Goal: Contribute content: Contribute content

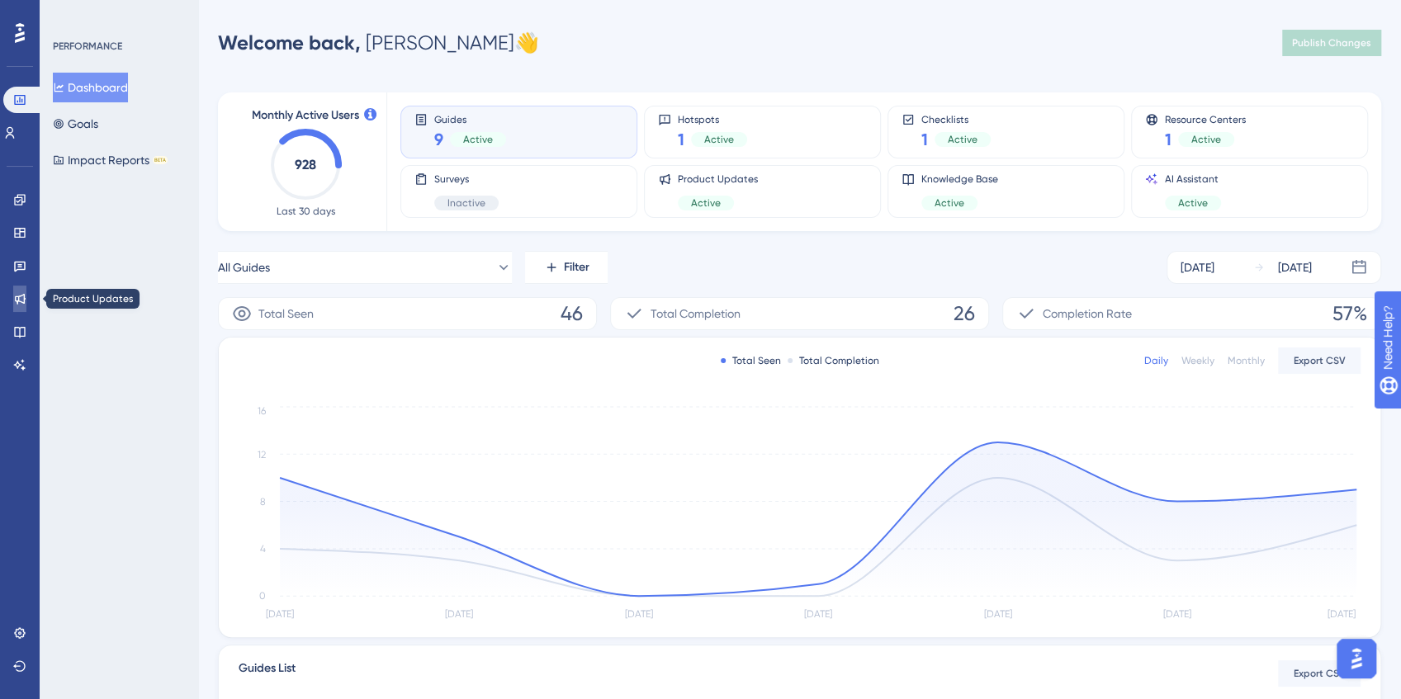
click at [20, 300] on icon at bounding box center [19, 298] width 13 height 13
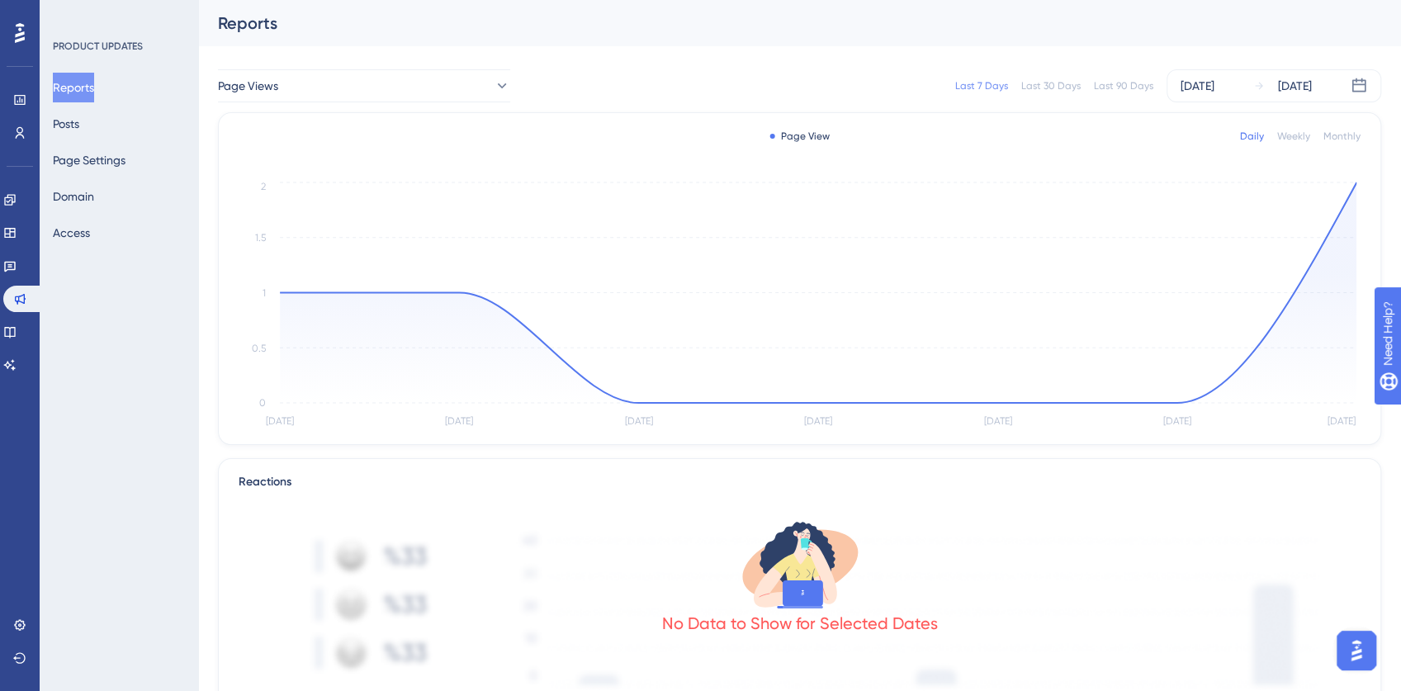
click at [107, 128] on div "Reports Posts Page Settings Domain Access" at bounding box center [120, 160] width 134 height 175
click at [72, 125] on button "Posts" at bounding box center [66, 124] width 26 height 30
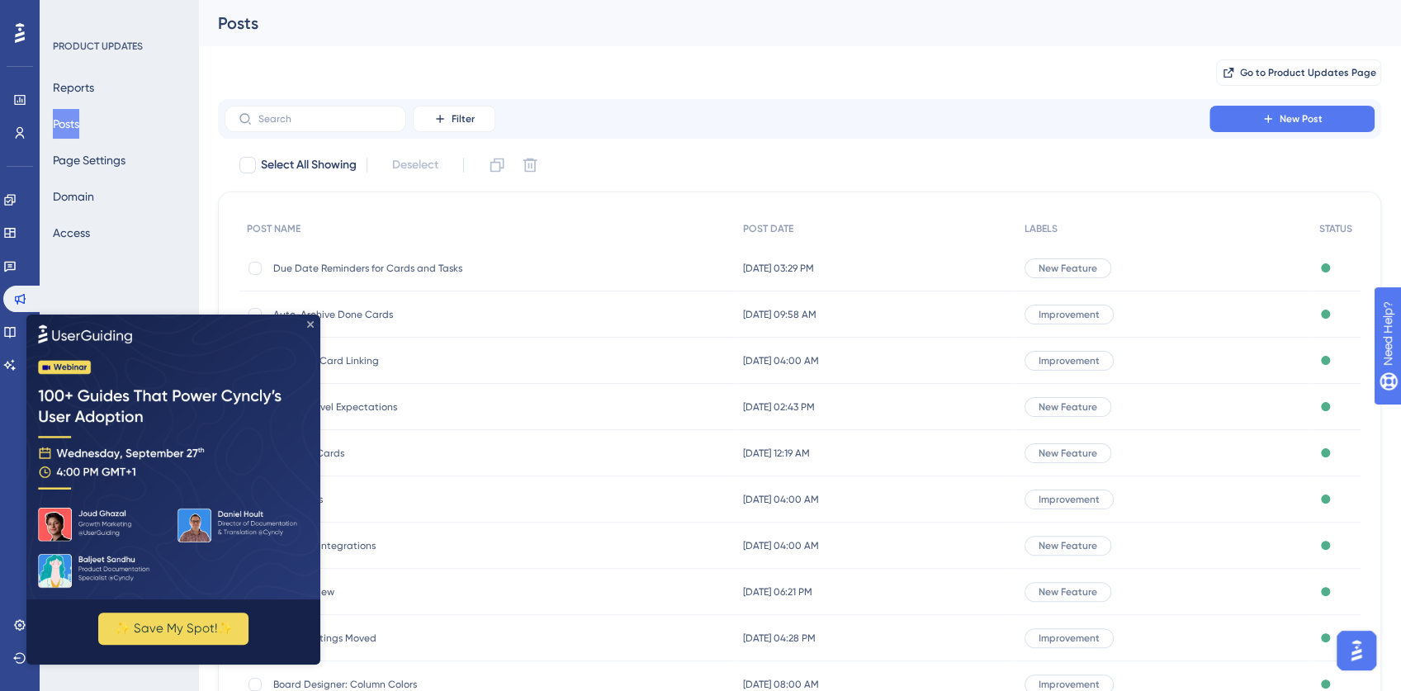
drag, startPoint x: 309, startPoint y: 323, endPoint x: 383, endPoint y: 632, distance: 317.6
click at [309, 323] on icon "Close Preview" at bounding box center [310, 324] width 7 height 7
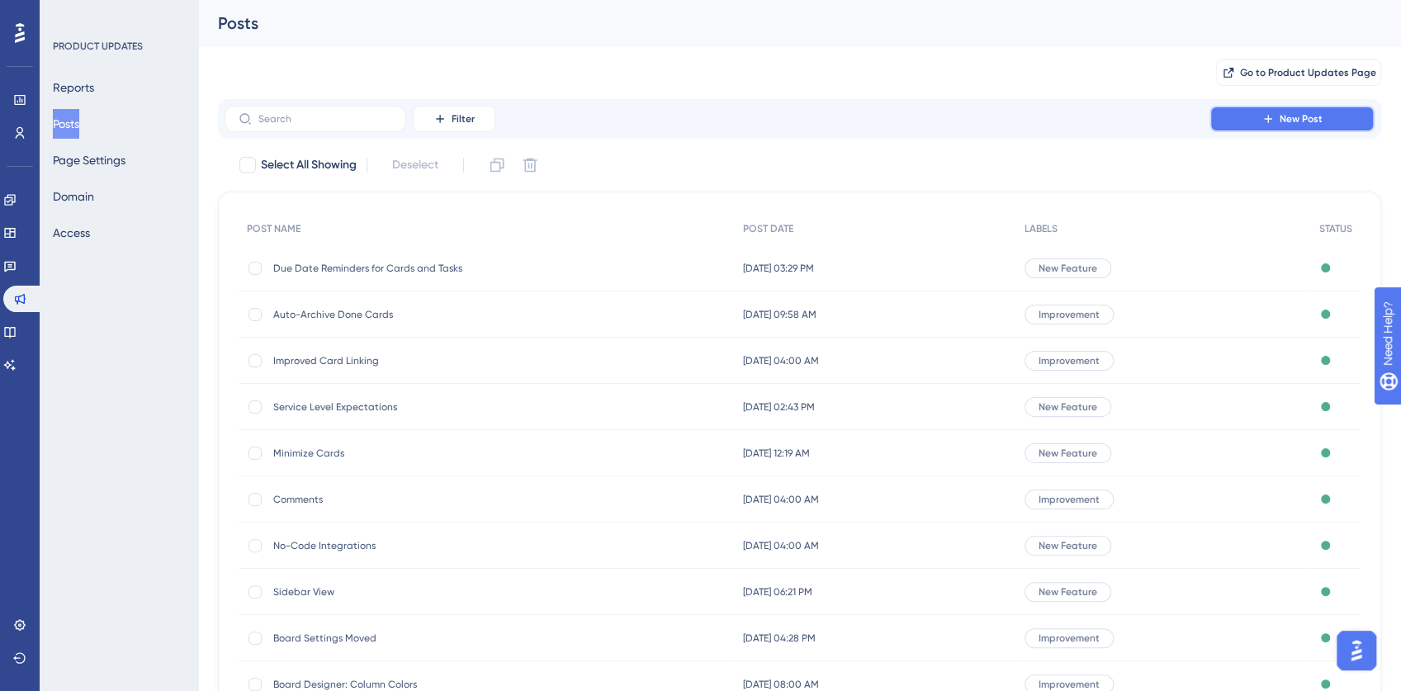
click at [1287, 119] on span "New Post" at bounding box center [1301, 118] width 43 height 13
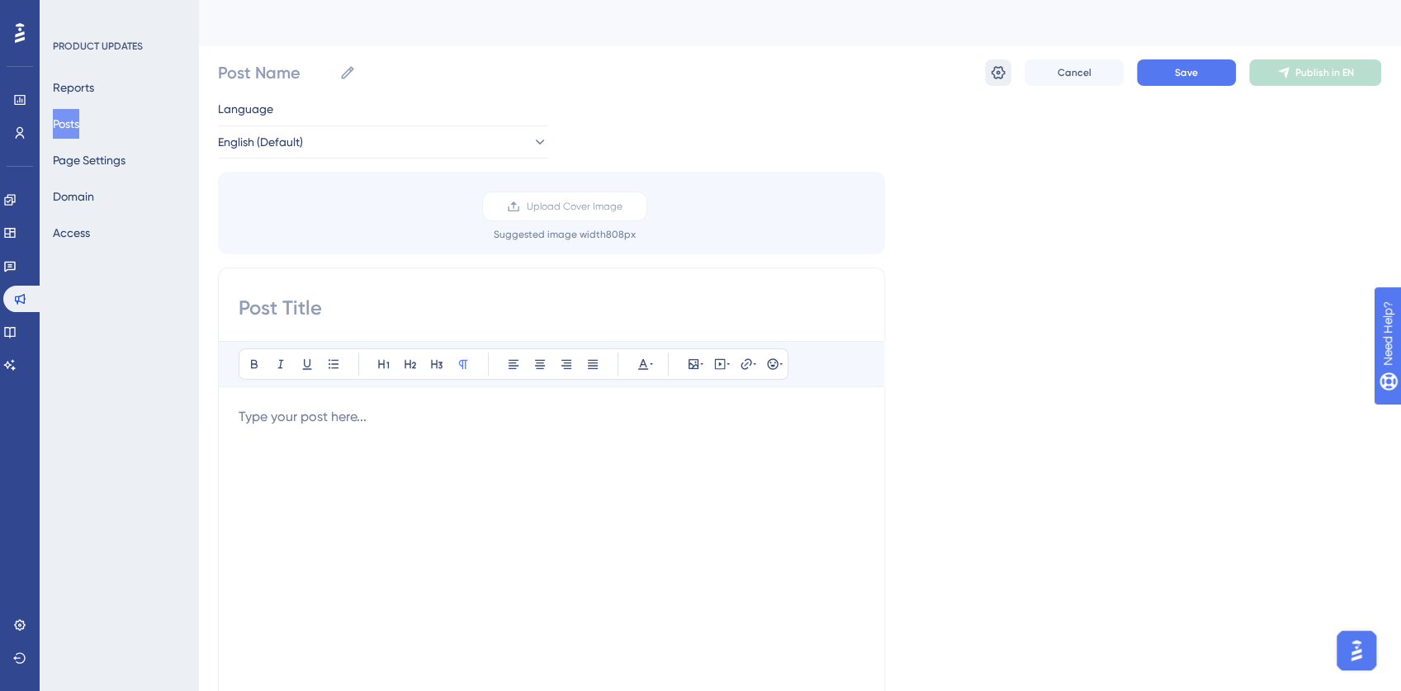
click at [989, 72] on button at bounding box center [998, 72] width 26 height 26
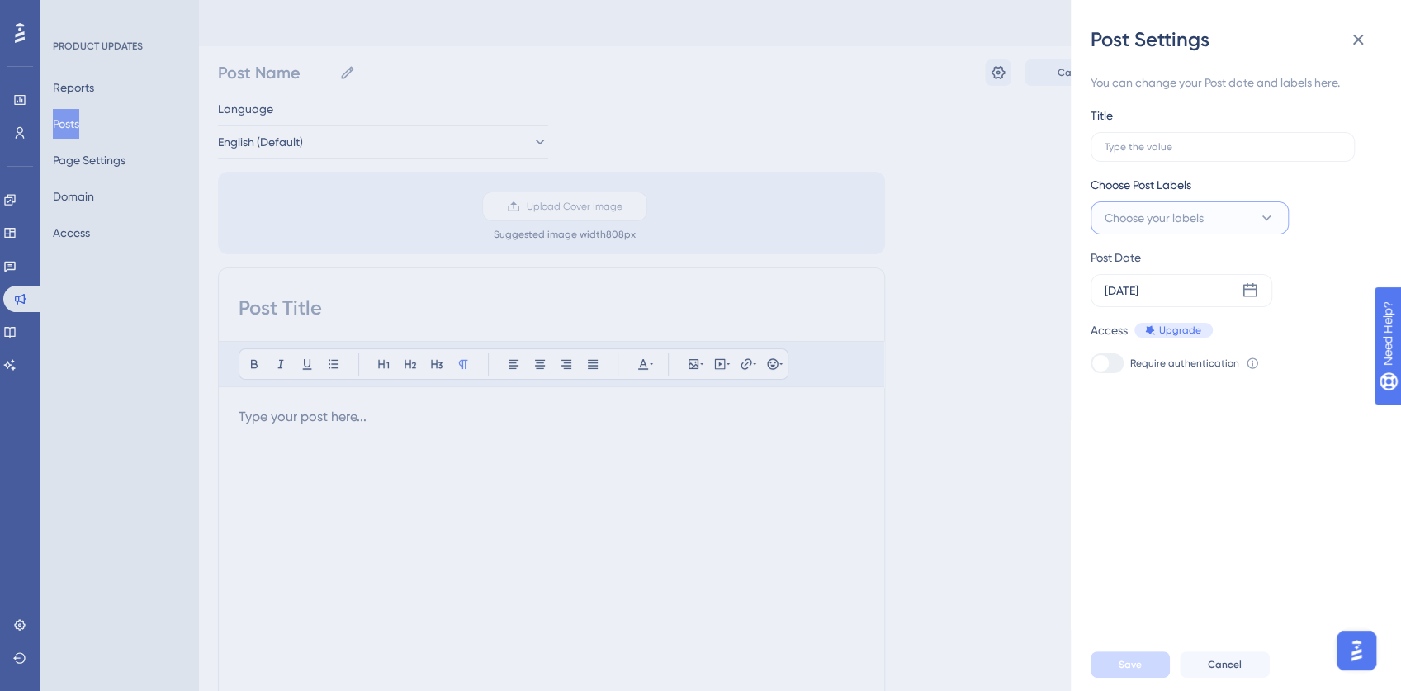
click at [1178, 216] on span "Choose your labels" at bounding box center [1154, 218] width 99 height 20
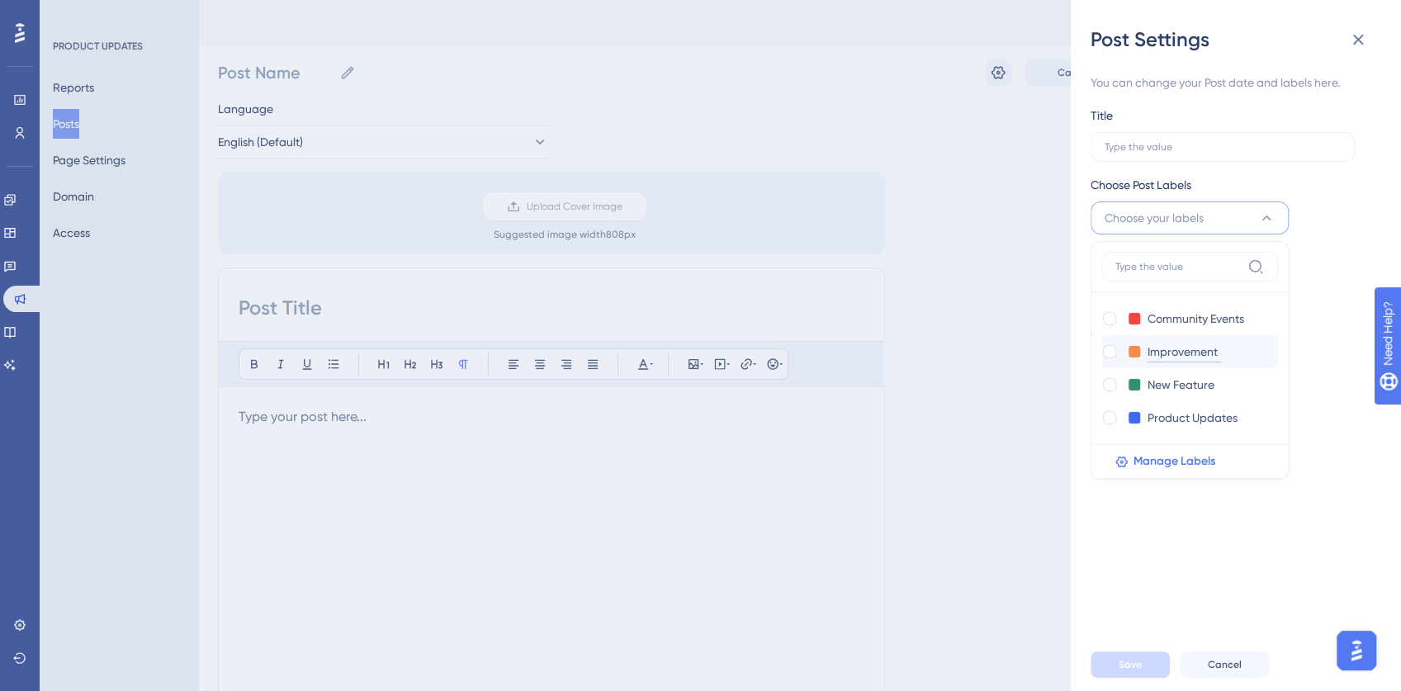
click at [1196, 355] on input "Improvement" at bounding box center [1184, 352] width 73 height 21
click at [1118, 348] on label at bounding box center [1111, 351] width 20 height 17
checkbox input "true"
click at [1153, 149] on input "text" at bounding box center [1223, 147] width 236 height 12
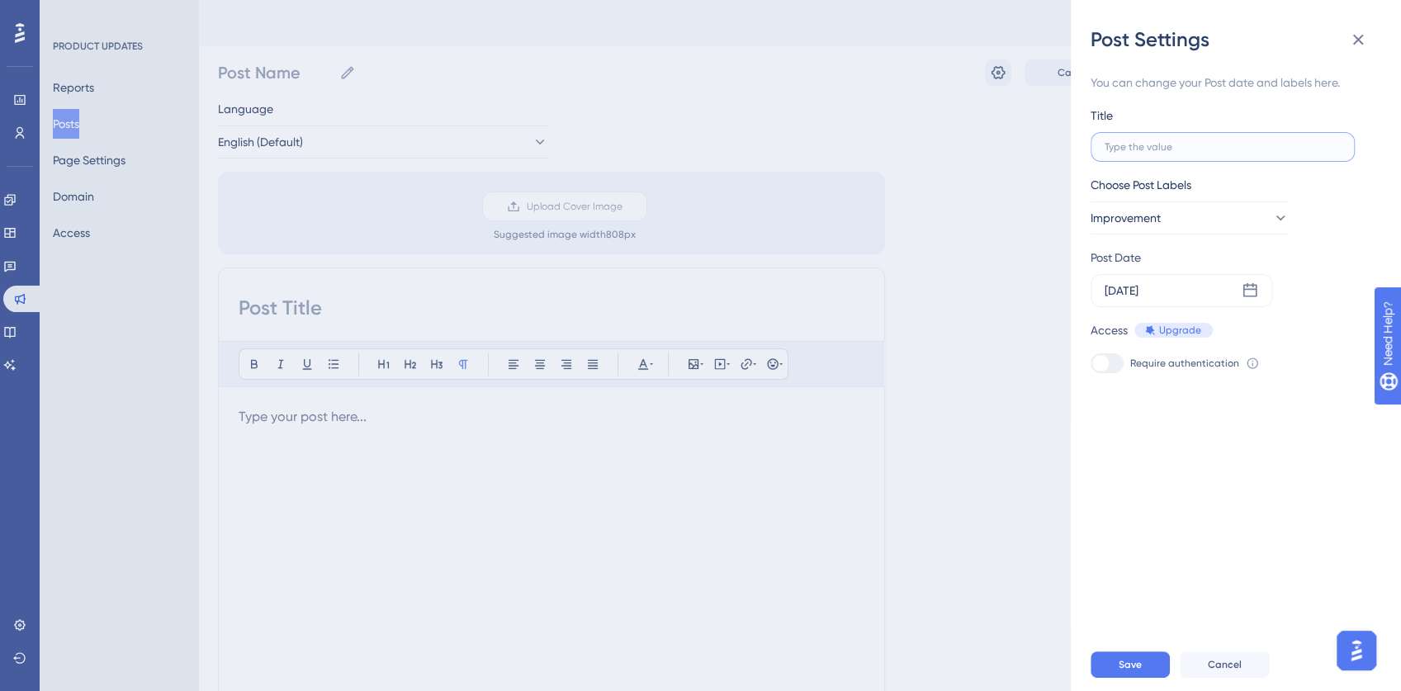
type input "A"
type input "Ad"
type input "Adv"
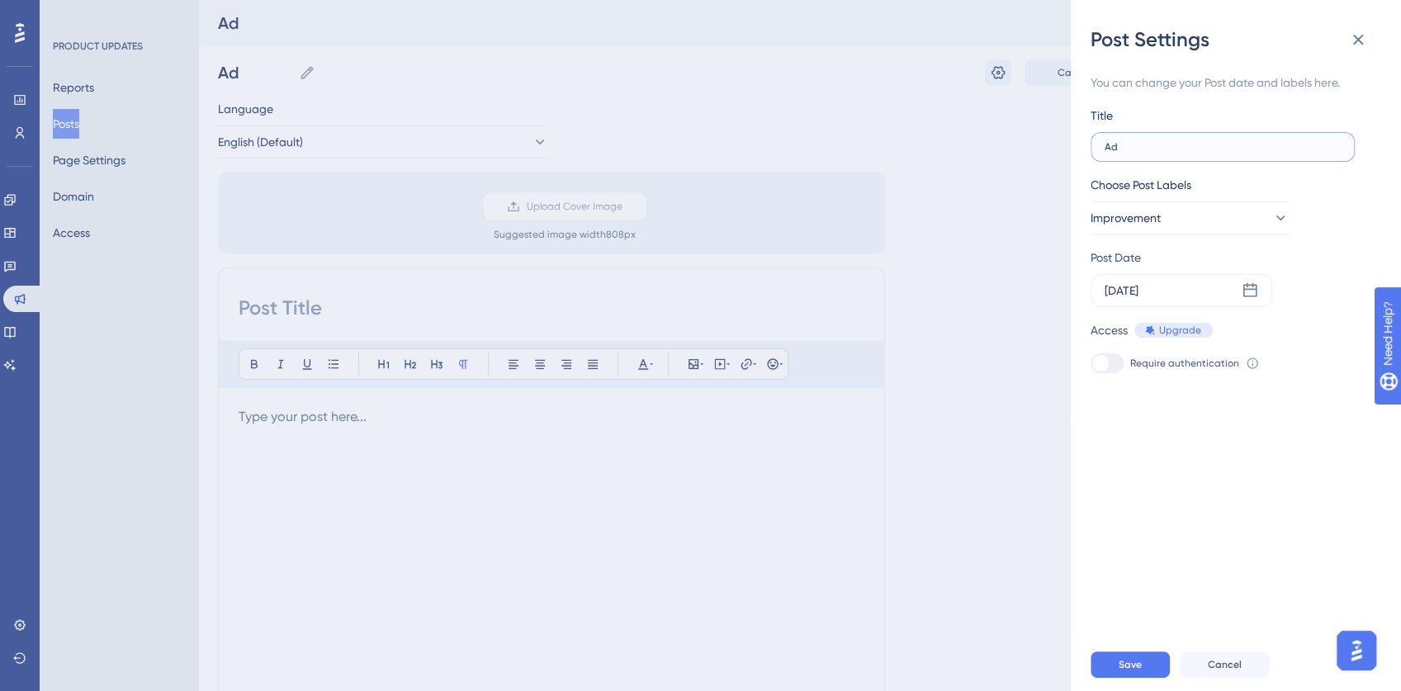
type input "Adv"
type input "Adva"
type input "Advan"
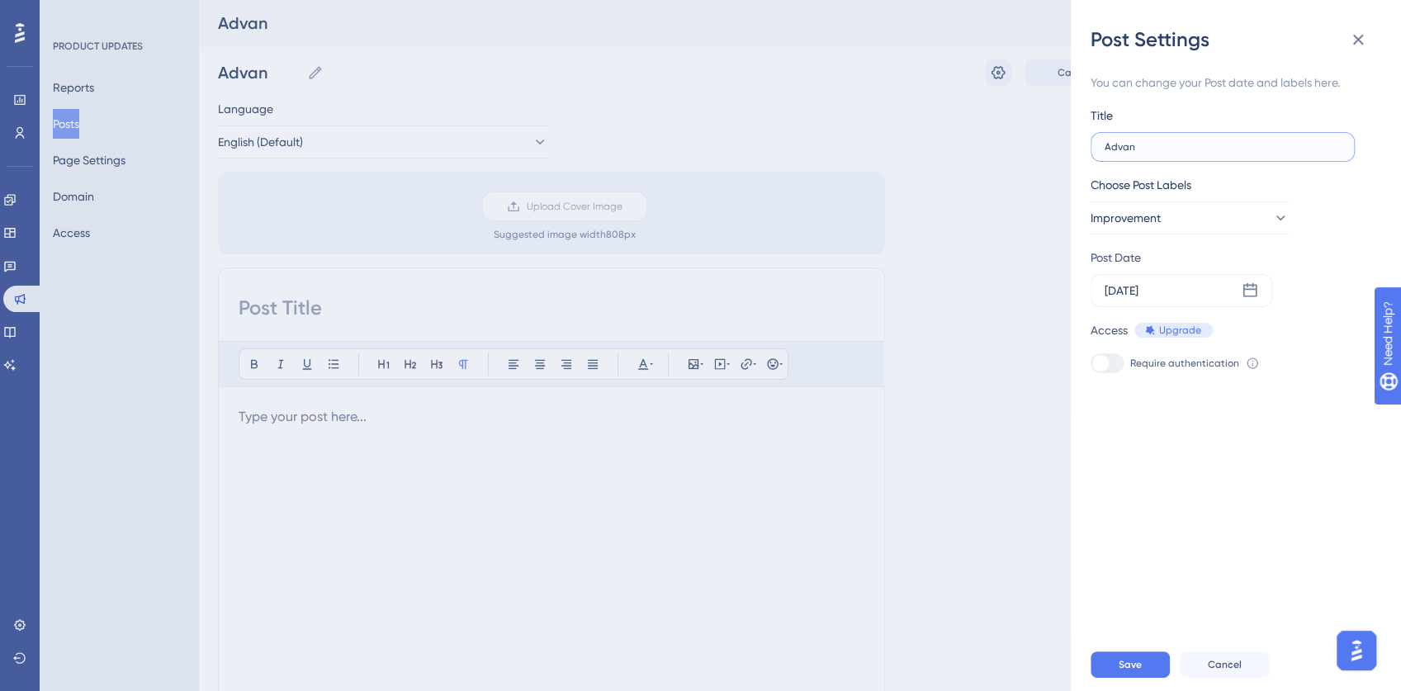
type input "Advanc"
type input "Advance"
type input "Advanced"
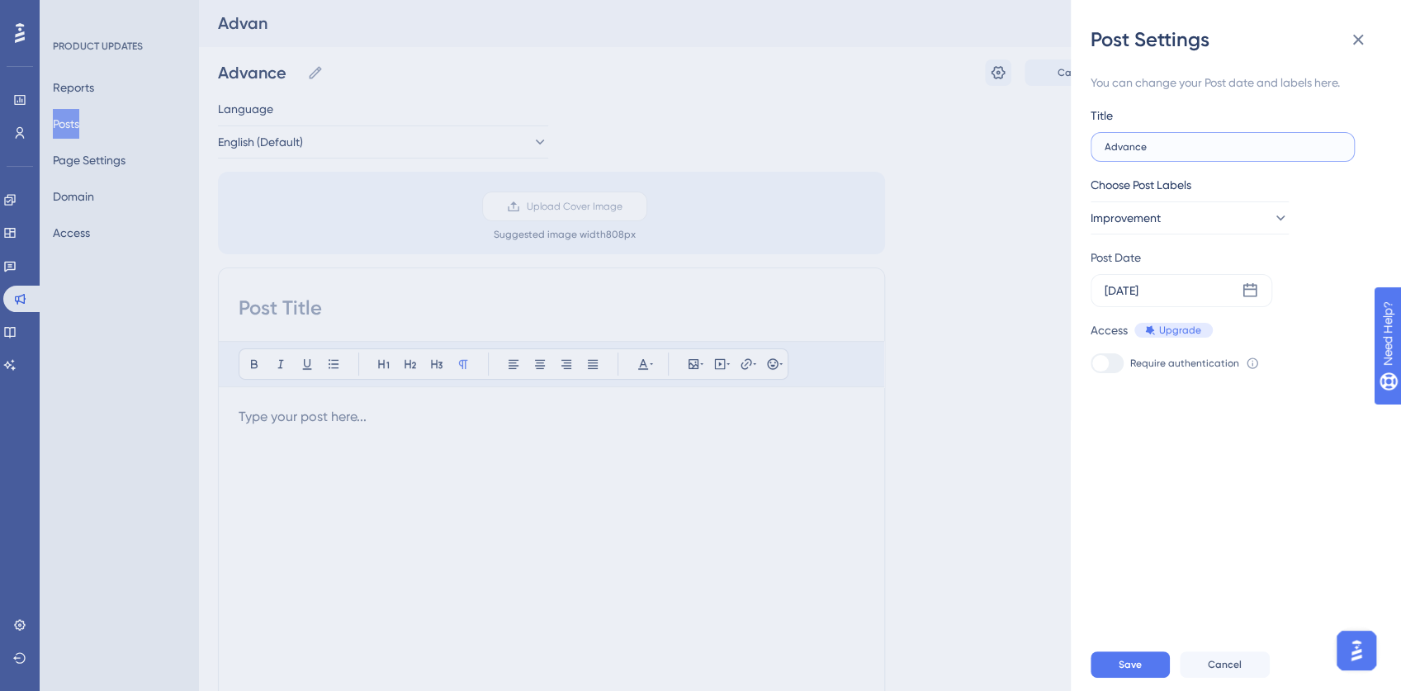
type input "Advanced"
type input "Advanced B"
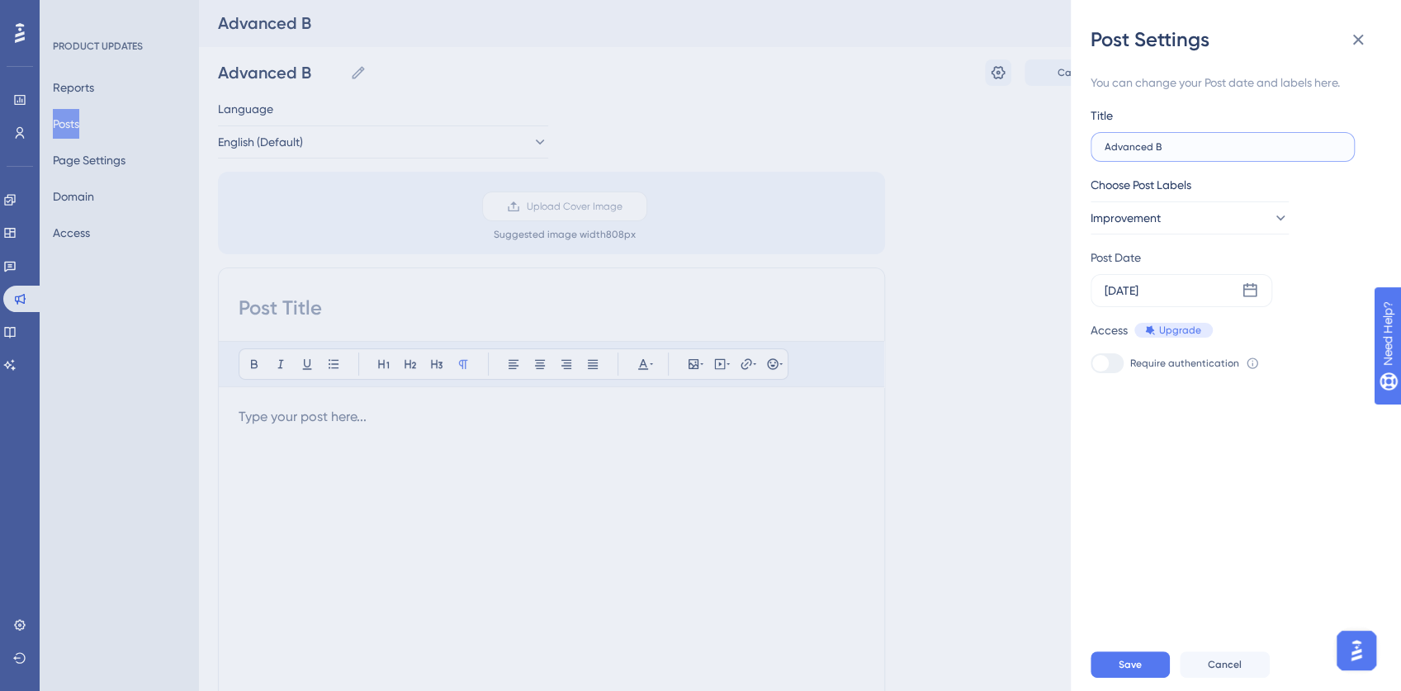
type input "Advanced Bl"
type input "Advanced Blo"
type input "Advanced Bloc"
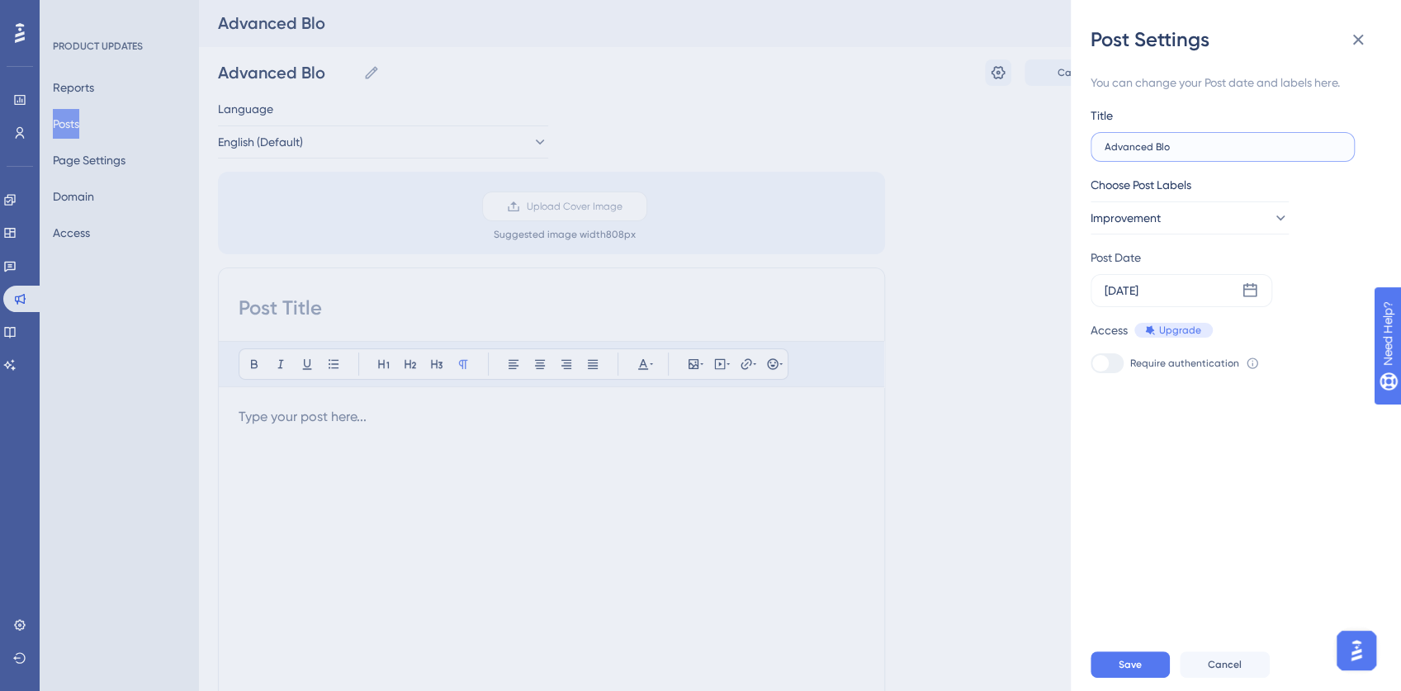
type input "Advanced Bloc"
type input "Advanced Block"
type input "Advanced Blocki"
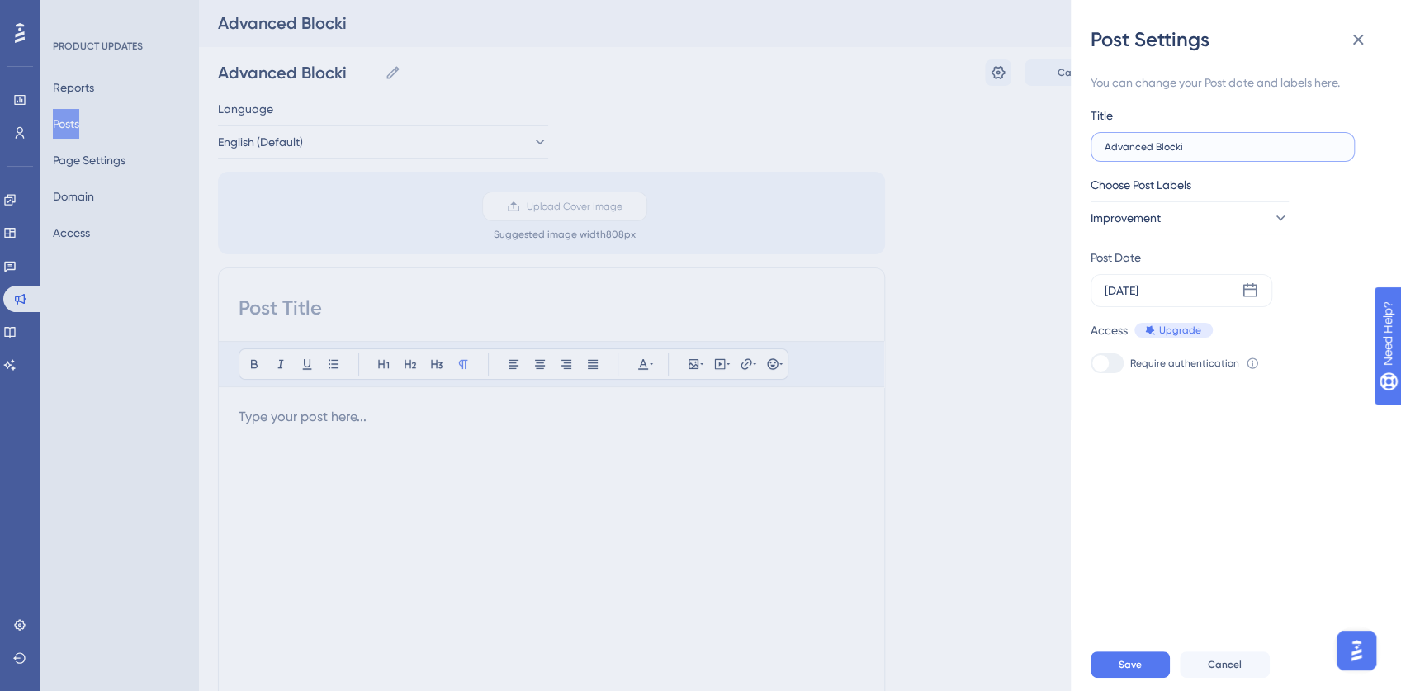
type input "Advanced Blockin"
type input "Advanced Blocking"
click at [1138, 671] on span "Save" at bounding box center [1130, 664] width 23 height 13
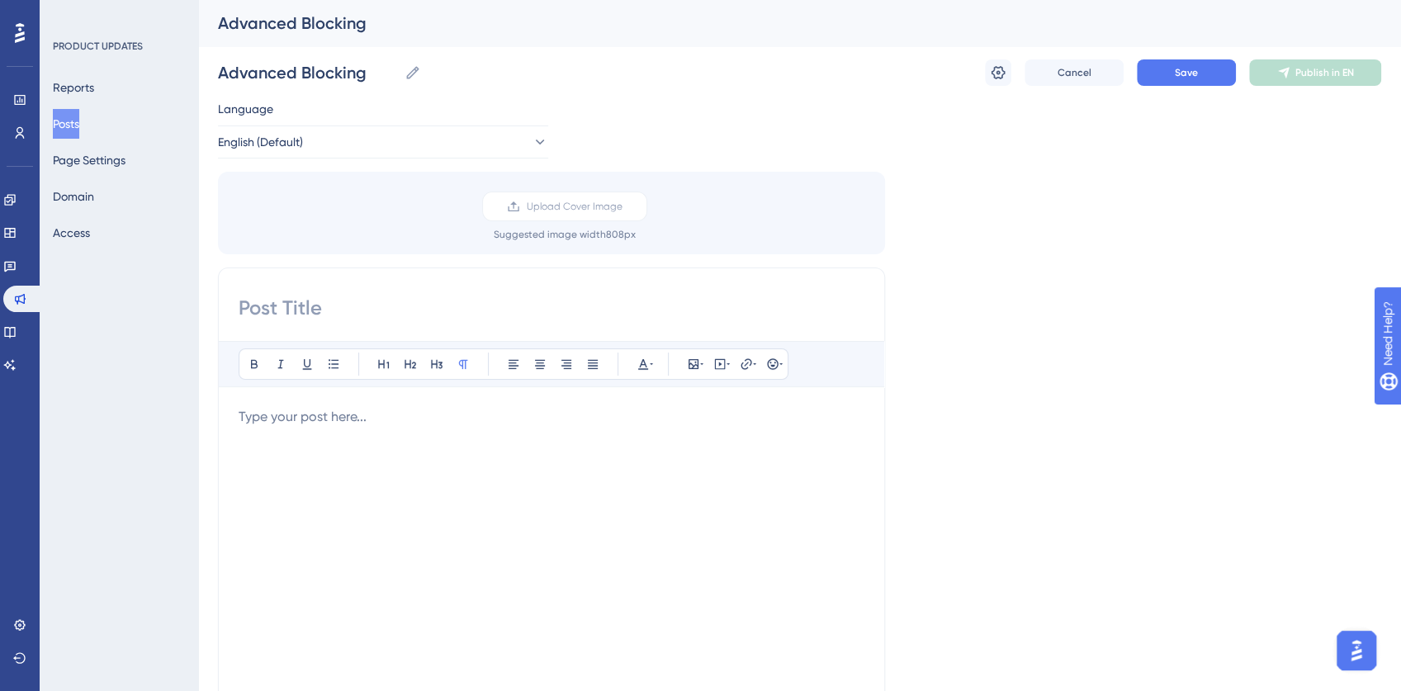
click at [463, 425] on div "To enrich screen reader interactions, please activate Accessibility in Grammarl…" at bounding box center [552, 588] width 626 height 363
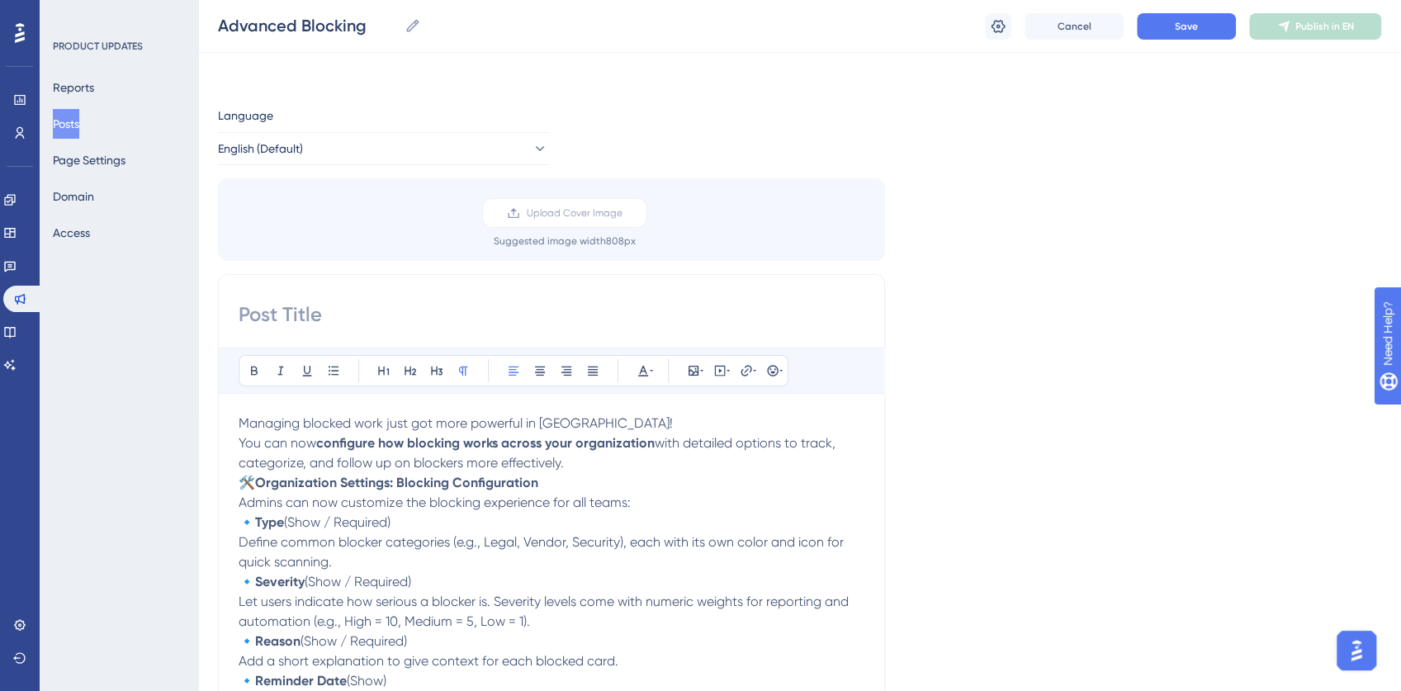
scroll to position [81, 0]
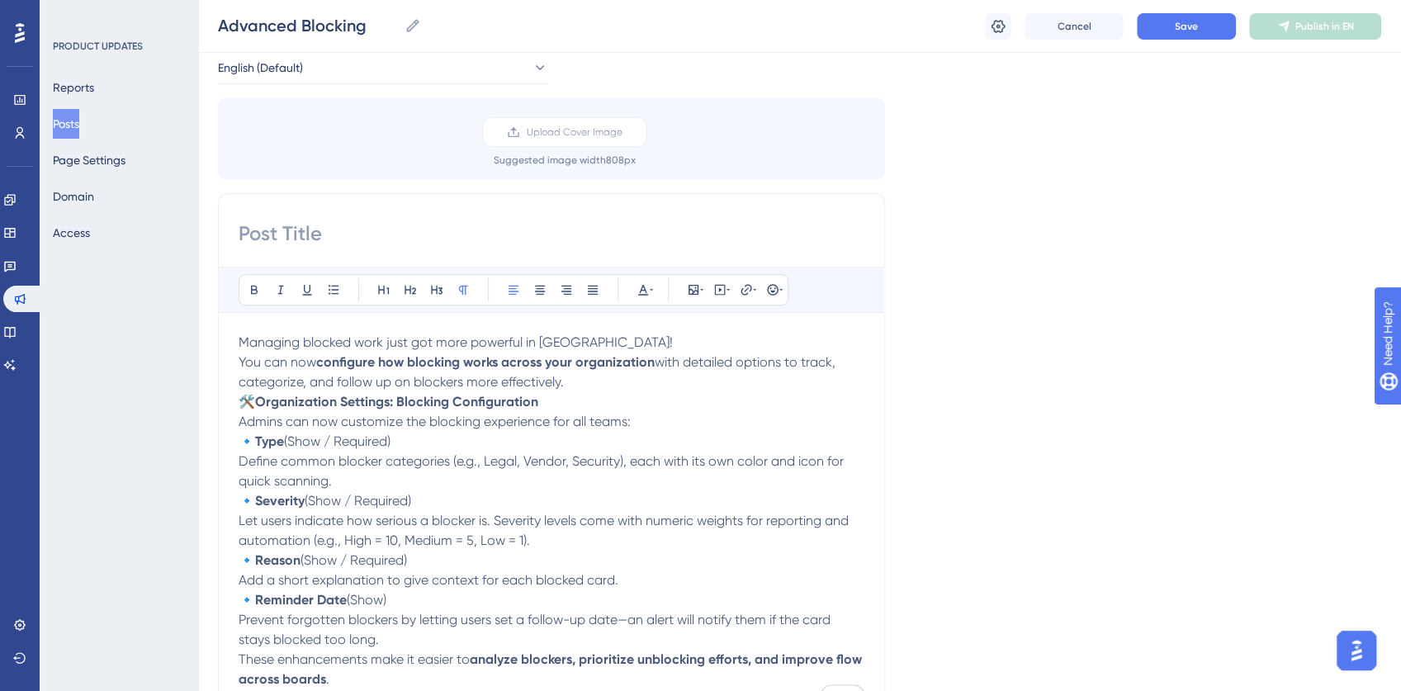
click at [424, 230] on input at bounding box center [552, 233] width 626 height 26
paste input "Advanced Blocking Options"
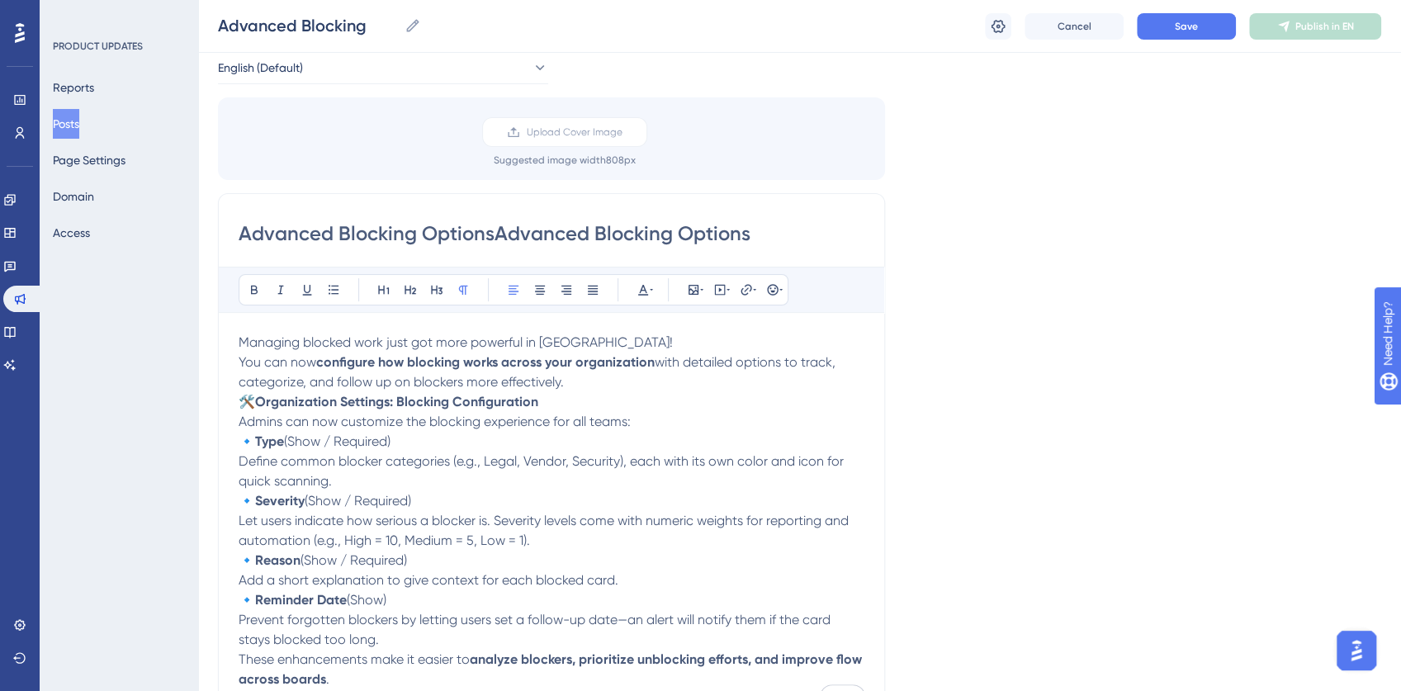
click at [459, 234] on input "Advanced Blocking OptionsAdvanced Blocking Options" at bounding box center [552, 233] width 626 height 26
paste input
type input "Advanced Blocking Options"
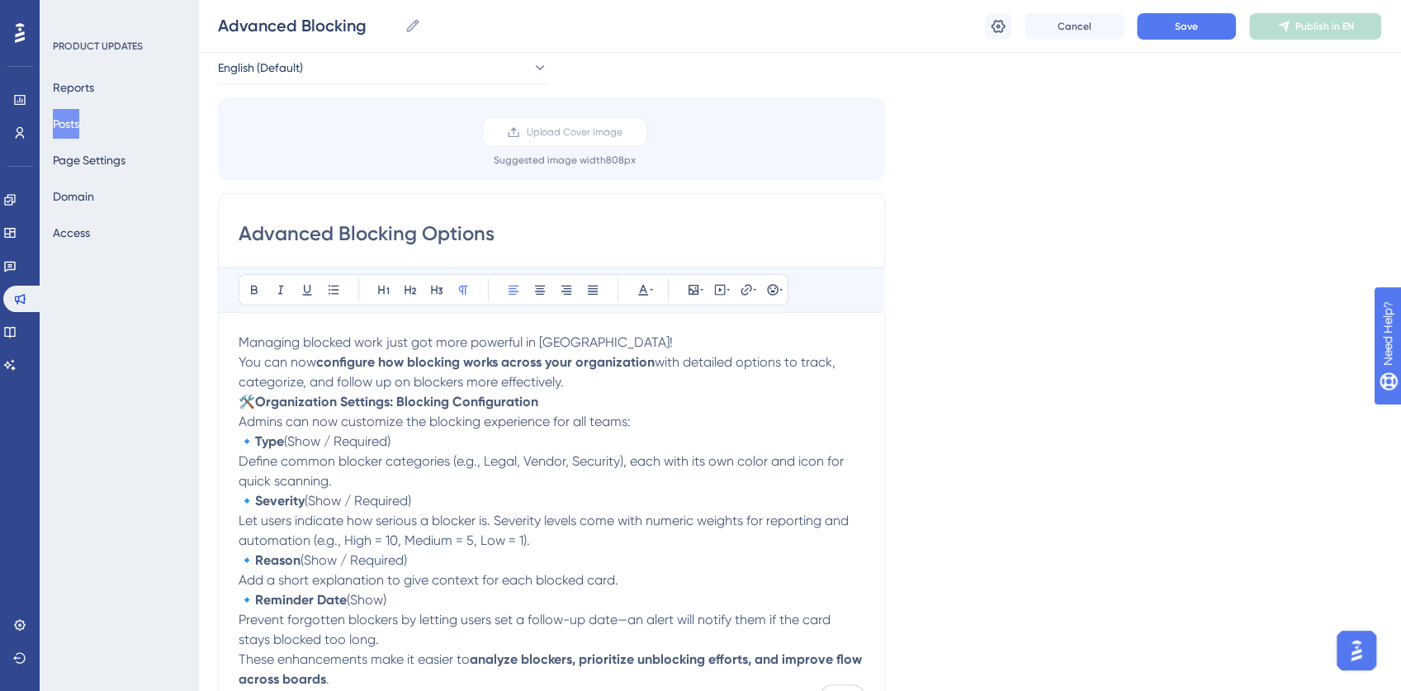
click at [646, 335] on p "Managing blocked work just got more powerful in [GEOGRAPHIC_DATA]!" at bounding box center [552, 343] width 626 height 20
click at [241, 339] on span "Managing blocked work just got more powerful in [GEOGRAPHIC_DATA]!" at bounding box center [456, 342] width 434 height 16
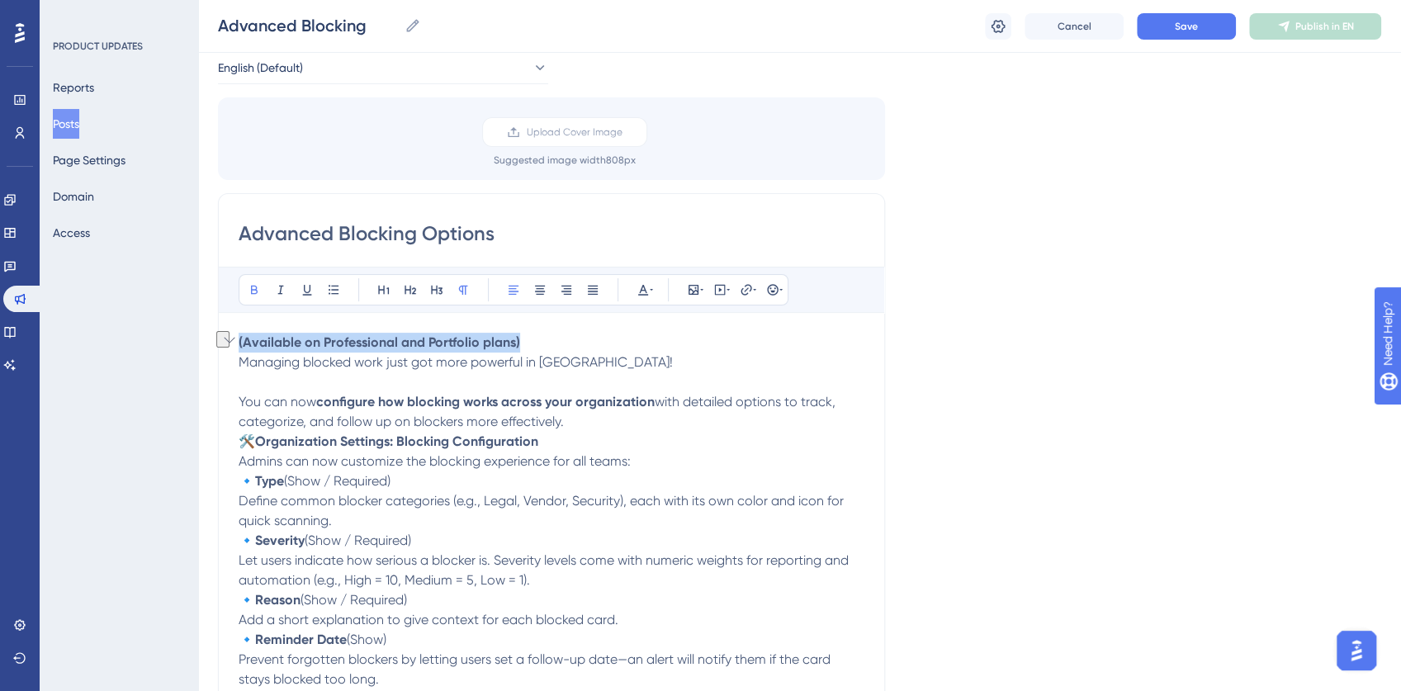
drag, startPoint x: 331, startPoint y: 339, endPoint x: 235, endPoint y: 338, distance: 95.8
click at [235, 338] on div "Advanced Blocking Options Bold Italic Underline Bullet Point Heading 1 Heading …" at bounding box center [551, 481] width 667 height 576
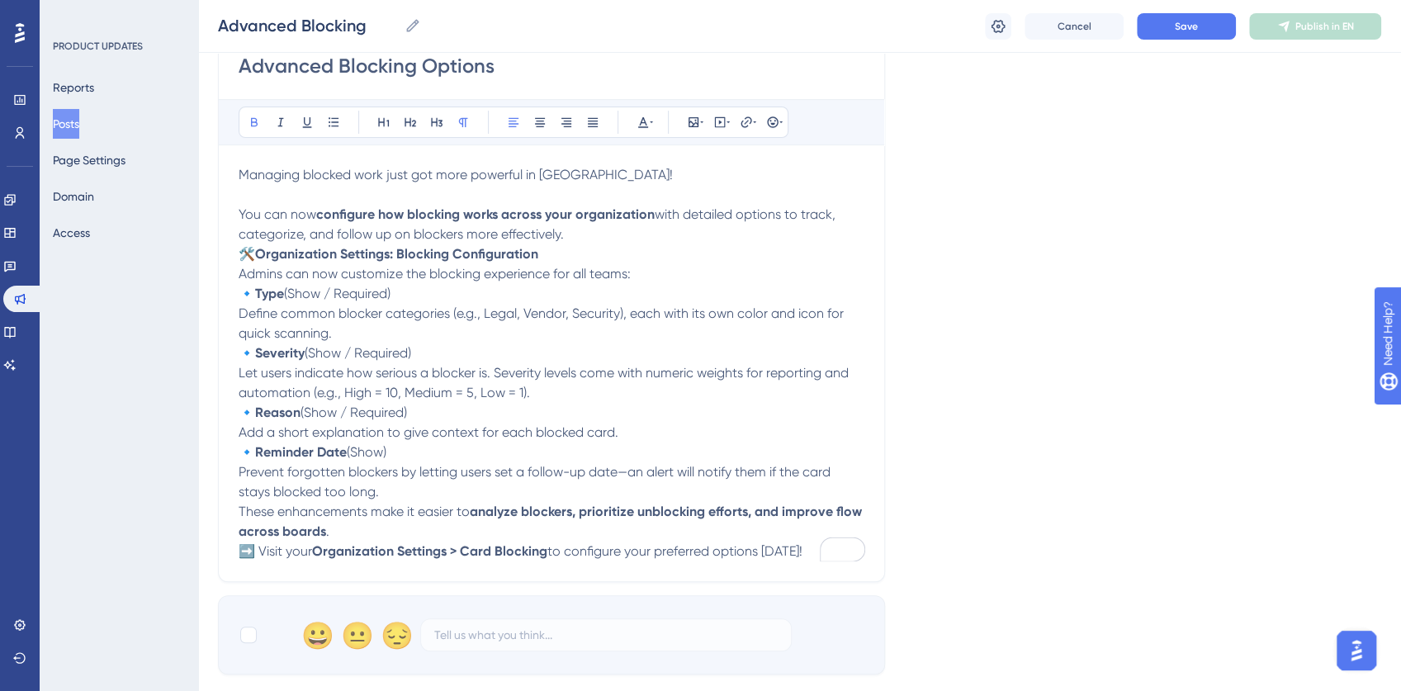
scroll to position [466, 0]
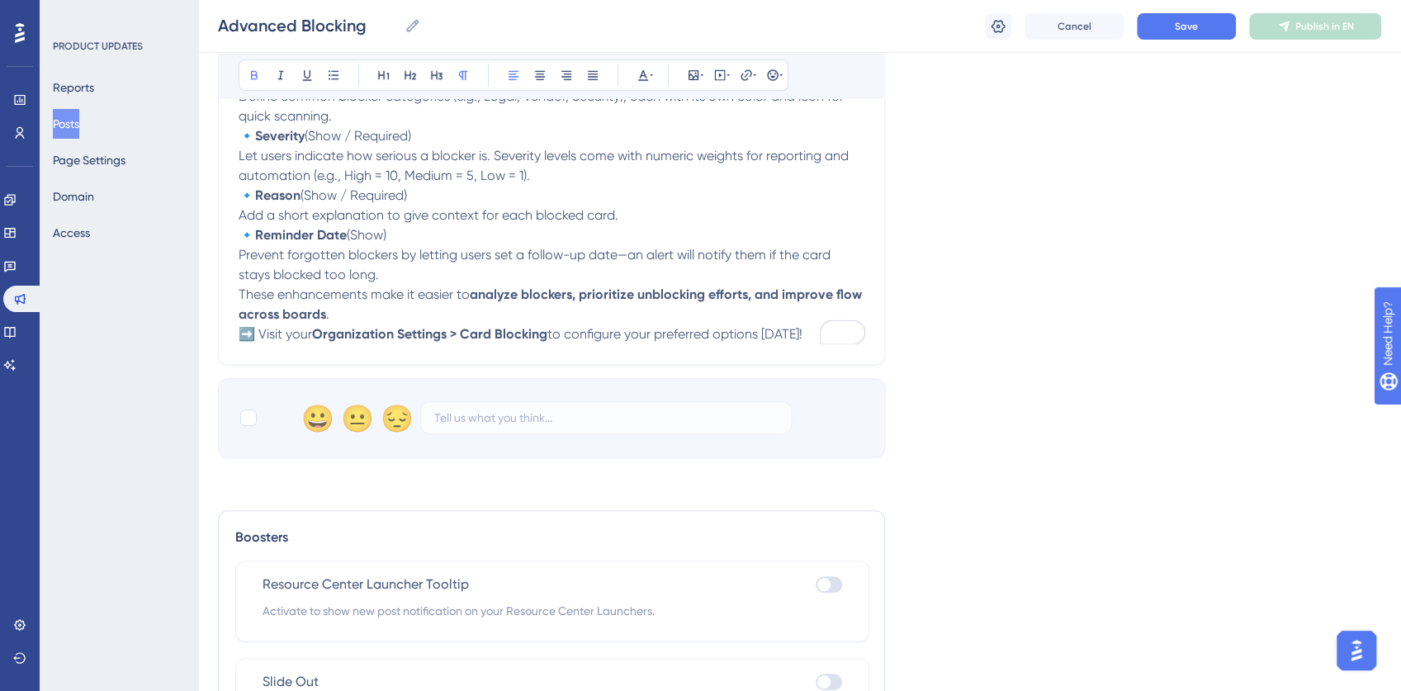
click at [807, 330] on p "➡️ Visit your Organization Settings > Card Blocking to configure your preferred…" at bounding box center [552, 334] width 626 height 20
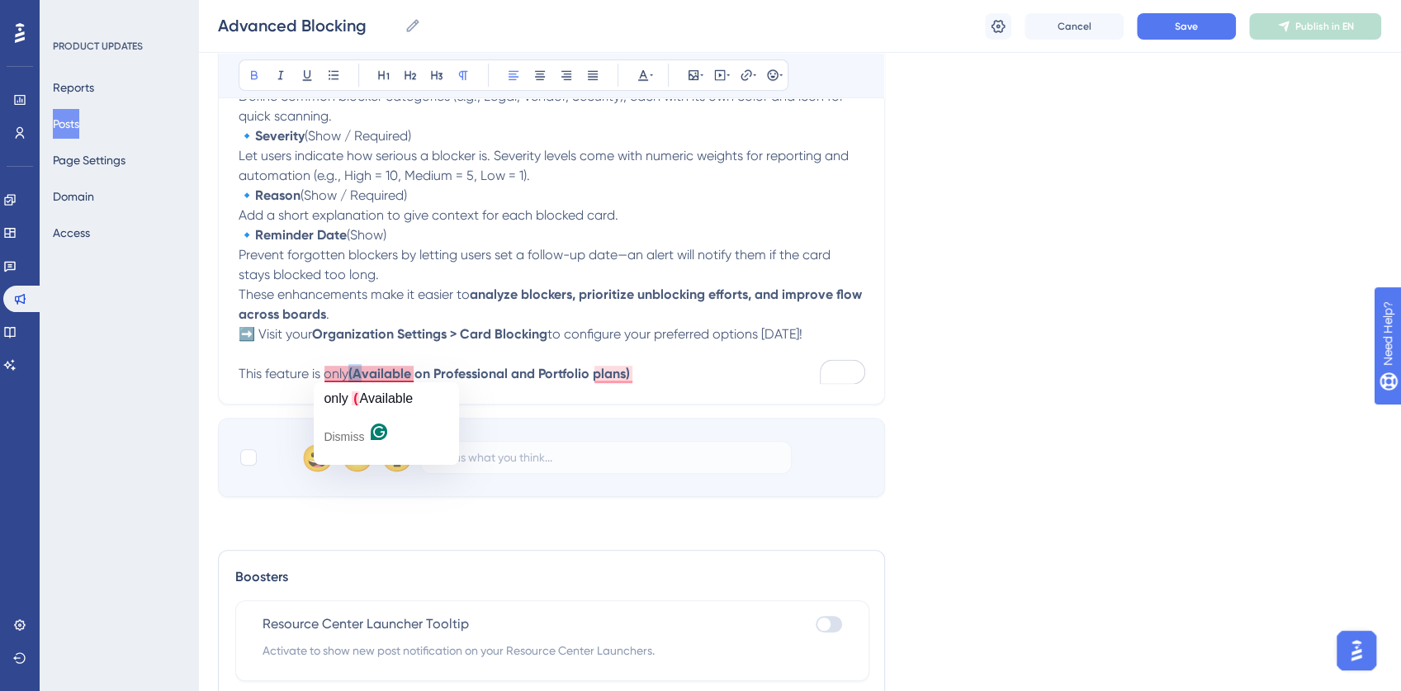
drag, startPoint x: 363, startPoint y: 368, endPoint x: 352, endPoint y: 370, distance: 11.7
click at [352, 370] on strong "(Available on Professional and Portfolio plans)" at bounding box center [489, 374] width 282 height 16
click at [634, 367] on p "This feature is only available on Professional and Portfolio plans)" at bounding box center [552, 374] width 626 height 20
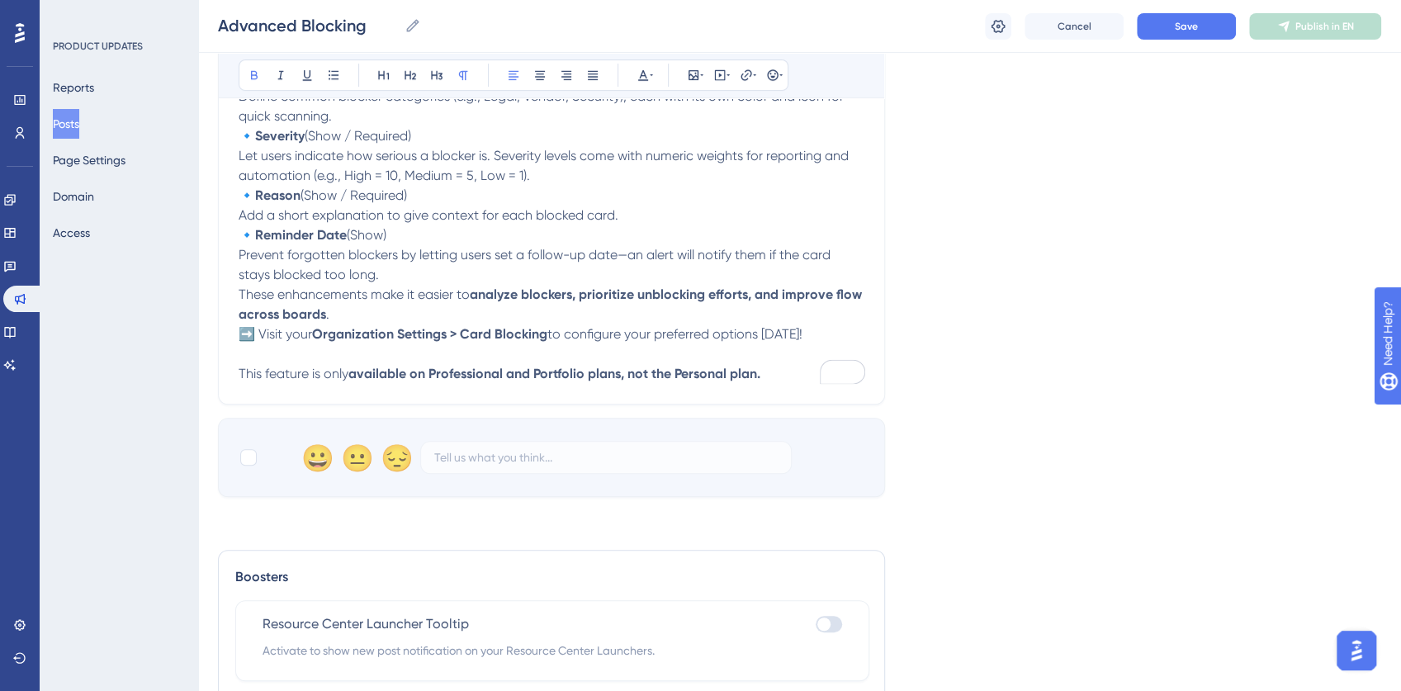
click at [599, 376] on strong "available on Professional and Portfolio plans, not the Personal plan." at bounding box center [554, 374] width 412 height 16
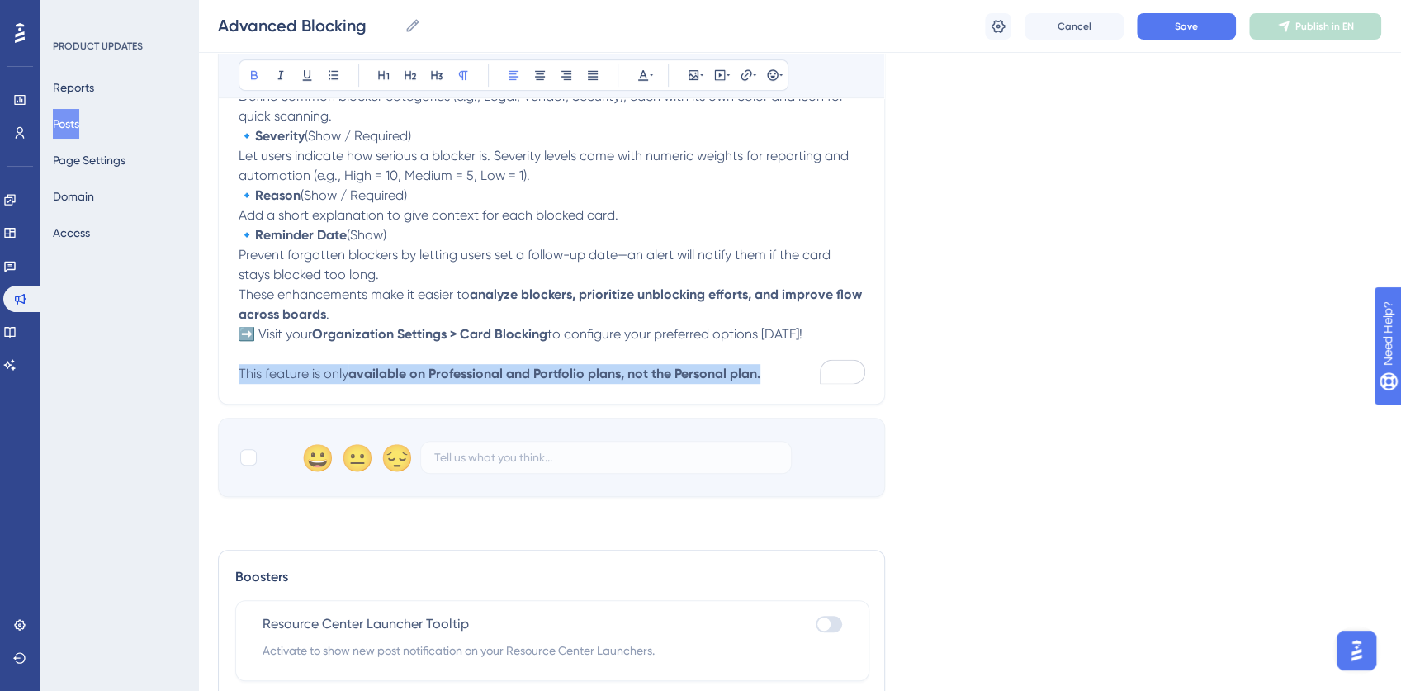
click at [599, 376] on strong "available on Professional and Portfolio plans, not the Personal plan." at bounding box center [554, 374] width 412 height 16
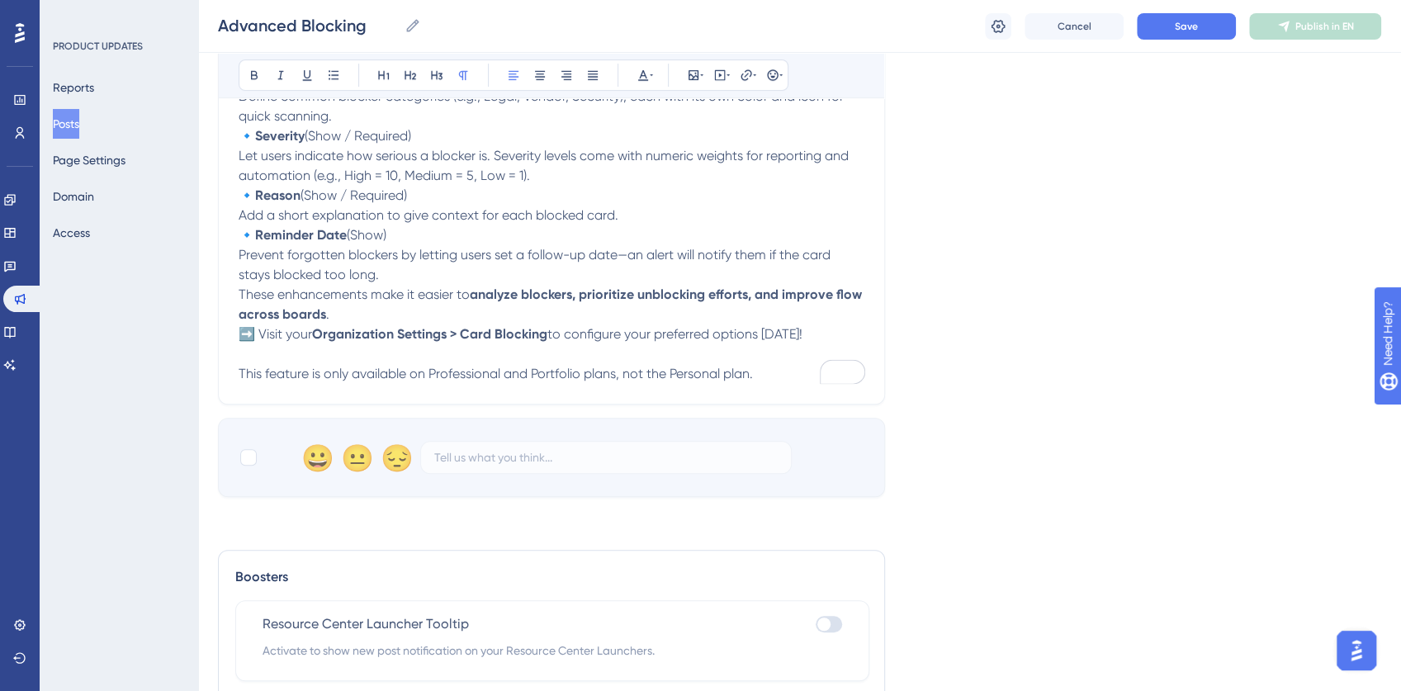
click at [623, 333] on span "to configure your preferred options [DATE]!" at bounding box center [674, 334] width 255 height 16
click at [240, 371] on span "This feature is only available on Professional and Portfolio plans, not the Per…" at bounding box center [496, 374] width 514 height 16
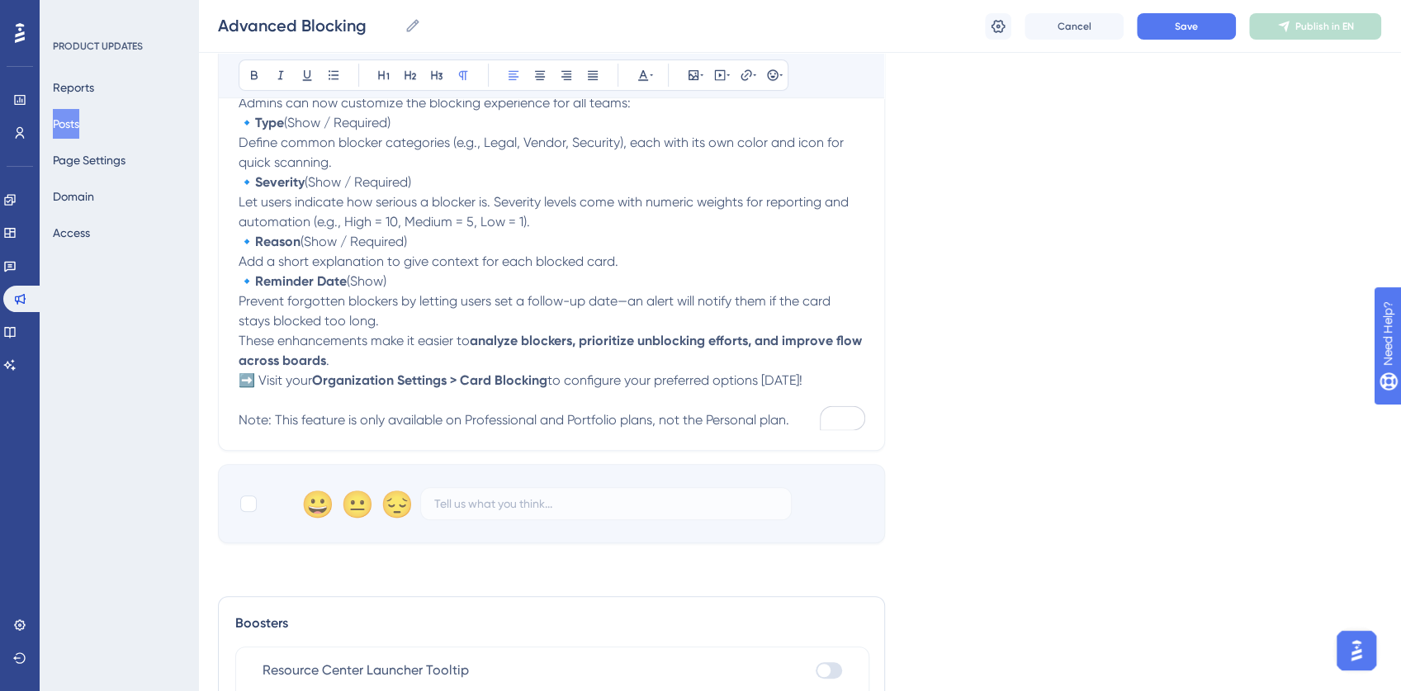
scroll to position [411, 0]
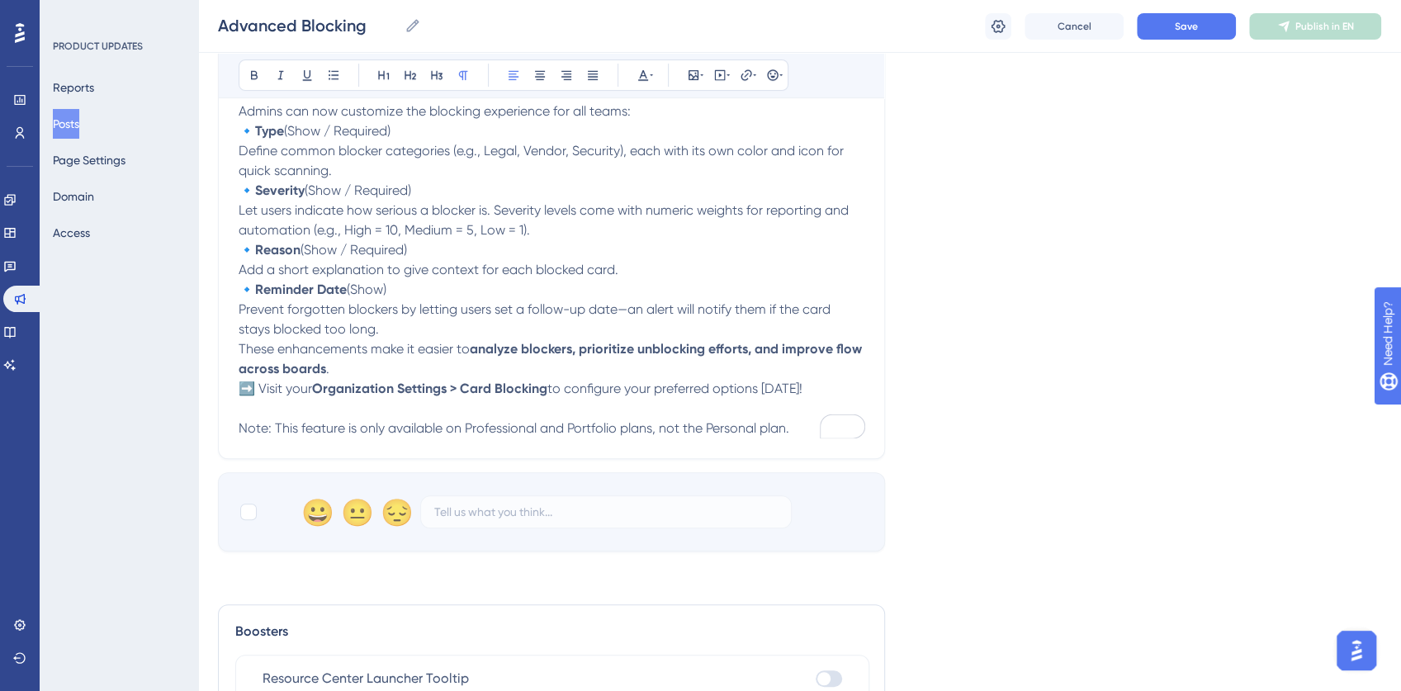
click at [260, 386] on span "➡️ Visit your" at bounding box center [275, 389] width 73 height 16
click at [327, 362] on span "." at bounding box center [327, 369] width 3 height 16
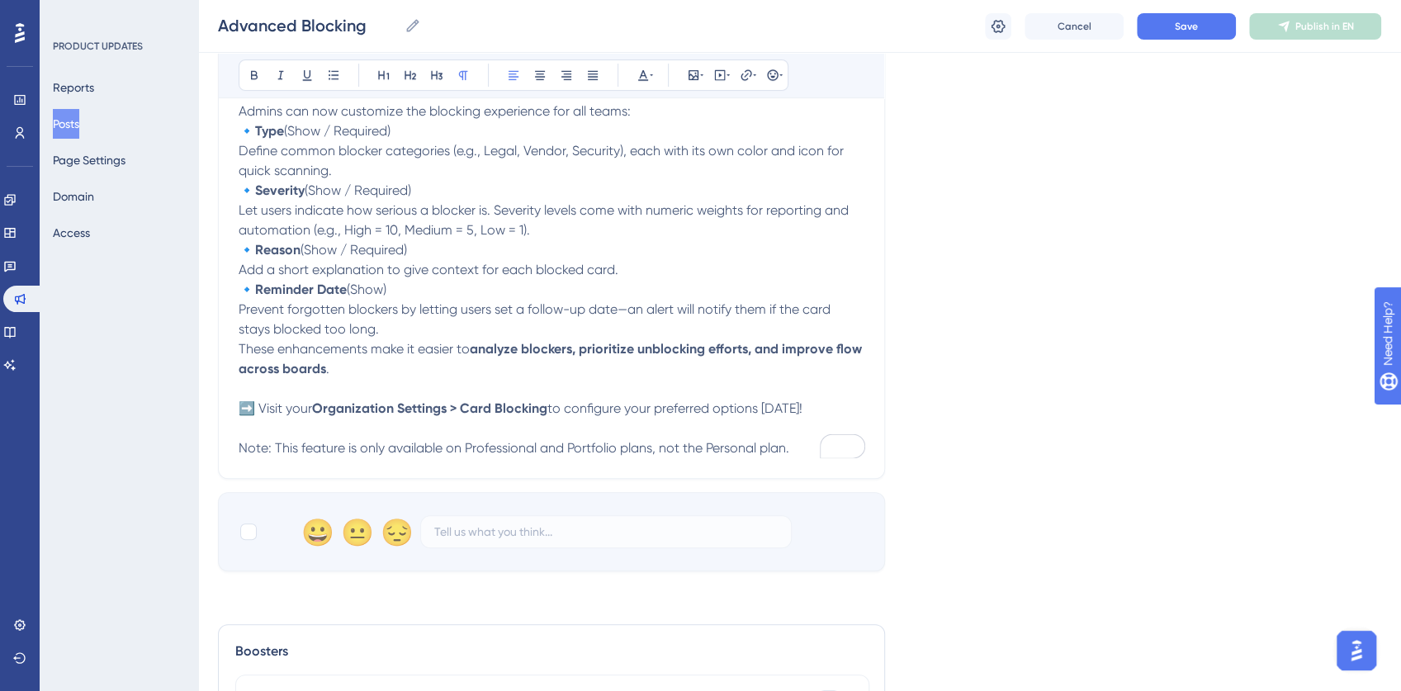
click at [388, 329] on p "🔹 Reminder Date (Show) Prevent forgotten blockers by letting users set a follow…" at bounding box center [552, 309] width 626 height 59
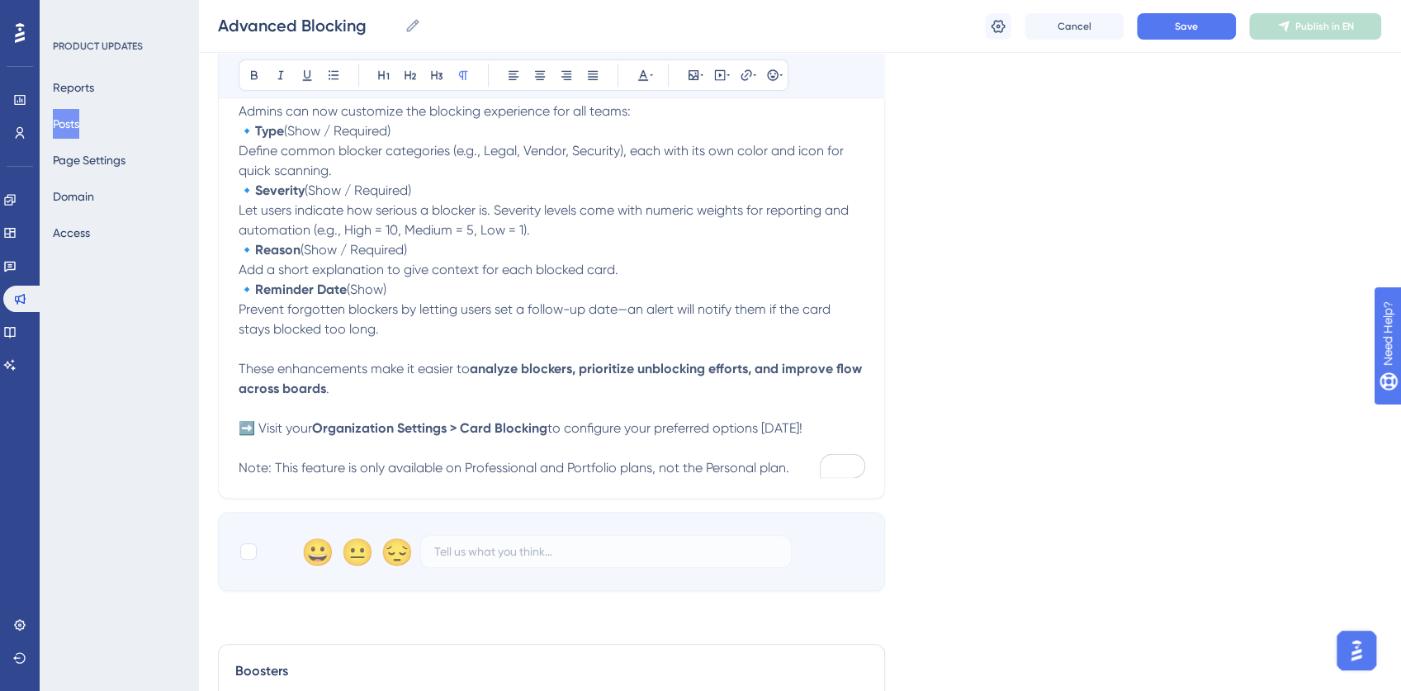
click at [627, 264] on p "🔹 Reason (Show / Required) Add a short explanation to give context for each blo…" at bounding box center [552, 260] width 626 height 40
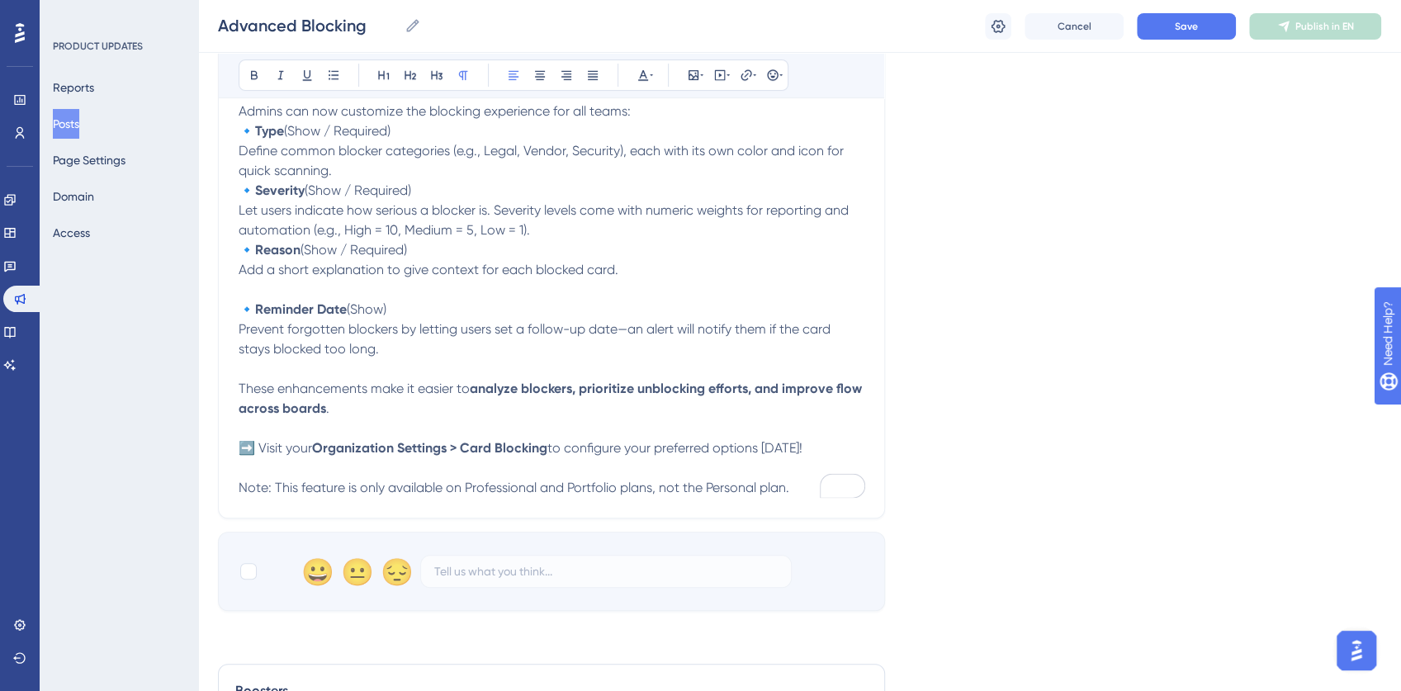
click at [545, 230] on p "🔹 Severity (Show / Required) Let users indicate how serious a blocker is. Sever…" at bounding box center [552, 210] width 626 height 59
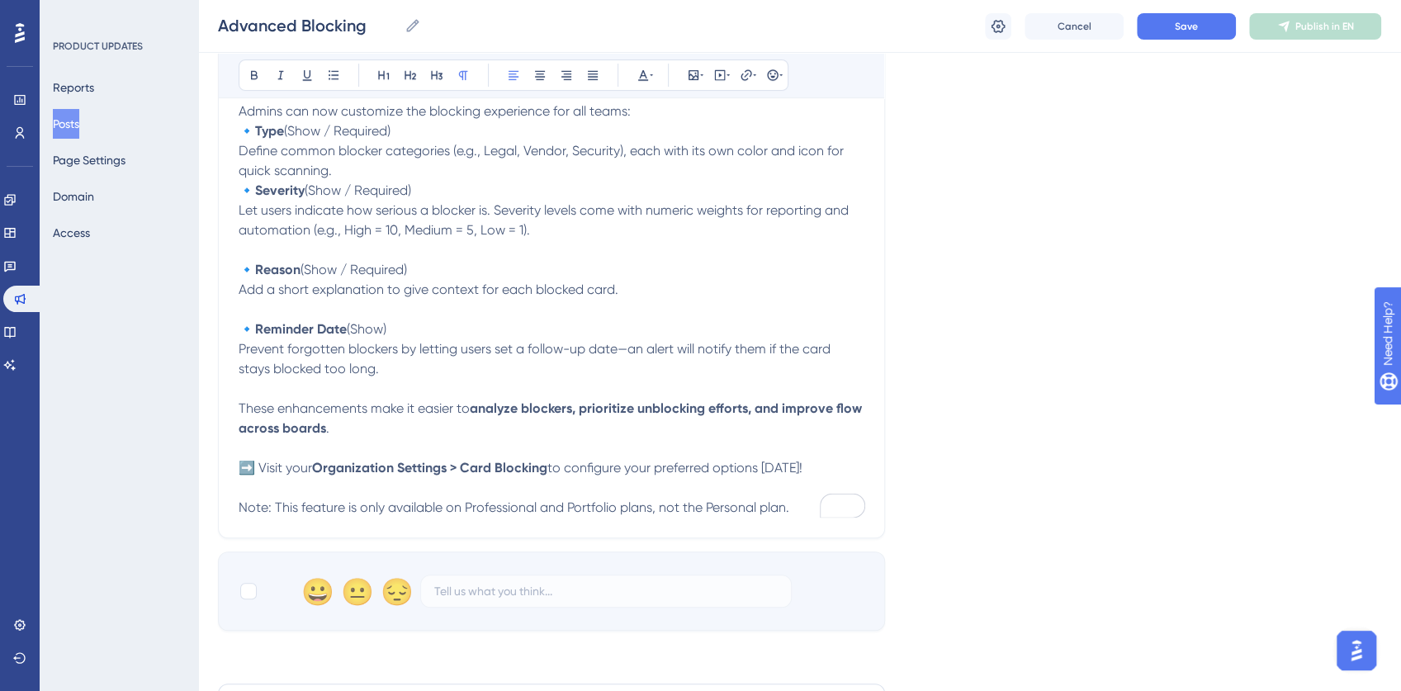
click at [376, 163] on p "🔹 Type (Show / Required) Define common blocker categories (e.g., Legal, Vendor,…" at bounding box center [552, 150] width 626 height 59
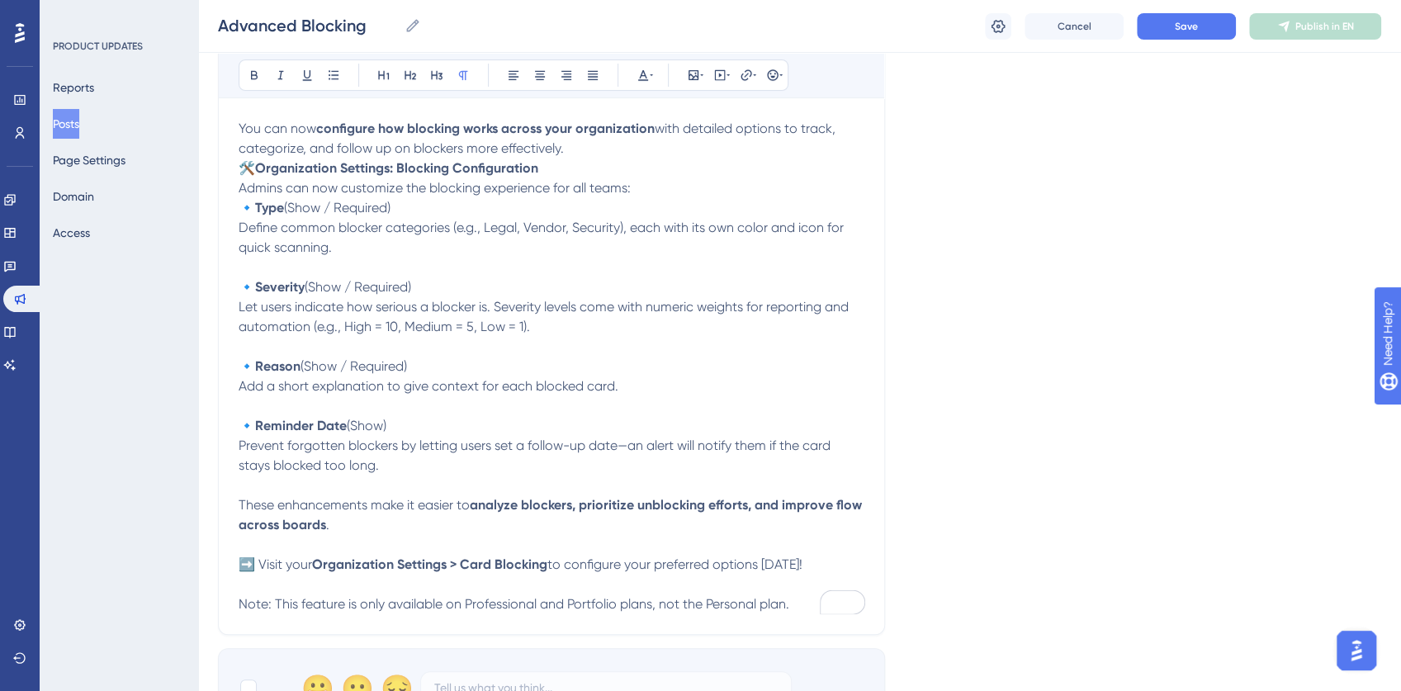
scroll to position [301, 0]
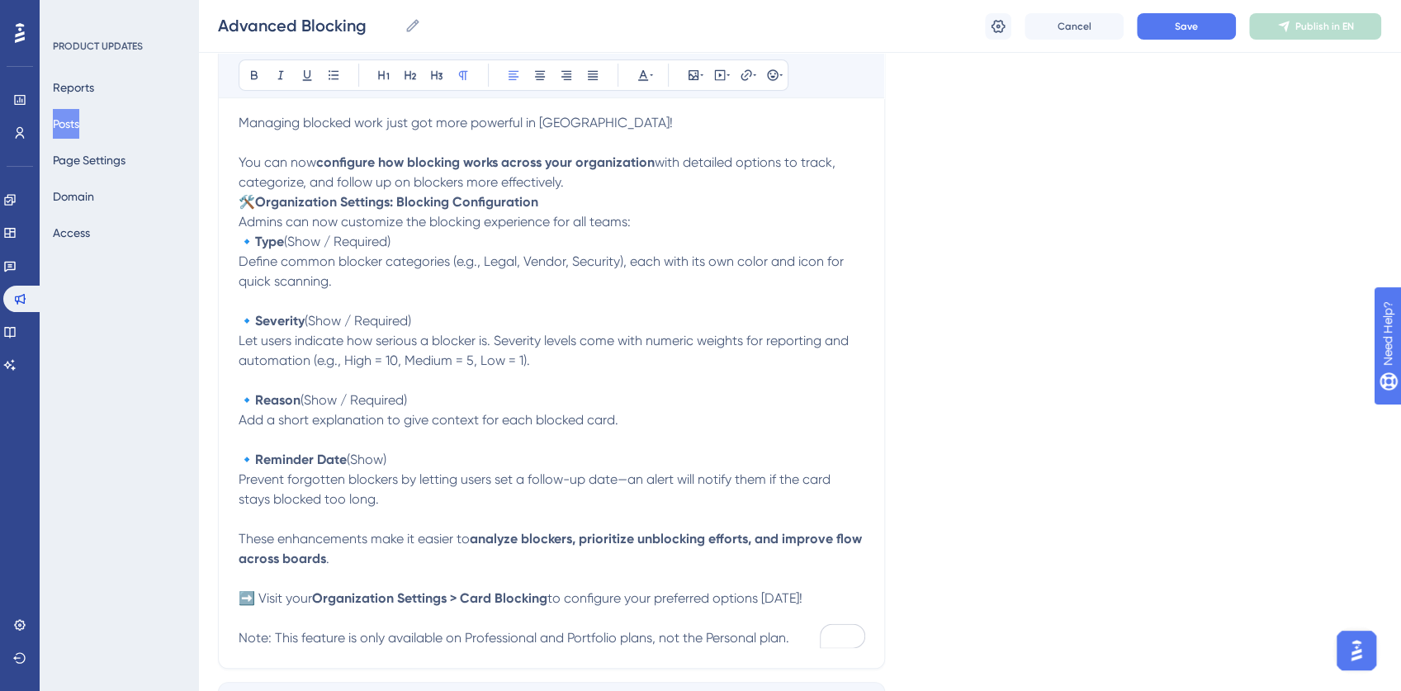
click at [641, 221] on p "🛠️ Organization Settings: Blocking Configuration Admins can now customize the b…" at bounding box center [552, 212] width 626 height 40
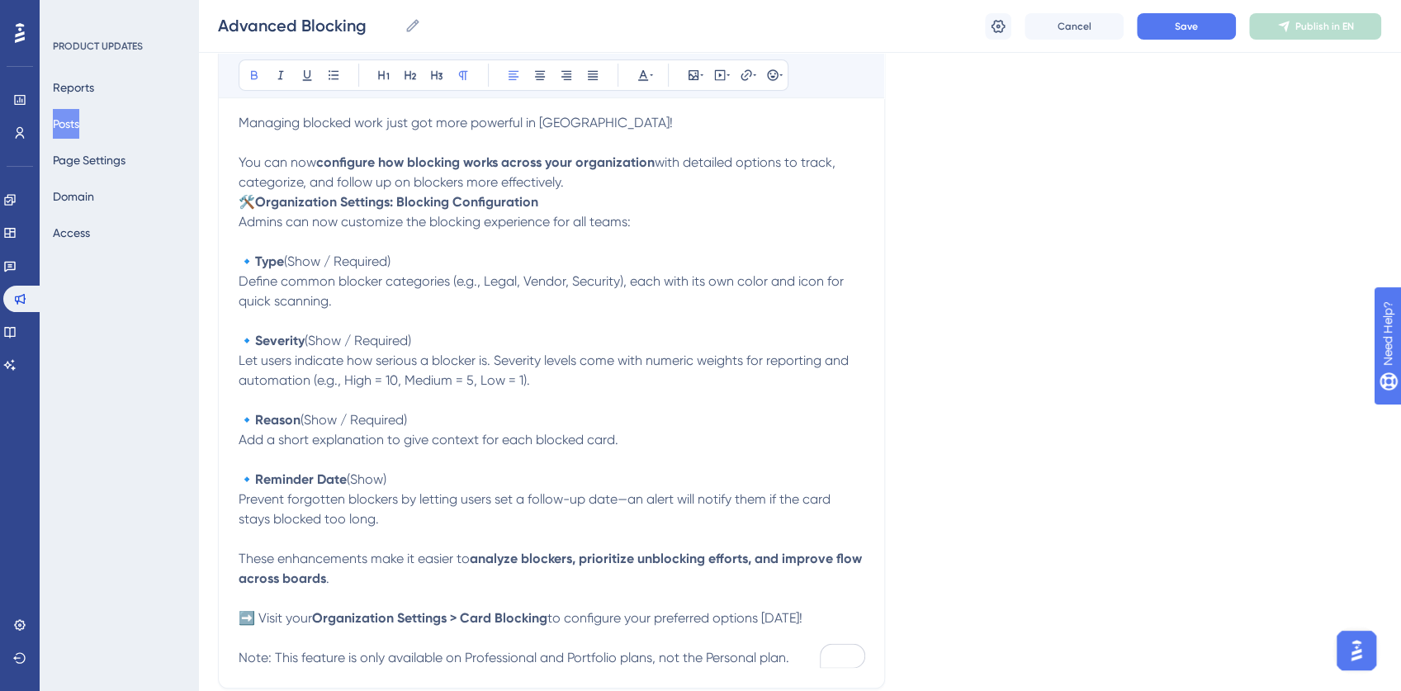
click at [565, 199] on p "🛠️ Organization Settings: Blocking Configuration Admins can now customize the b…" at bounding box center [552, 212] width 626 height 40
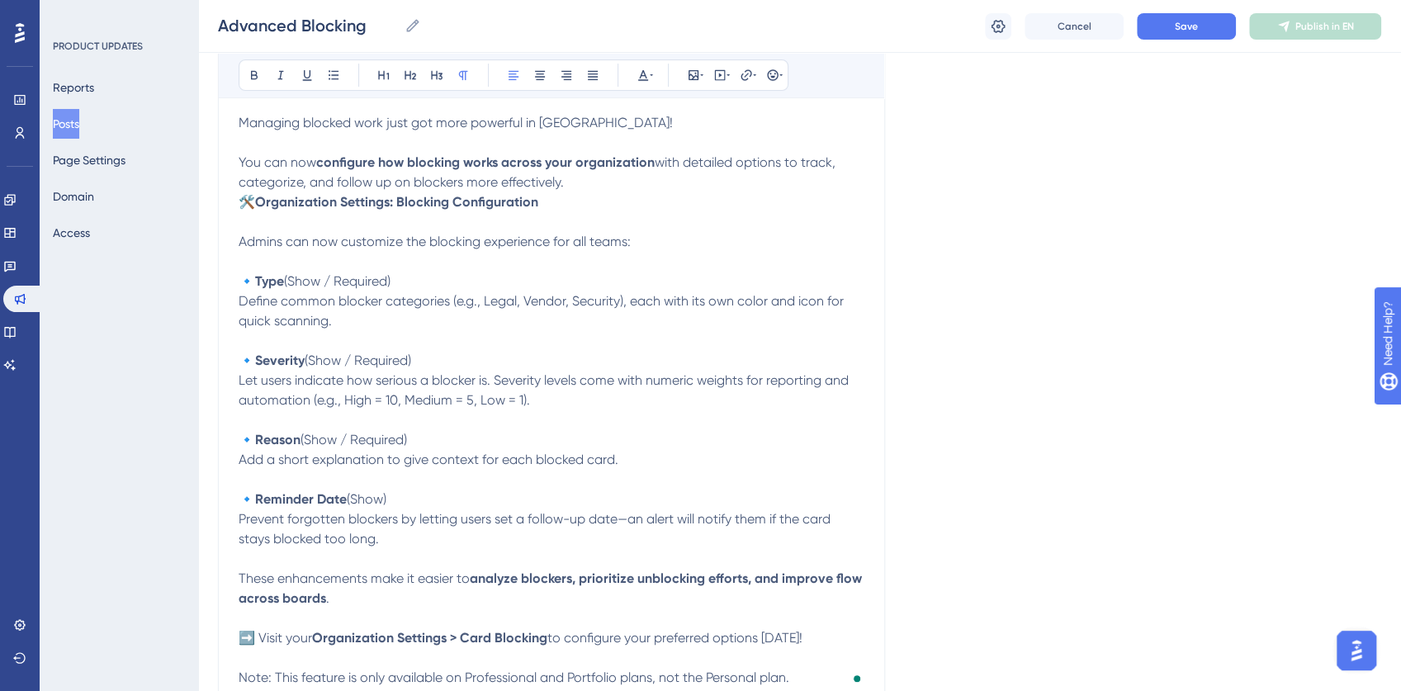
click at [580, 177] on p "You can now configure how blocking works across your organization with detailed…" at bounding box center [552, 173] width 626 height 40
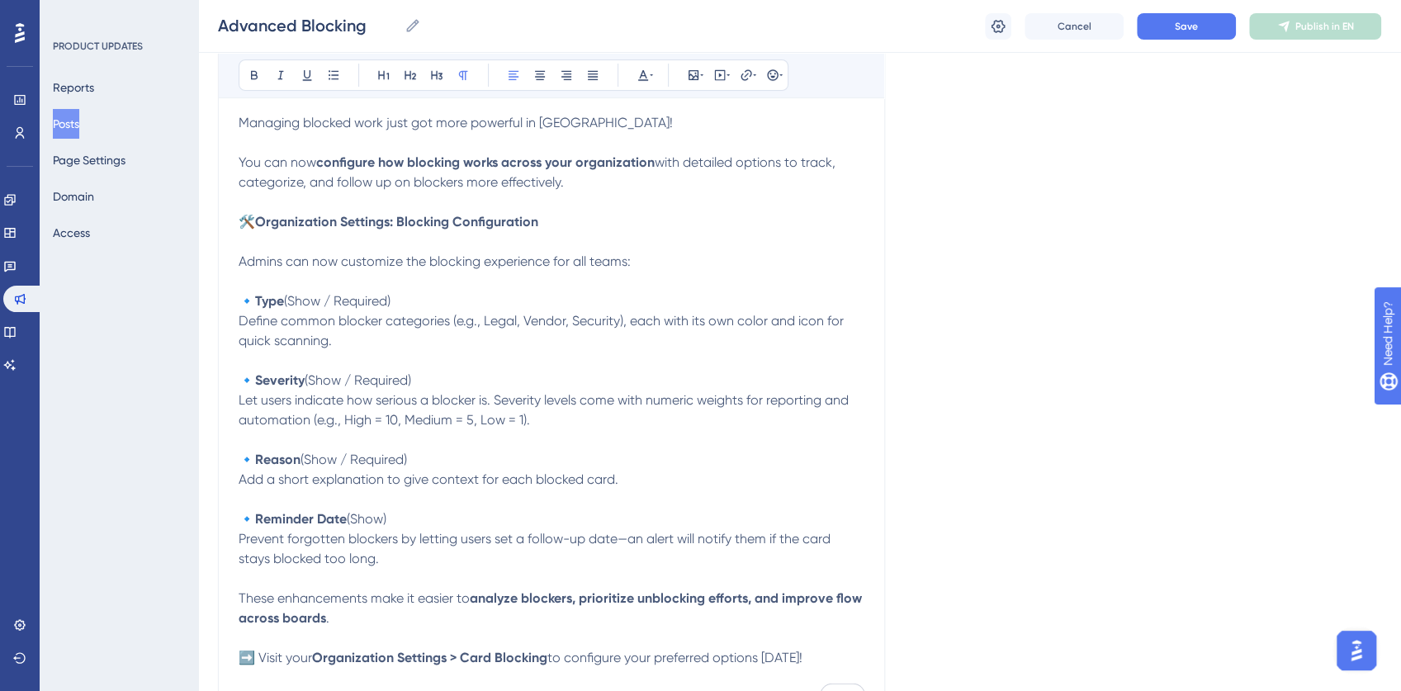
click at [263, 218] on strong "Organization Settings: Blocking Configuration" at bounding box center [396, 222] width 283 height 16
click at [821, 398] on span "Let users indicate how serious a blocker is. Severity levels come with numeric …" at bounding box center [545, 410] width 613 height 36
click at [258, 435] on div "filtering" at bounding box center [263, 445] width 49 height 26
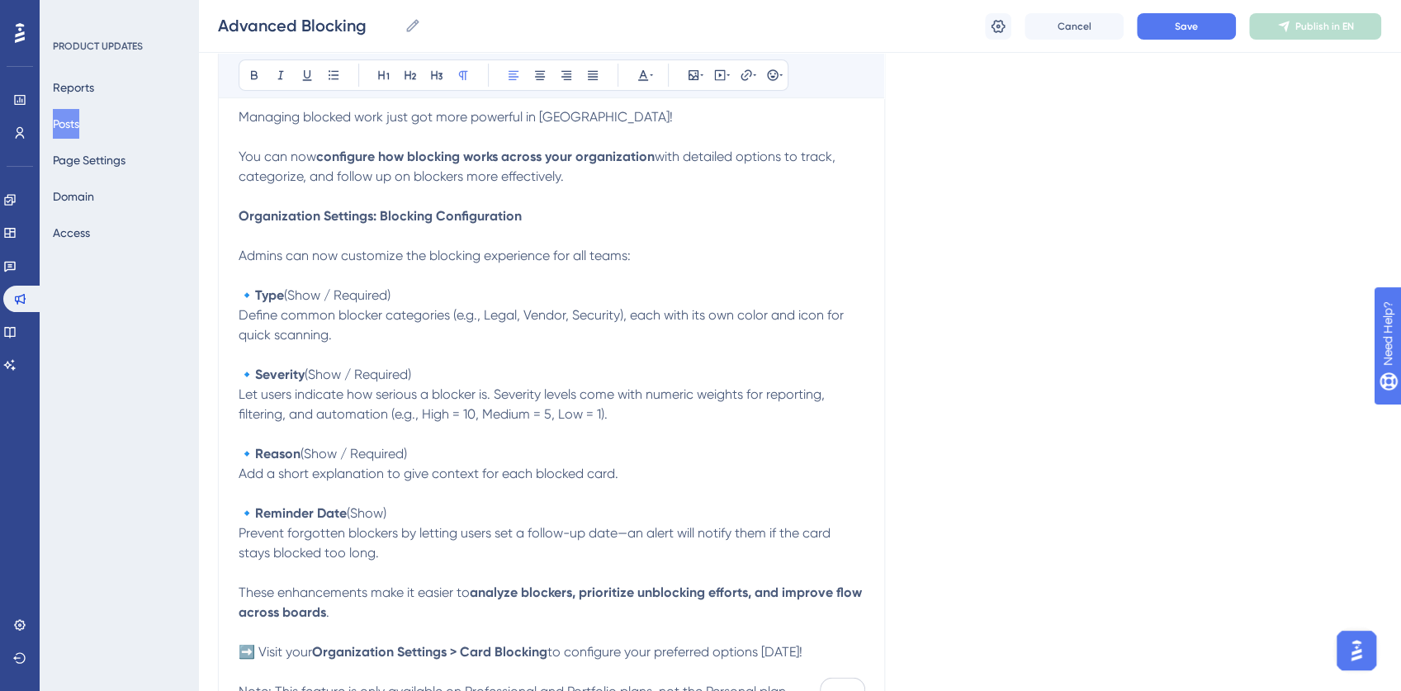
scroll to position [411, 0]
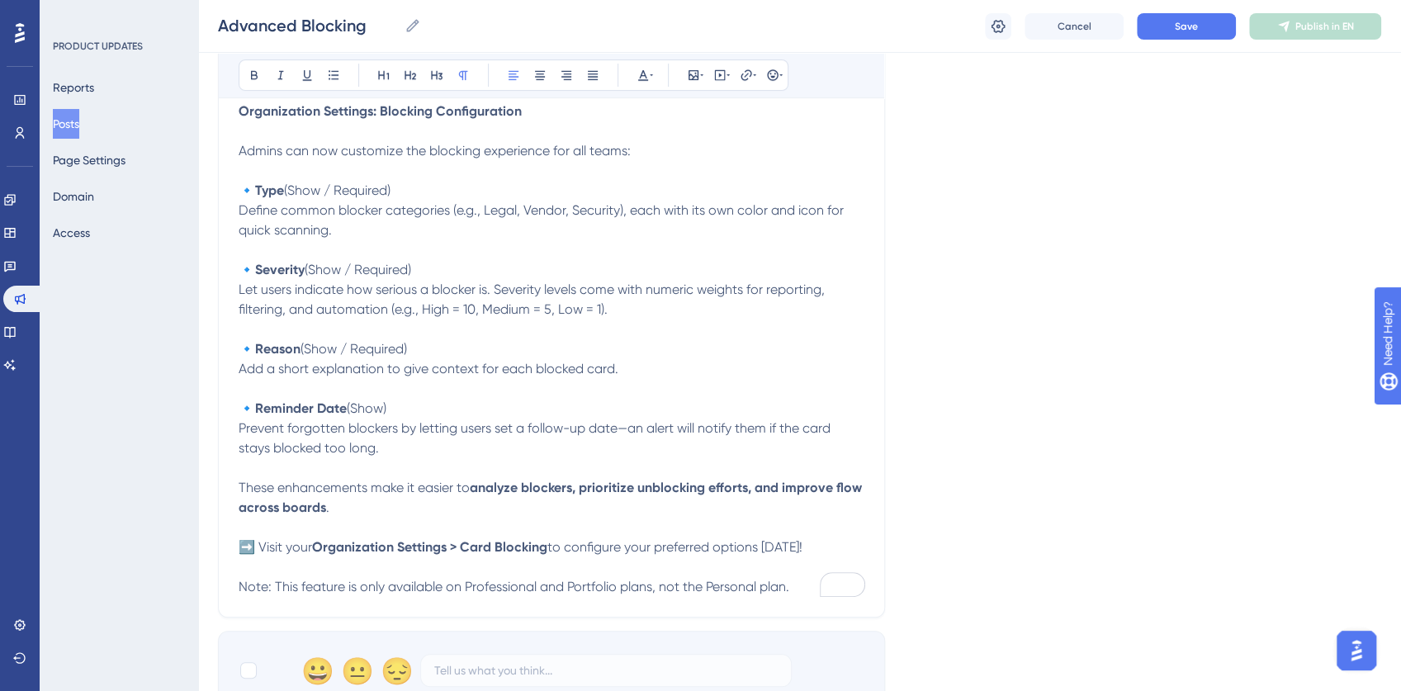
drag, startPoint x: 433, startPoint y: 269, endPoint x: 311, endPoint y: 272, distance: 121.4
click at [311, 272] on p "🔹 Severity (Show / Required) Let users indicate how serious a blocker is. Sever…" at bounding box center [552, 289] width 626 height 59
drag, startPoint x: 405, startPoint y: 191, endPoint x: 293, endPoint y: 194, distance: 111.5
click at [293, 194] on p "🔹 Type (Show / Required) Define common blocker categories (e.g., Legal, Vendor,…" at bounding box center [552, 210] width 626 height 59
drag, startPoint x: 421, startPoint y: 346, endPoint x: 309, endPoint y: 348, distance: 112.3
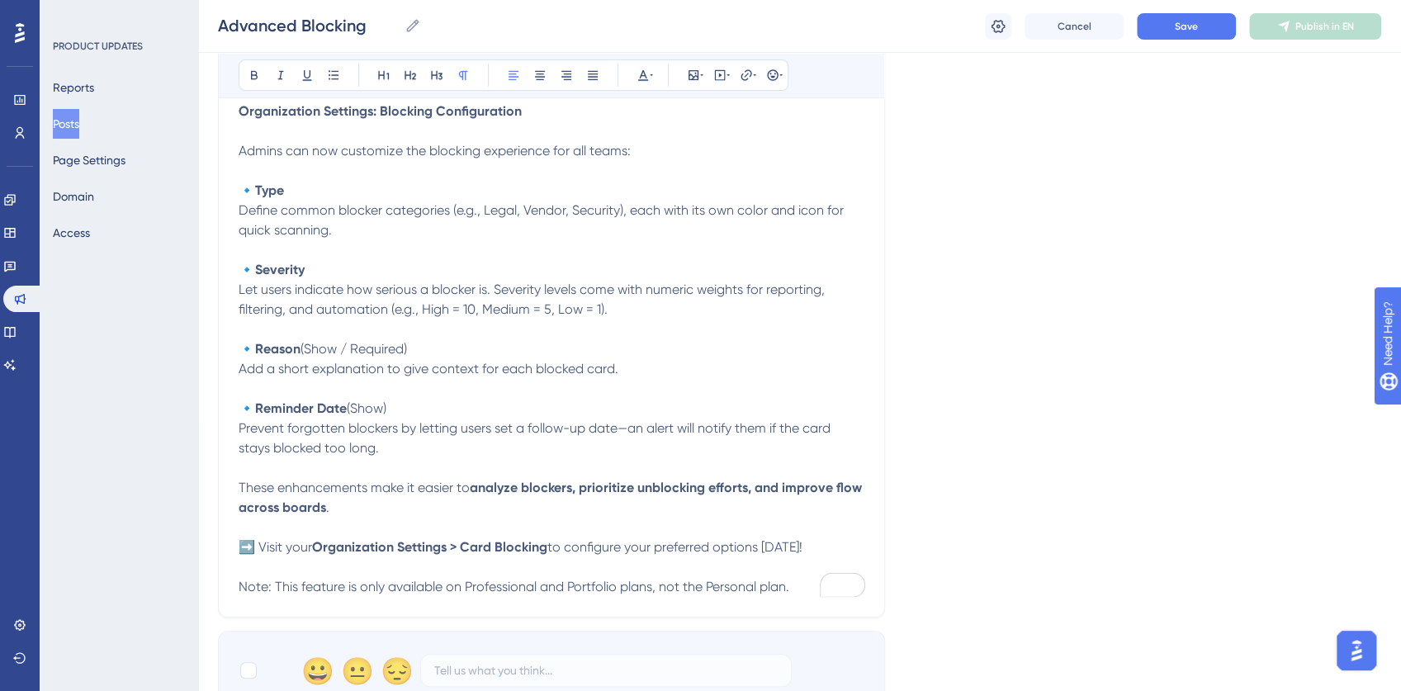
click at [309, 348] on p "🔹 Reason (Show / Required) Add a short explanation to give context for each blo…" at bounding box center [552, 359] width 626 height 40
drag, startPoint x: 397, startPoint y: 409, endPoint x: 355, endPoint y: 410, distance: 42.1
click at [355, 410] on p "🔹 Reminder Date (Show) Prevent forgotten blockers by letting users set a follow…" at bounding box center [552, 428] width 626 height 59
click at [619, 429] on span "Prevent forgotten blockers by letting users set a follow-up date—an alert will …" at bounding box center [536, 438] width 595 height 36
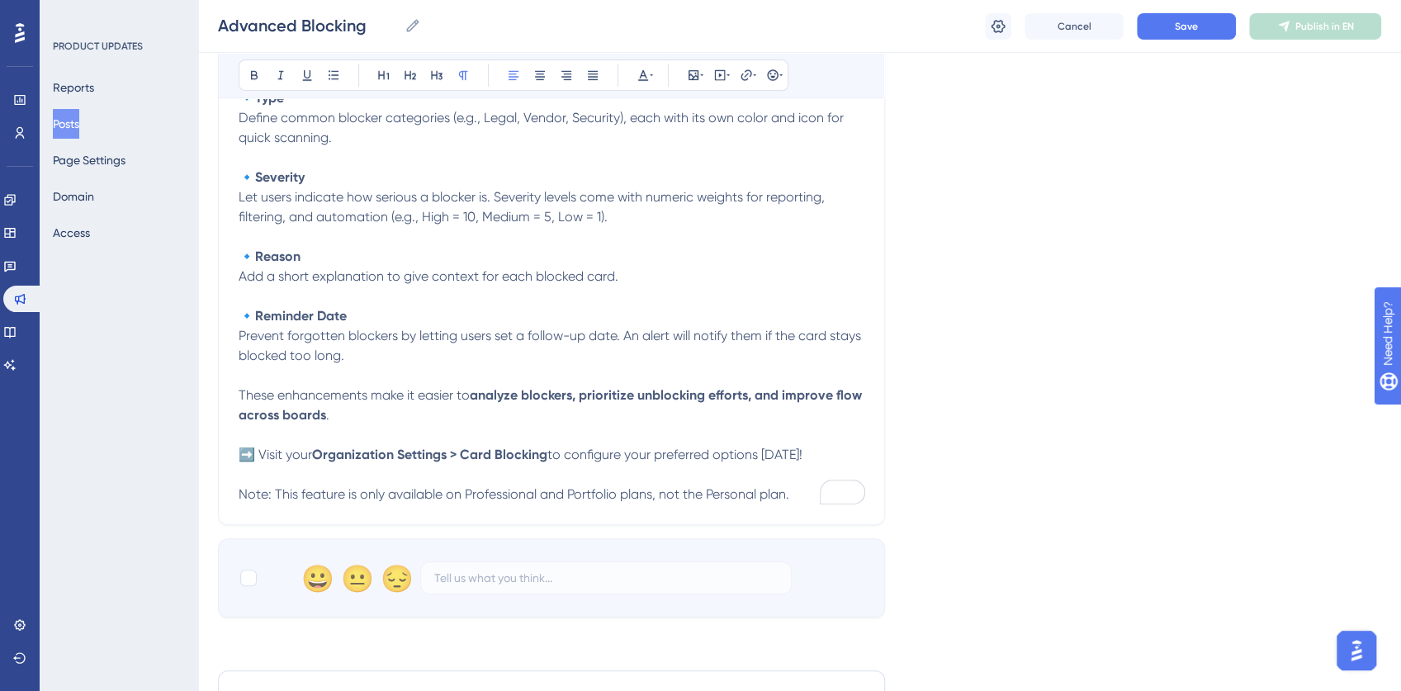
scroll to position [631, 0]
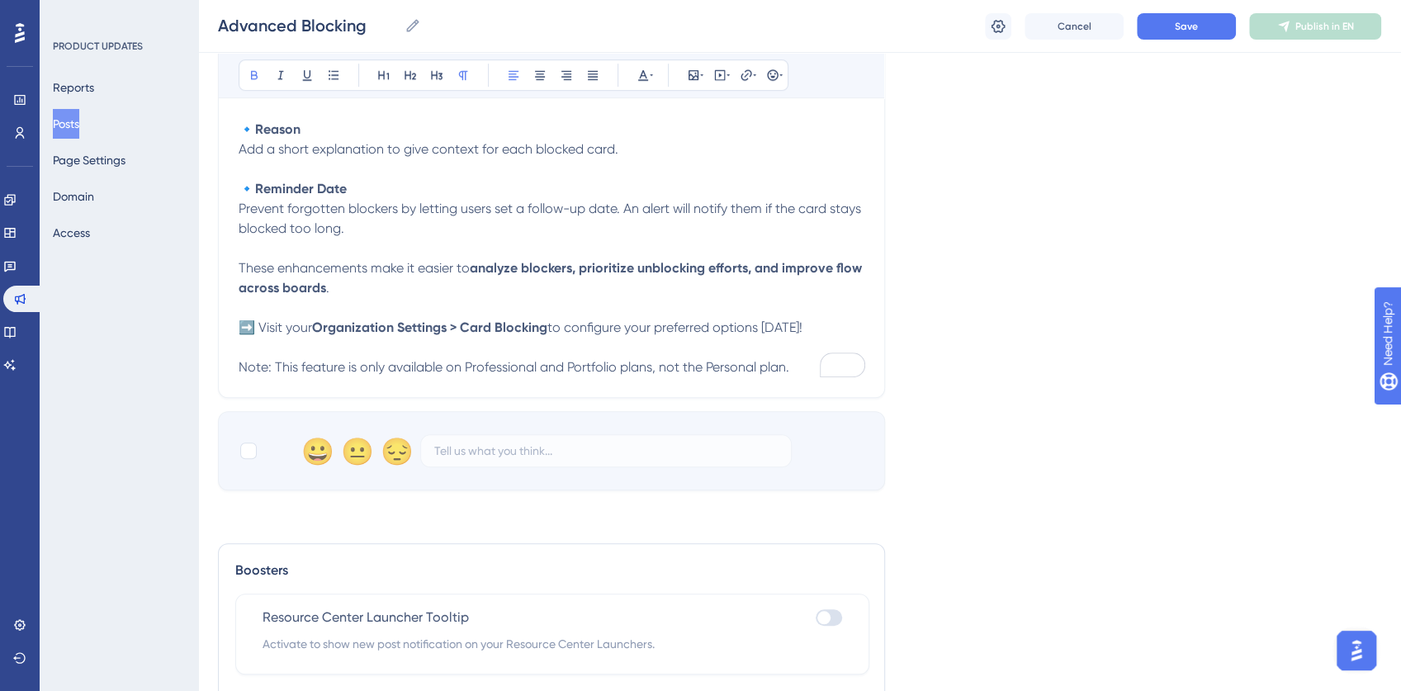
click at [346, 327] on strong "Organization Settings > Card Blocking" at bounding box center [429, 328] width 235 height 16
drag, startPoint x: 346, startPoint y: 327, endPoint x: 497, endPoint y: 329, distance: 151.1
click at [497, 329] on strong "Organization Settings > Card Blocking" at bounding box center [429, 328] width 235 height 16
click at [742, 74] on icon at bounding box center [746, 75] width 13 height 13
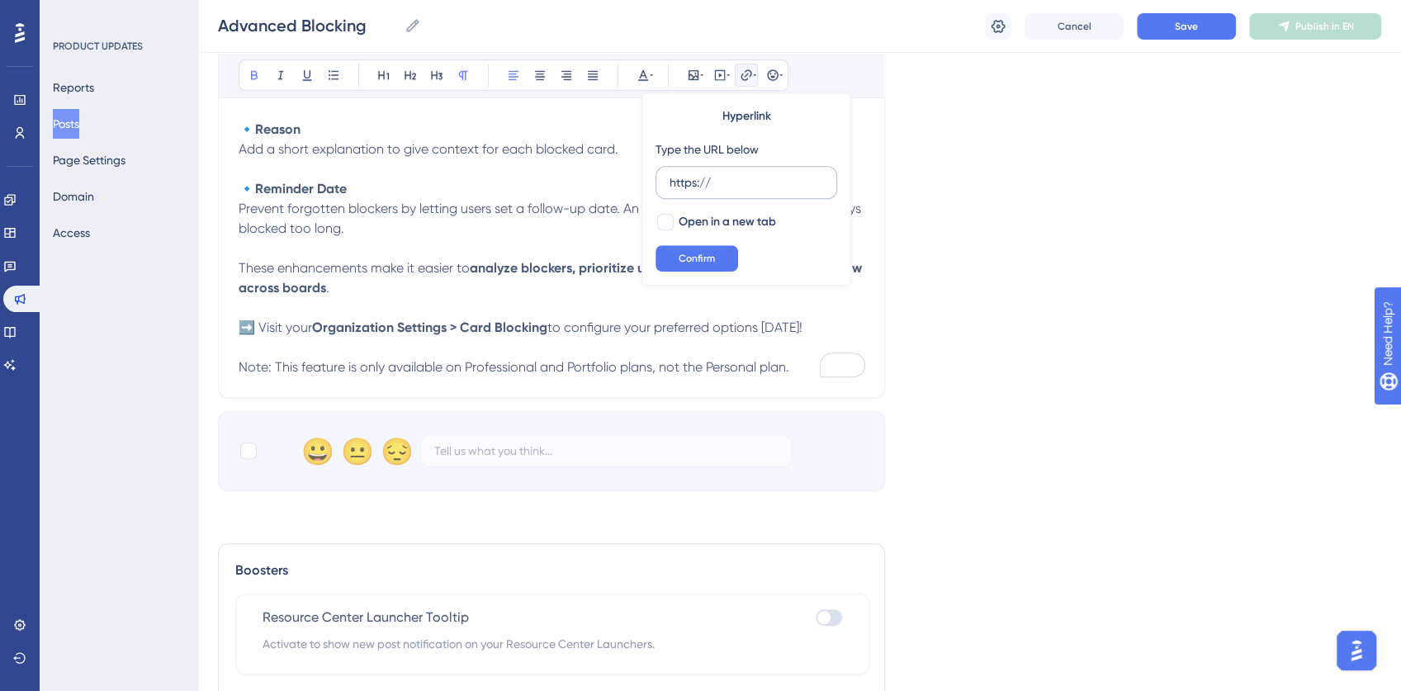
drag, startPoint x: 725, startPoint y: 187, endPoint x: 665, endPoint y: 187, distance: 59.4
click at [665, 187] on label "https://" at bounding box center [747, 182] width 182 height 33
click at [670, 187] on input "https://" at bounding box center [747, 182] width 154 height 18
type input "[URL][DOMAIN_NAME]"
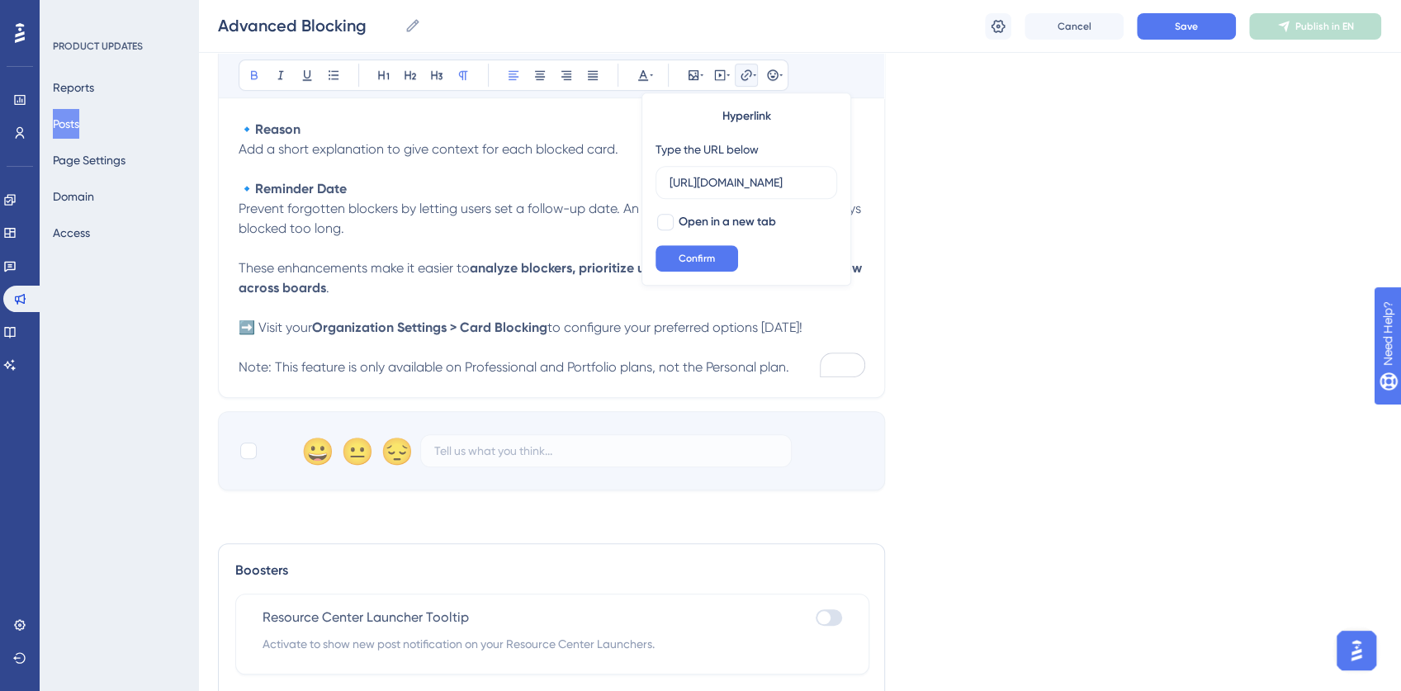
drag, startPoint x: 703, startPoint y: 183, endPoint x: 625, endPoint y: 185, distance: 78.4
click at [625, 185] on div "Bold Italic Underline Bullet Point Heading 1 Heading 2 Heading 3 Normal Align L…" at bounding box center [552, 47] width 626 height 660
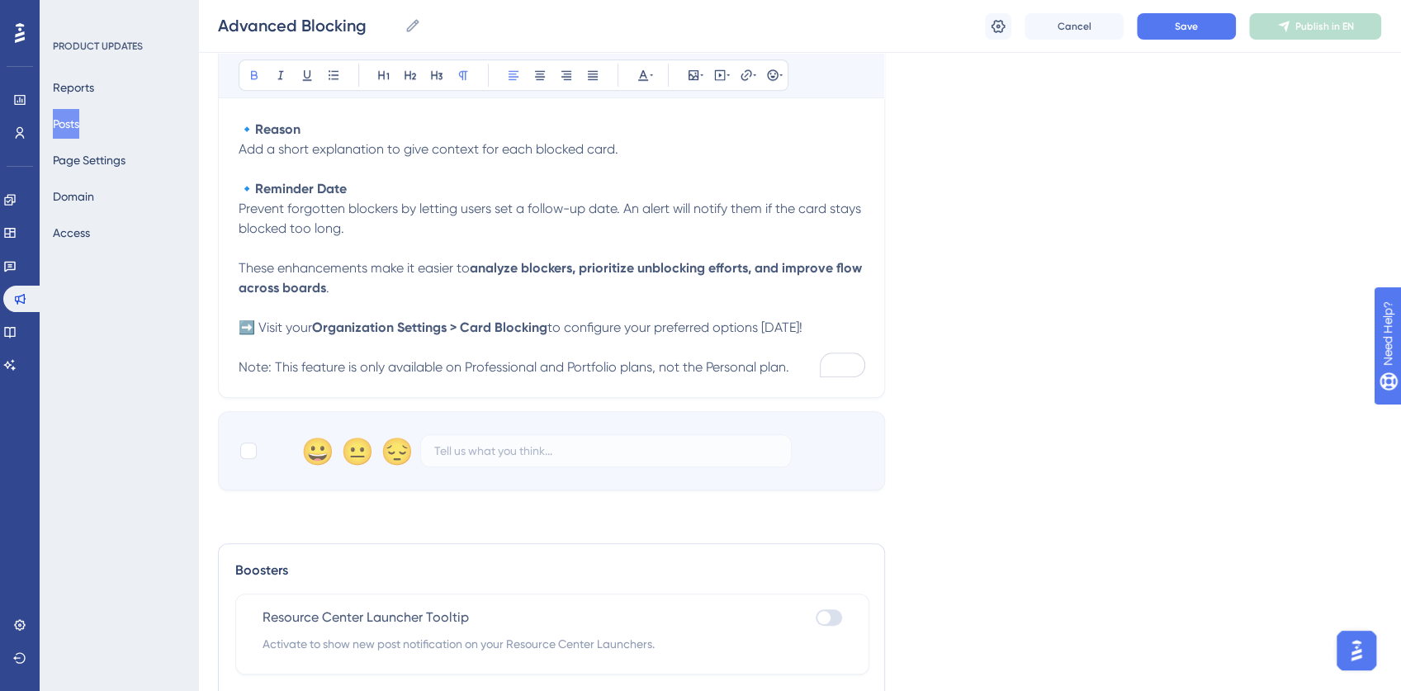
click at [350, 325] on strong "Organization Settings > Card Blocking" at bounding box center [429, 328] width 235 height 16
drag, startPoint x: 350, startPoint y: 325, endPoint x: 512, endPoint y: 322, distance: 161.8
click at [512, 322] on strong "Organization Settings > Card Blocking" at bounding box center [429, 328] width 235 height 16
click at [740, 75] on icon at bounding box center [746, 75] width 13 height 13
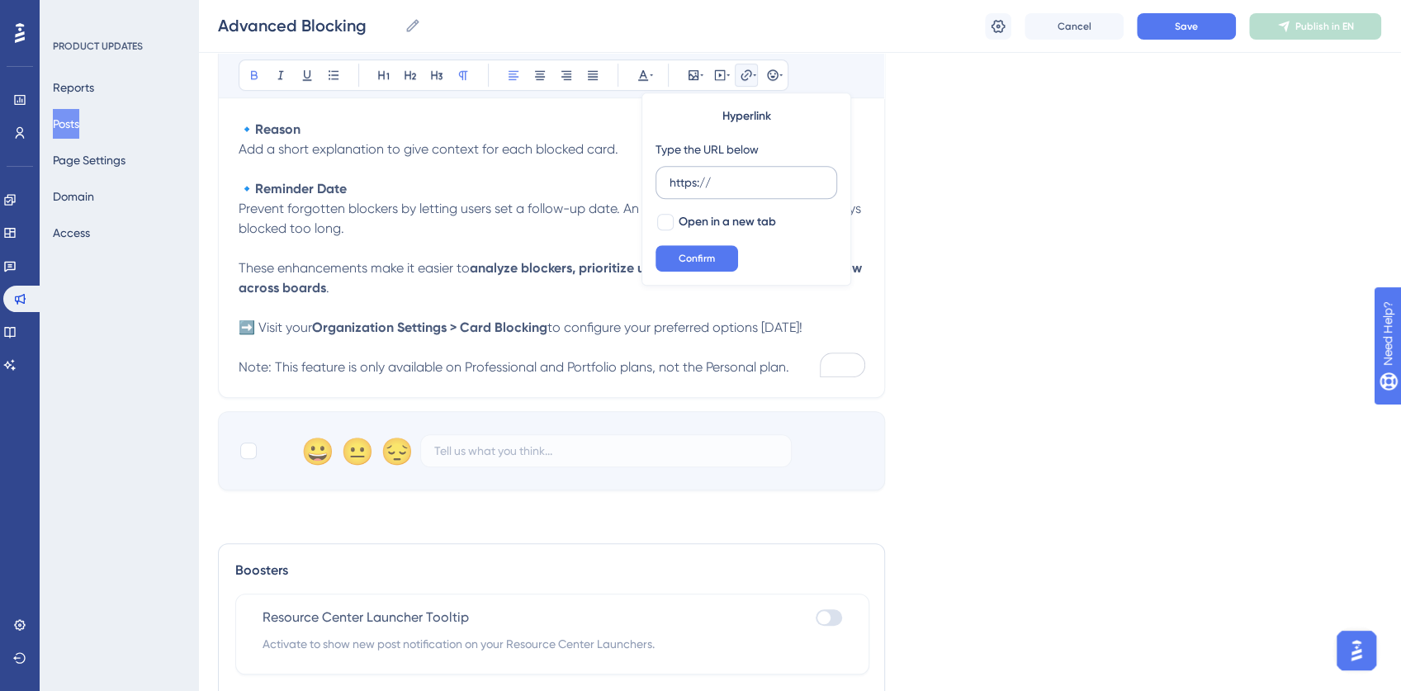
click at [712, 187] on input "https://" at bounding box center [747, 182] width 154 height 18
click at [662, 225] on div at bounding box center [665, 222] width 17 height 17
checkbox input "true"
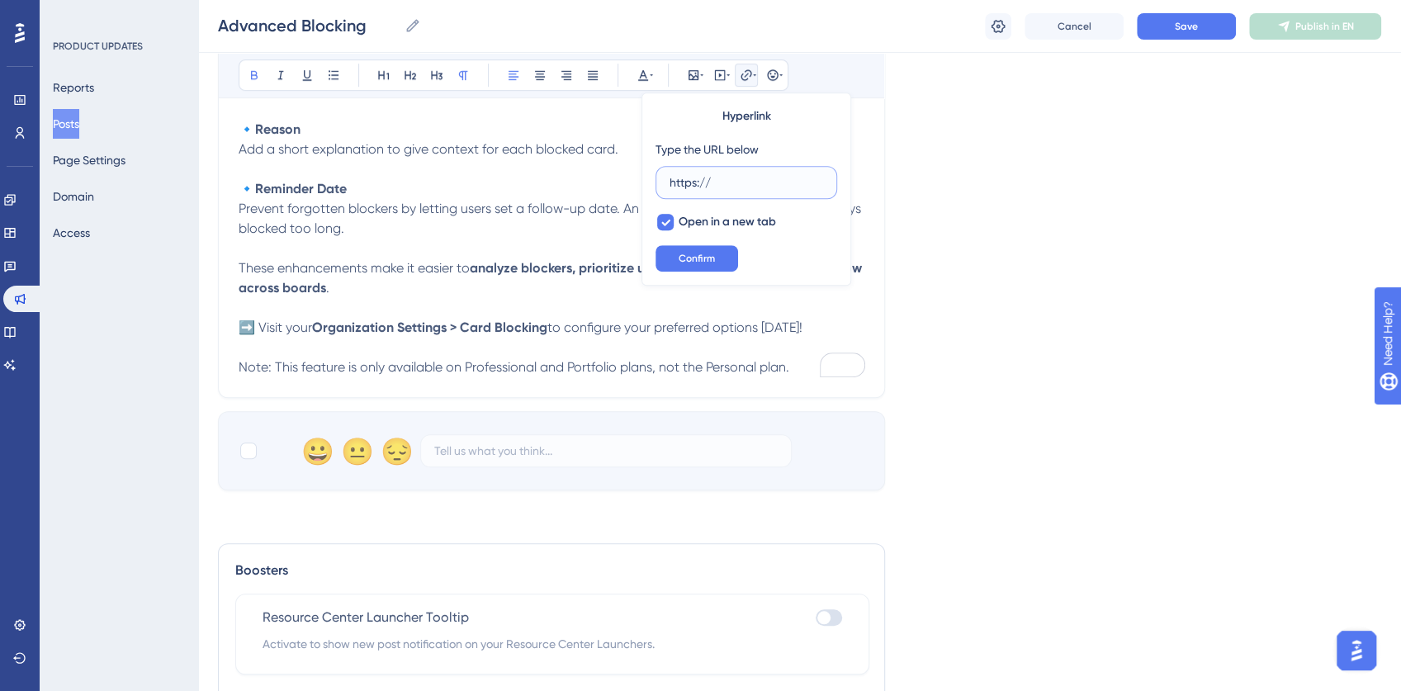
click at [695, 187] on input "https://" at bounding box center [747, 182] width 154 height 18
paste input "[DOMAIN_NAME][URL]"
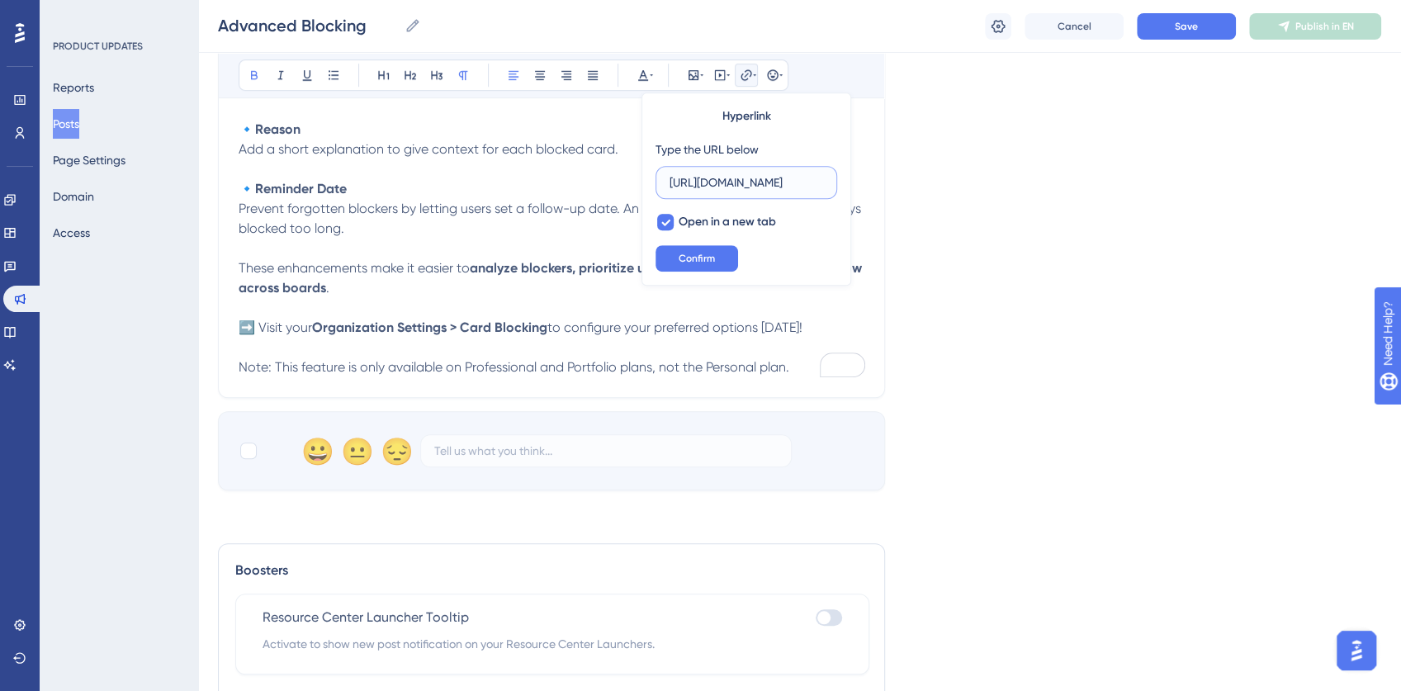
click at [693, 181] on input "[URL][DOMAIN_NAME]" at bounding box center [747, 182] width 154 height 18
click at [727, 183] on input "[URL][DOMAIN_NAME]" at bounding box center [747, 182] width 154 height 18
type input "[URL][DOMAIN_NAME]"
click at [703, 254] on span "Confirm" at bounding box center [697, 258] width 36 height 13
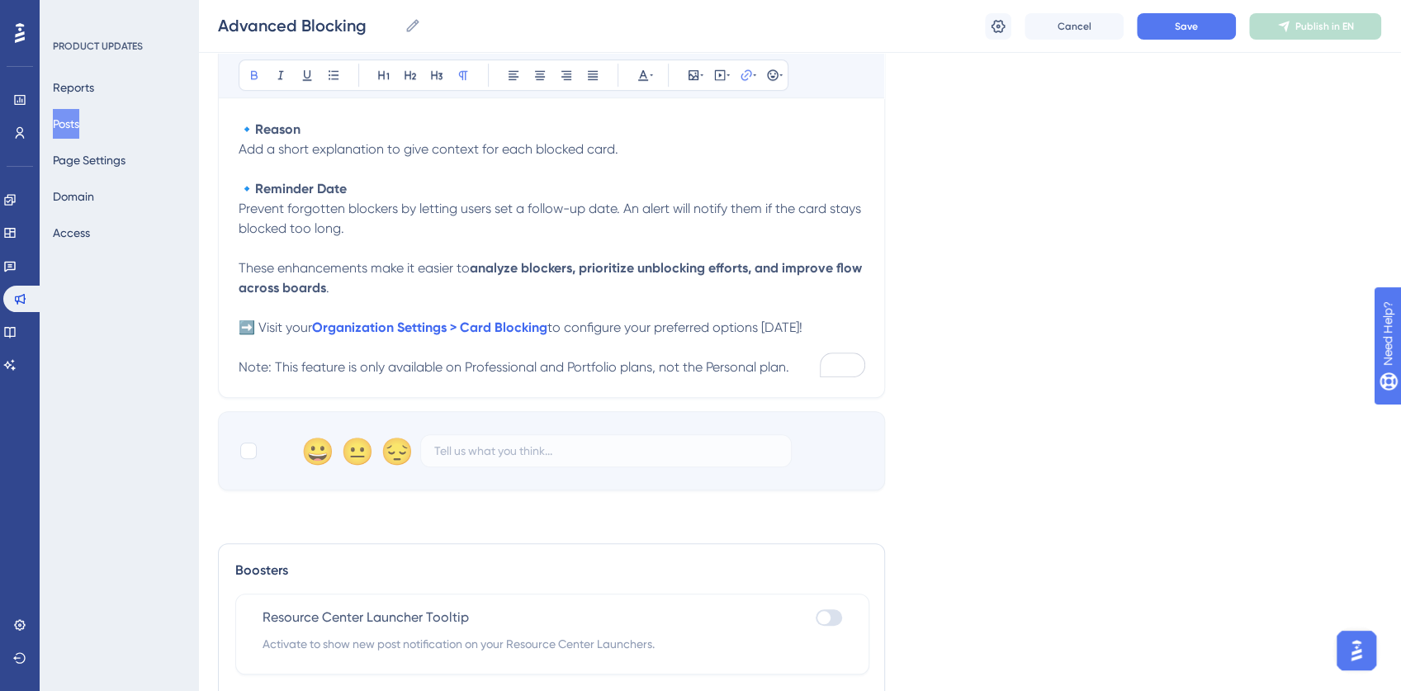
click at [676, 264] on strong "analyze blockers, prioritize unblocking efforts, and improve flow across boards" at bounding box center [552, 278] width 627 height 36
click at [241, 452] on div at bounding box center [248, 451] width 17 height 17
checkbox input "true"
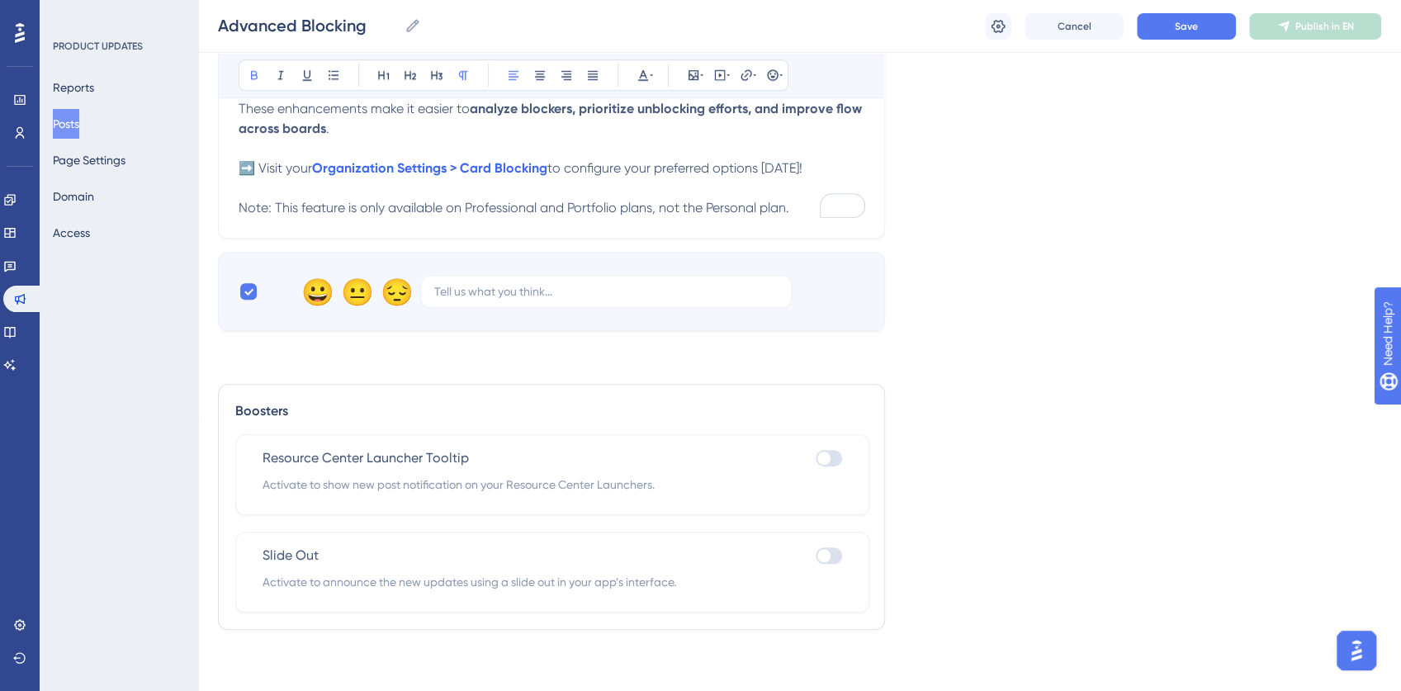
scroll to position [791, 0]
click at [822, 454] on div at bounding box center [823, 457] width 13 height 13
click at [816, 457] on input "checkbox" at bounding box center [815, 457] width 1 height 1
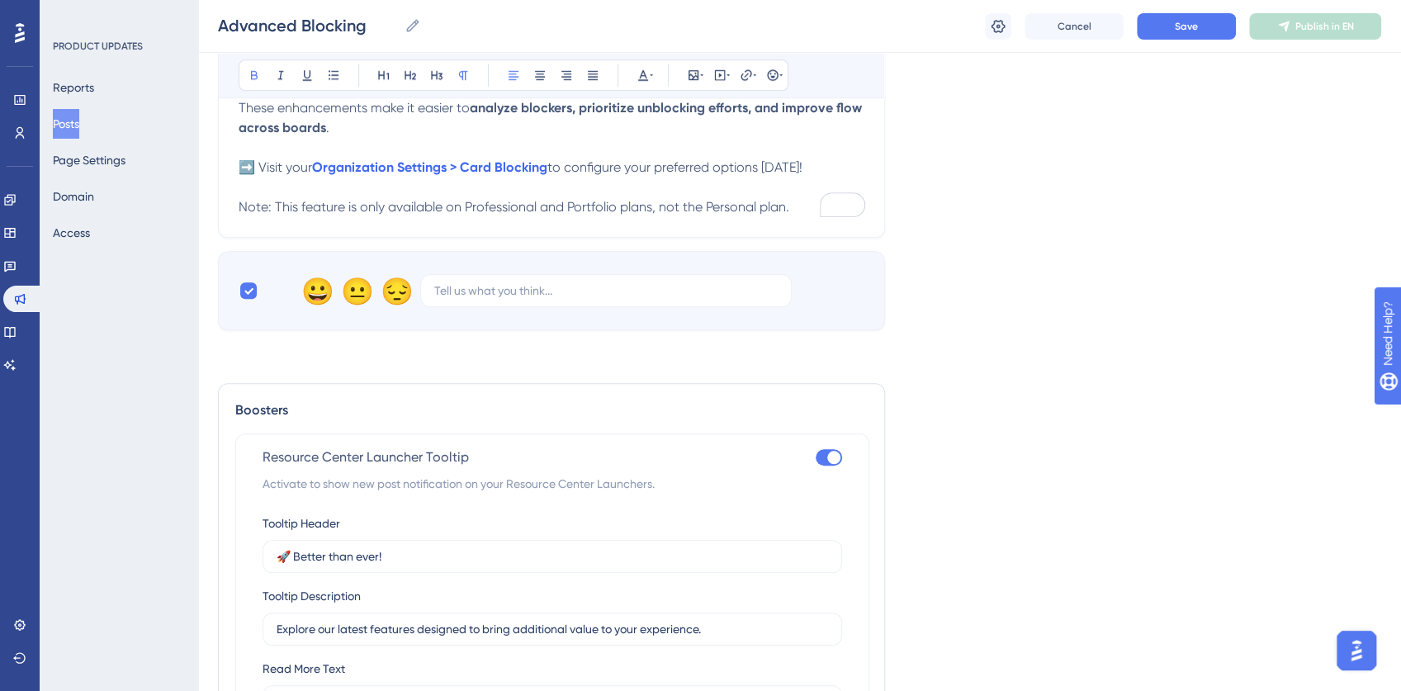
click at [822, 454] on div at bounding box center [829, 457] width 26 height 17
click at [816, 457] on input "checkbox" at bounding box center [815, 457] width 1 height 1
checkbox input "false"
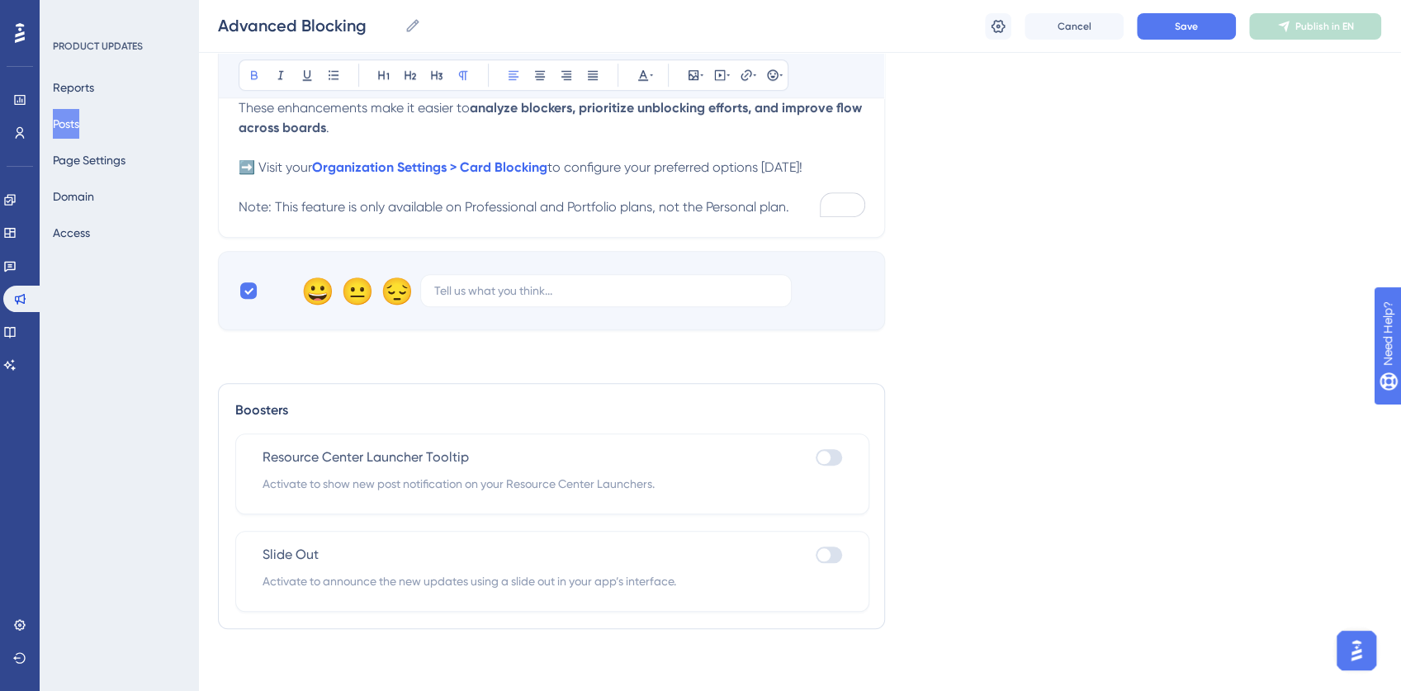
click at [822, 551] on div at bounding box center [823, 554] width 13 height 13
click at [816, 555] on input "checkbox" at bounding box center [815, 555] width 1 height 1
checkbox input "true"
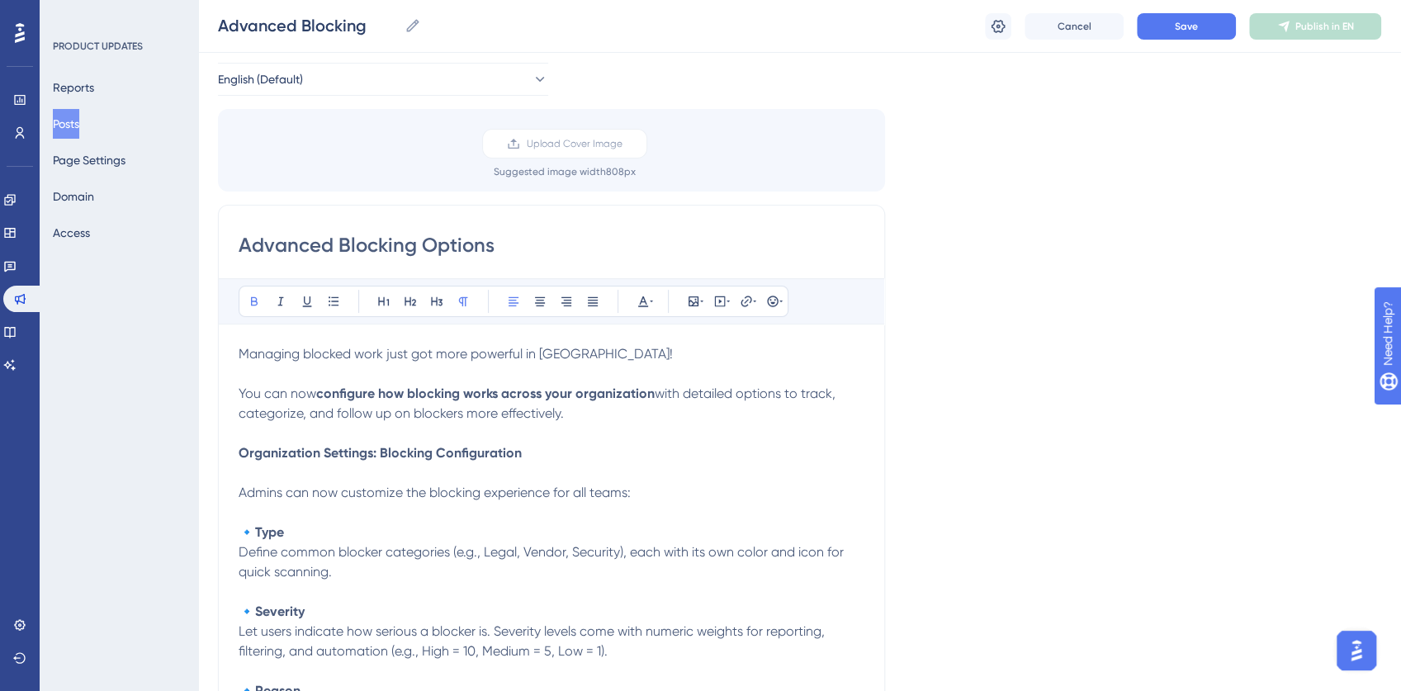
scroll to position [21, 0]
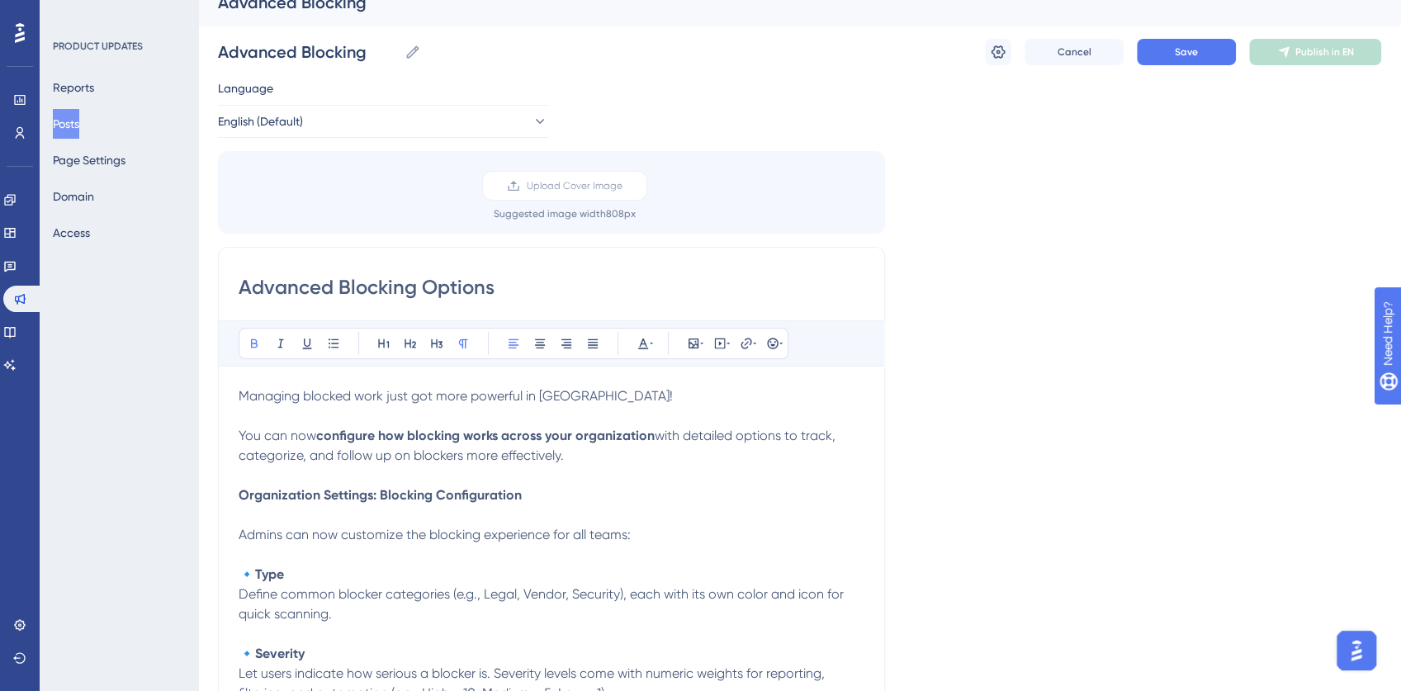
click at [421, 284] on input "Advanced Blocking Options" at bounding box center [552, 287] width 626 height 26
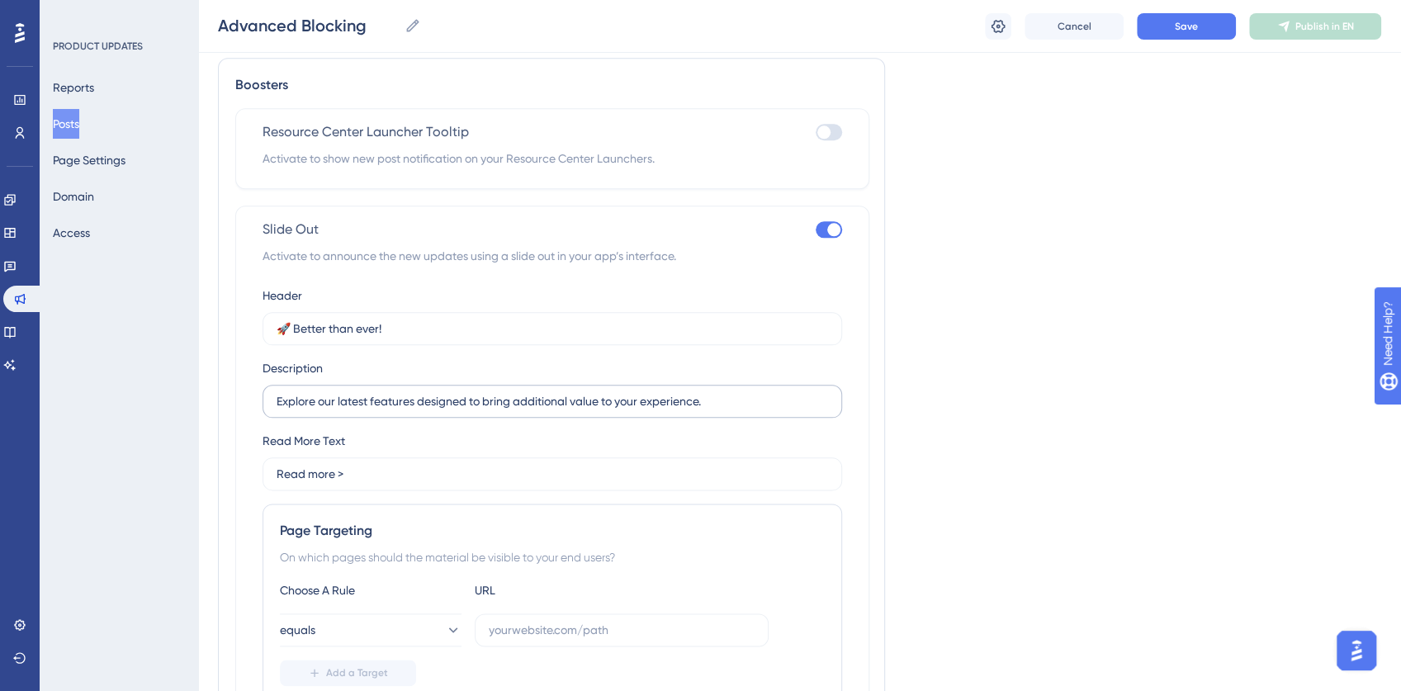
scroll to position [1176, 0]
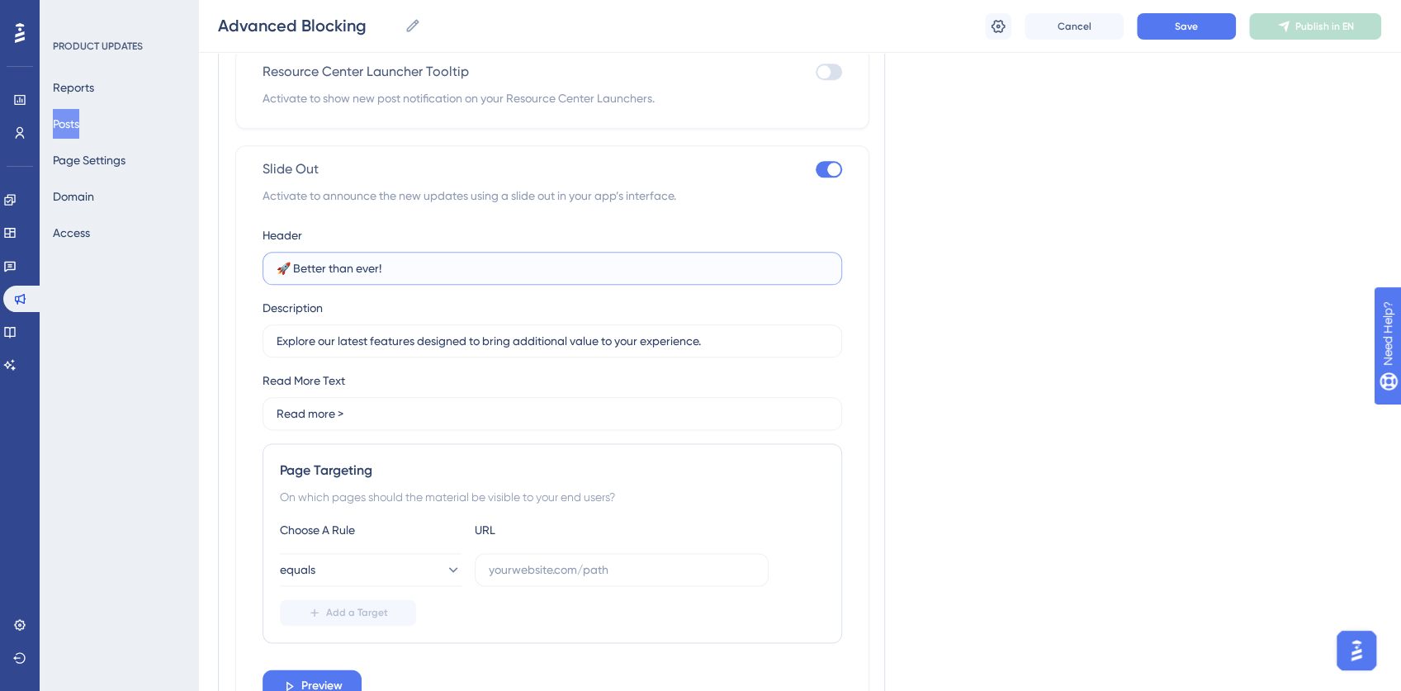
click at [311, 264] on input "🚀 Better than ever!" at bounding box center [552, 268] width 551 height 18
click at [331, 264] on input "🚀 Better than ever!" at bounding box center [552, 268] width 551 height 18
click at [312, 264] on input "🚀 Better than ever!" at bounding box center [552, 268] width 551 height 18
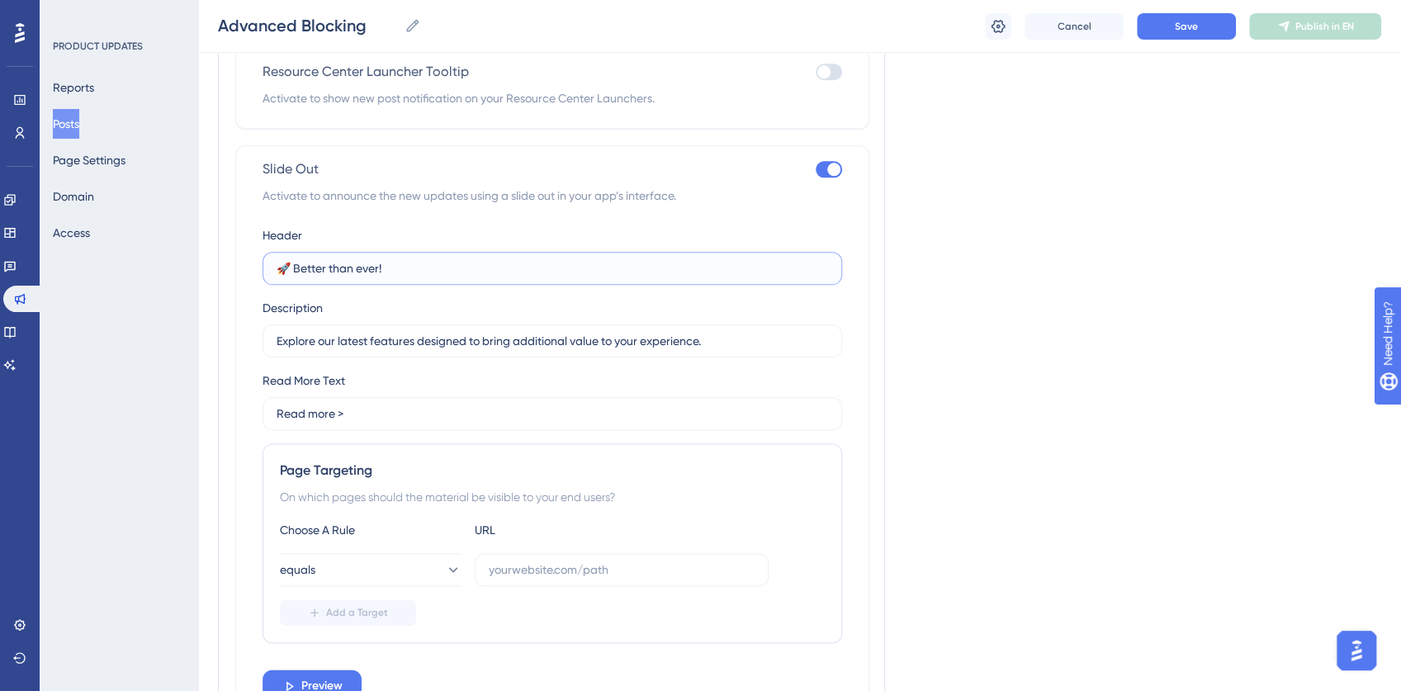
drag, startPoint x: 312, startPoint y: 264, endPoint x: 391, endPoint y: 261, distance: 79.3
click at [391, 261] on input "🚀 Better than ever!" at bounding box center [552, 268] width 551 height 18
paste input "Advanced Blocking Options"
click at [287, 264] on input "🚀 Advanced Blocking Options" at bounding box center [552, 268] width 551 height 18
type input "Advanced Blocking Options"
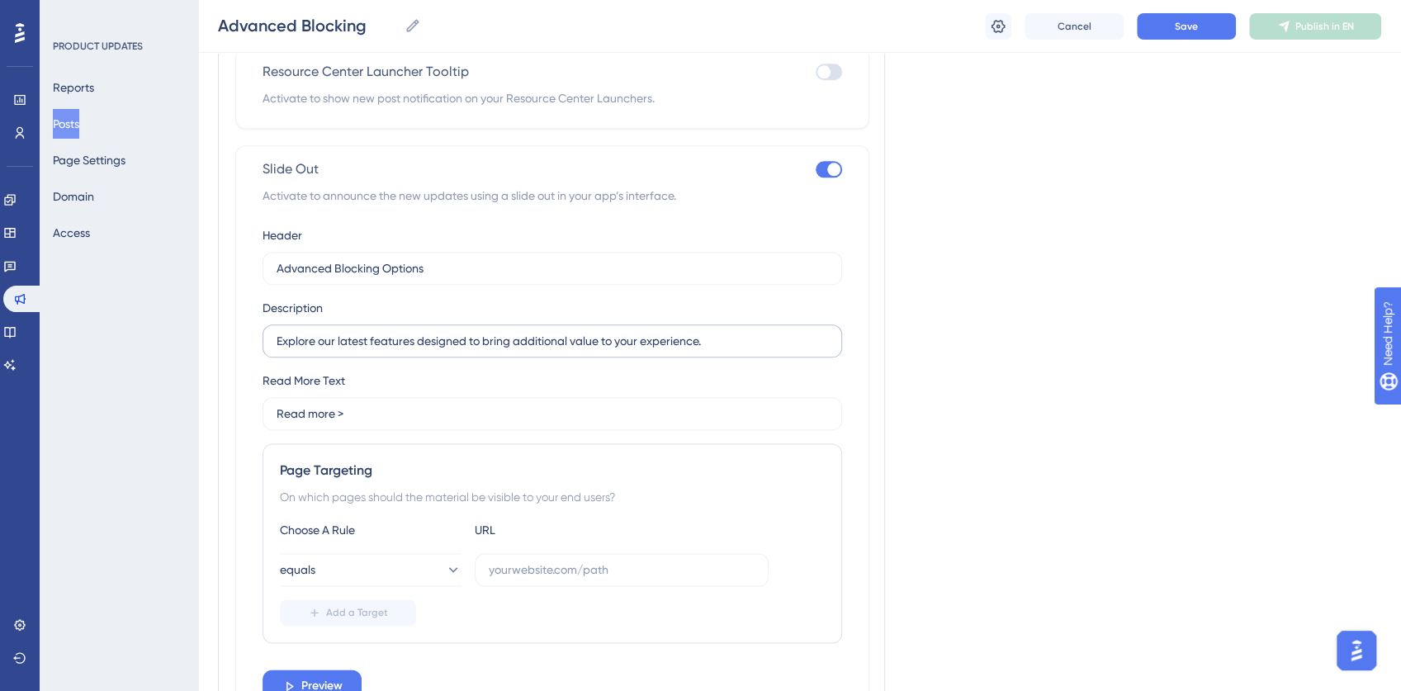
click at [272, 337] on label "Explore our latest features designed to bring additional value to your experien…" at bounding box center [553, 340] width 580 height 33
click at [277, 337] on input "Explore our latest features designed to bring additional value to your experien…" at bounding box center [552, 341] width 551 height 18
click at [277, 338] on input "Explore our latest features designed to bring additional value to your experien…" at bounding box center [552, 341] width 551 height 18
paste input "🚫"
type input "Explore our latest features designed to bring additional value to your experien…"
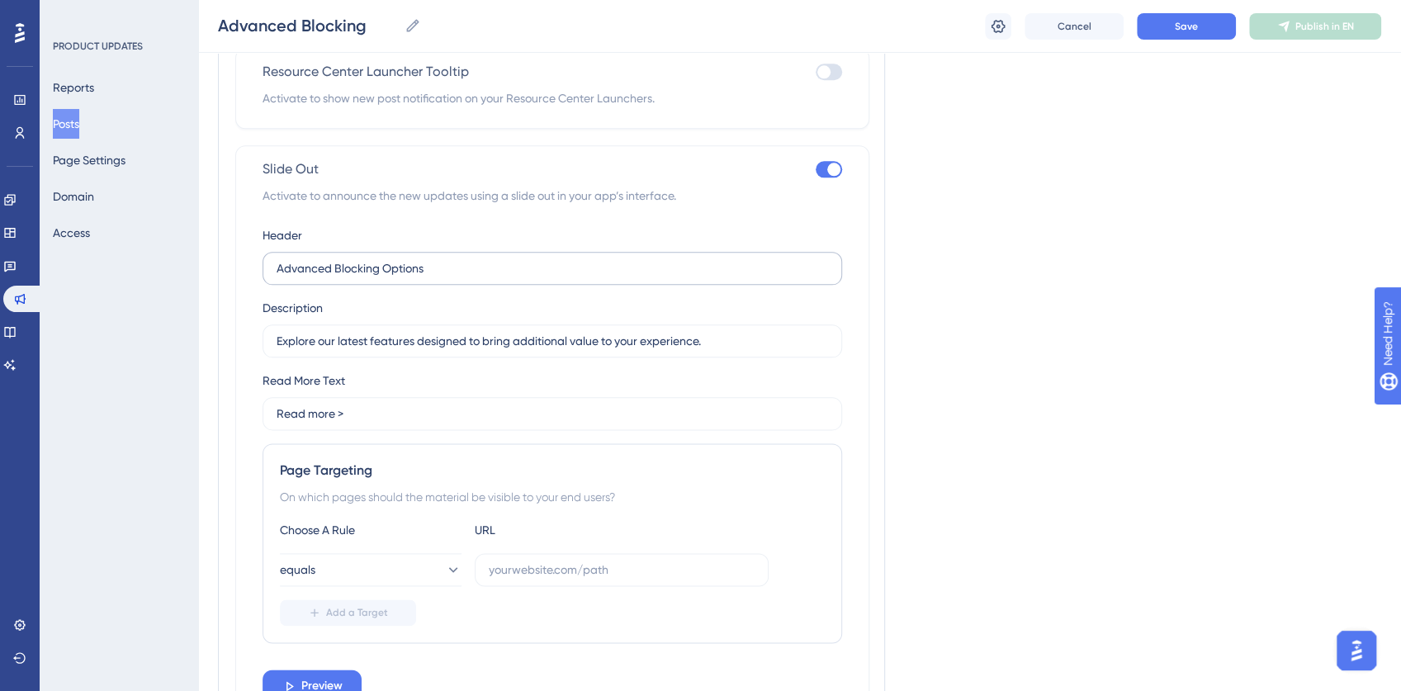
click at [272, 263] on label "Advanced Blocking Options" at bounding box center [553, 268] width 580 height 33
click at [277, 263] on input "Advanced Blocking Options" at bounding box center [552, 268] width 551 height 18
paste input "🚫"
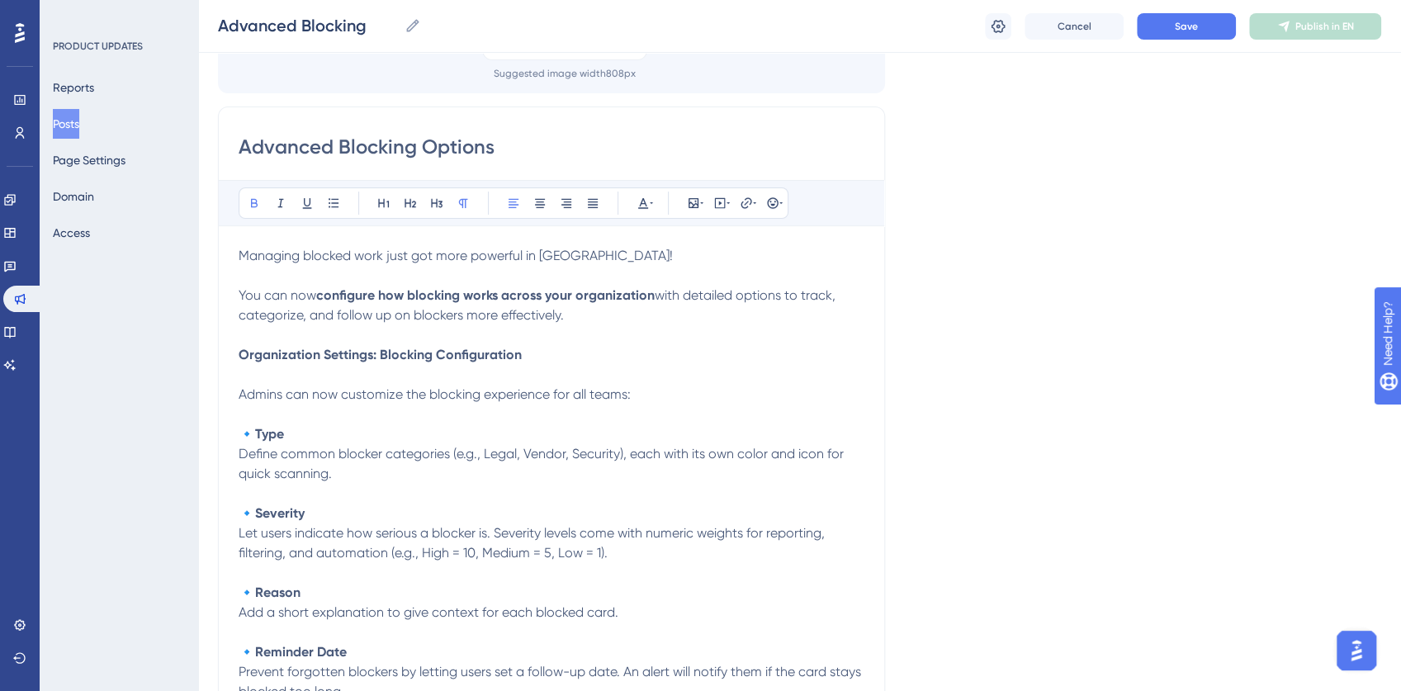
scroll to position [76, 0]
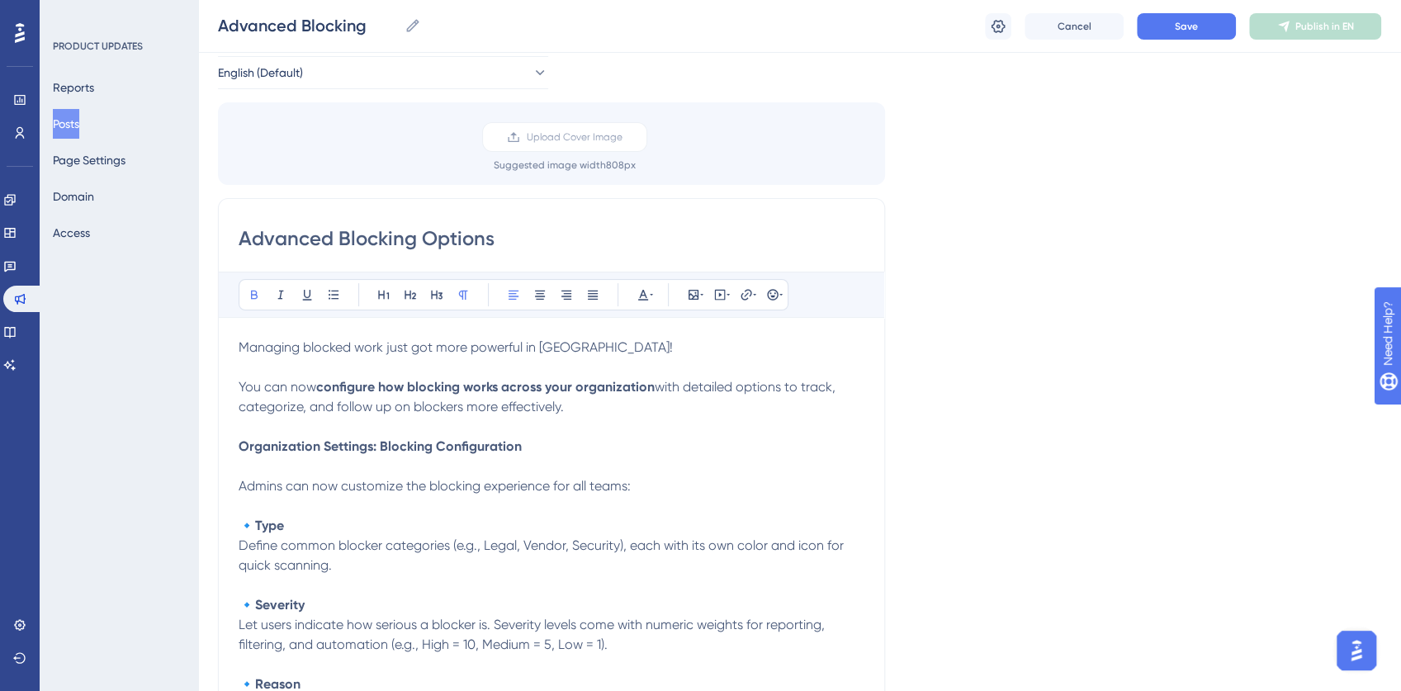
click at [324, 242] on input "Advanced Blocking Options" at bounding box center [552, 238] width 626 height 26
click at [457, 229] on input "Advanced Blocking Options" at bounding box center [552, 238] width 626 height 26
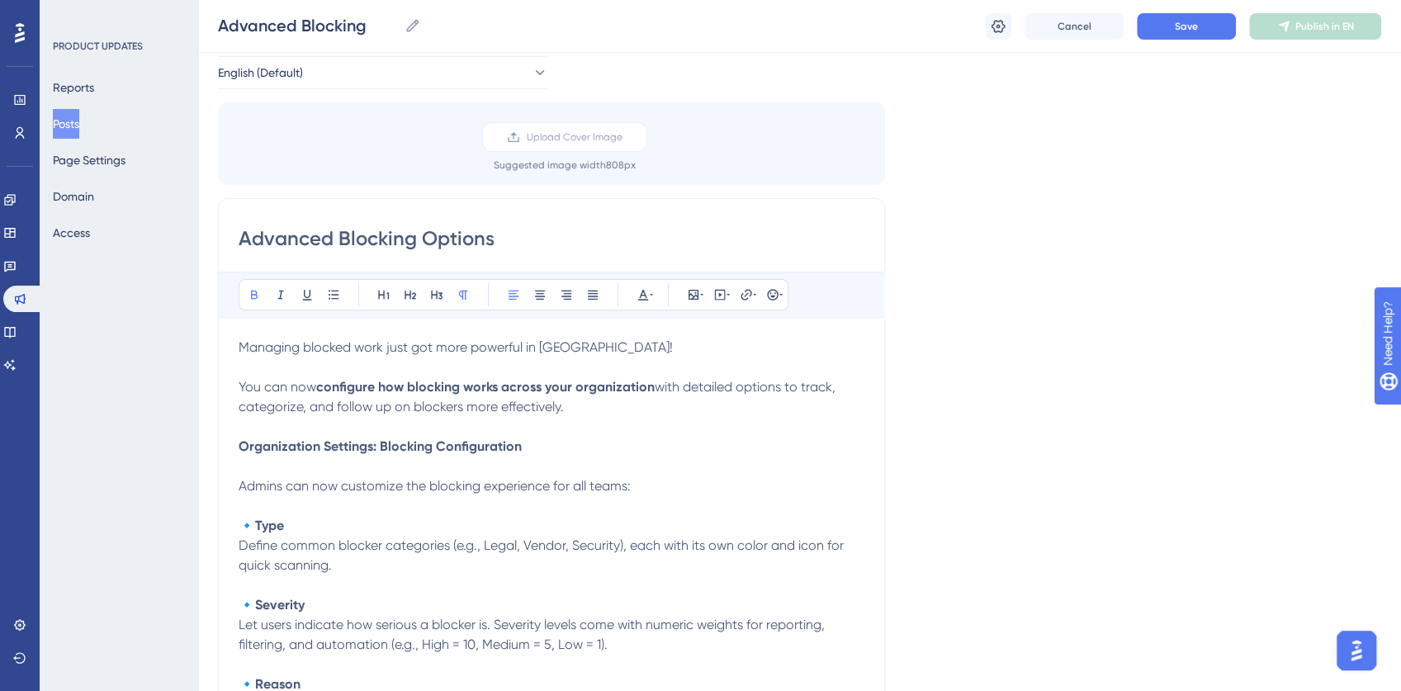
click at [457, 229] on input "Advanced Blocking Options" at bounding box center [552, 238] width 626 height 26
click at [349, 386] on strong "configure how blocking works across your organization" at bounding box center [485, 387] width 338 height 16
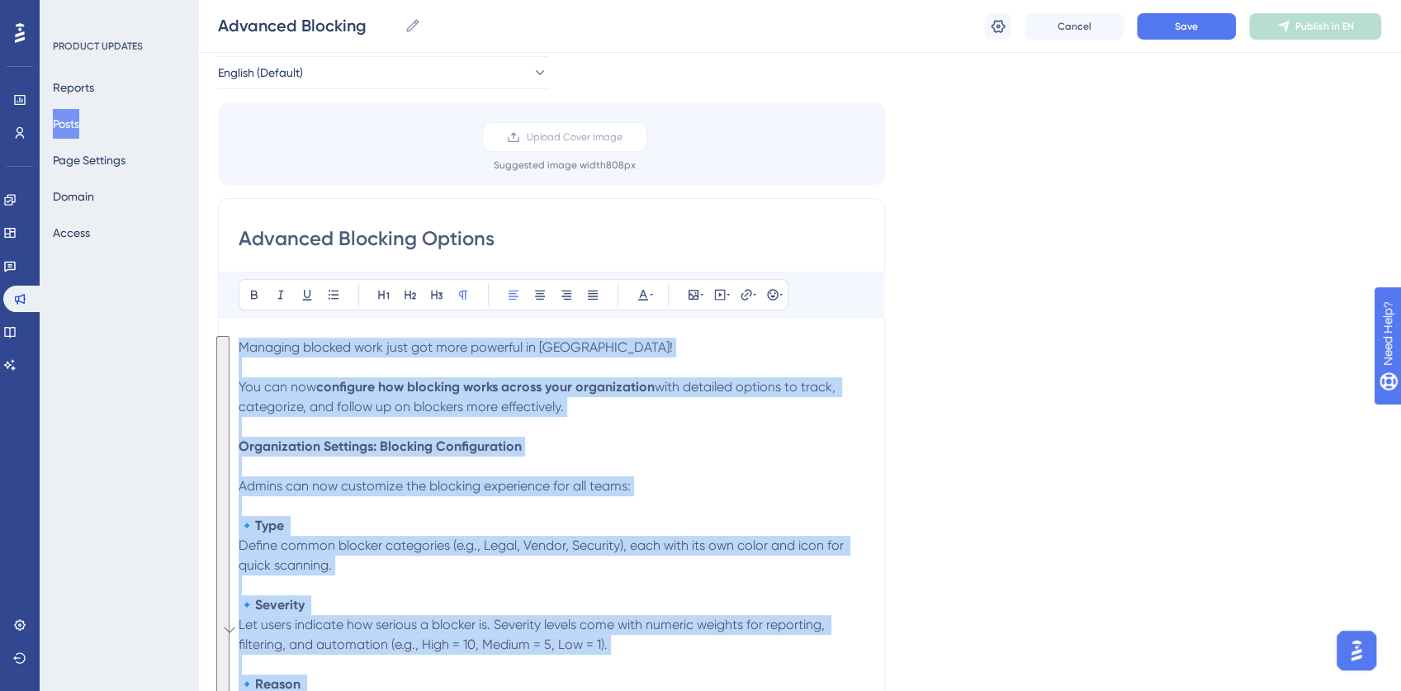
copy div "Loremips dolorsi amet cons adi elit seddoeiu te Incidi Utla! Etd mag ali enimad…"
click at [509, 530] on p "🔹 Type Define common blocker categories (e.g., Legal, Vendor, Security), each w…" at bounding box center [552, 545] width 626 height 59
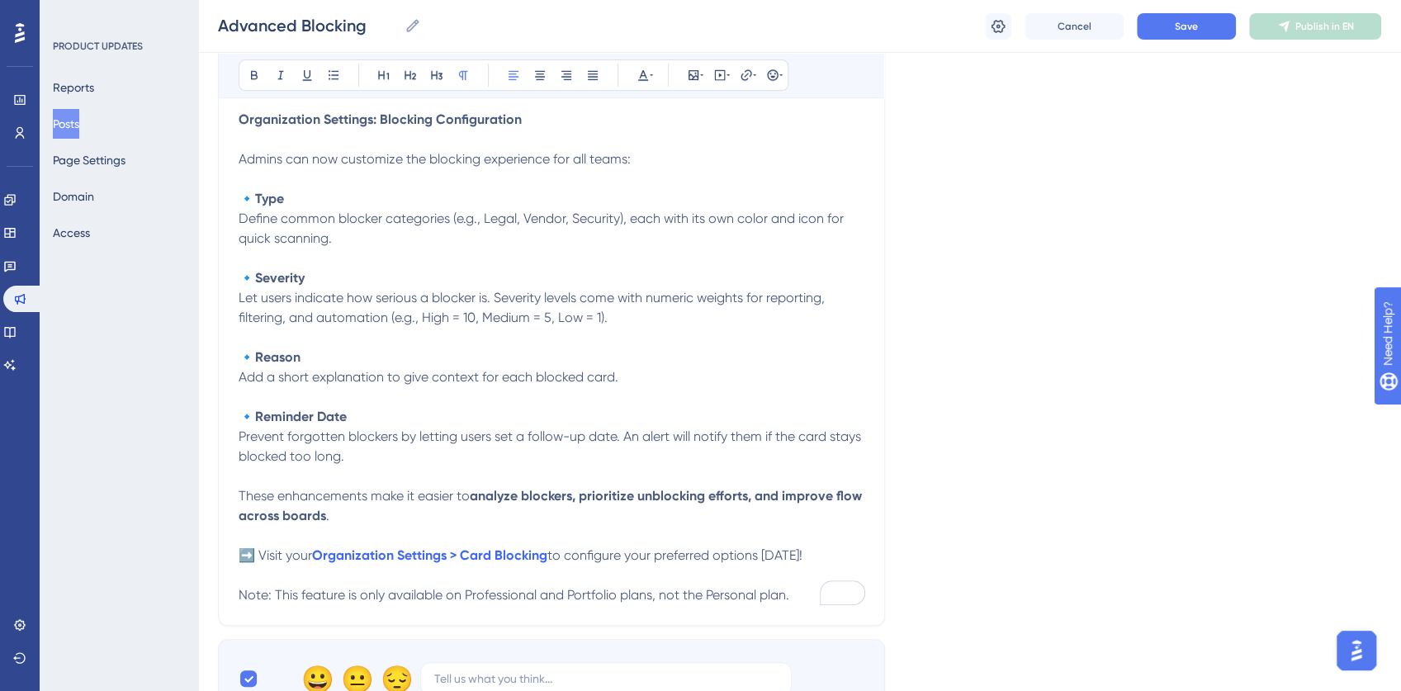
scroll to position [461, 0]
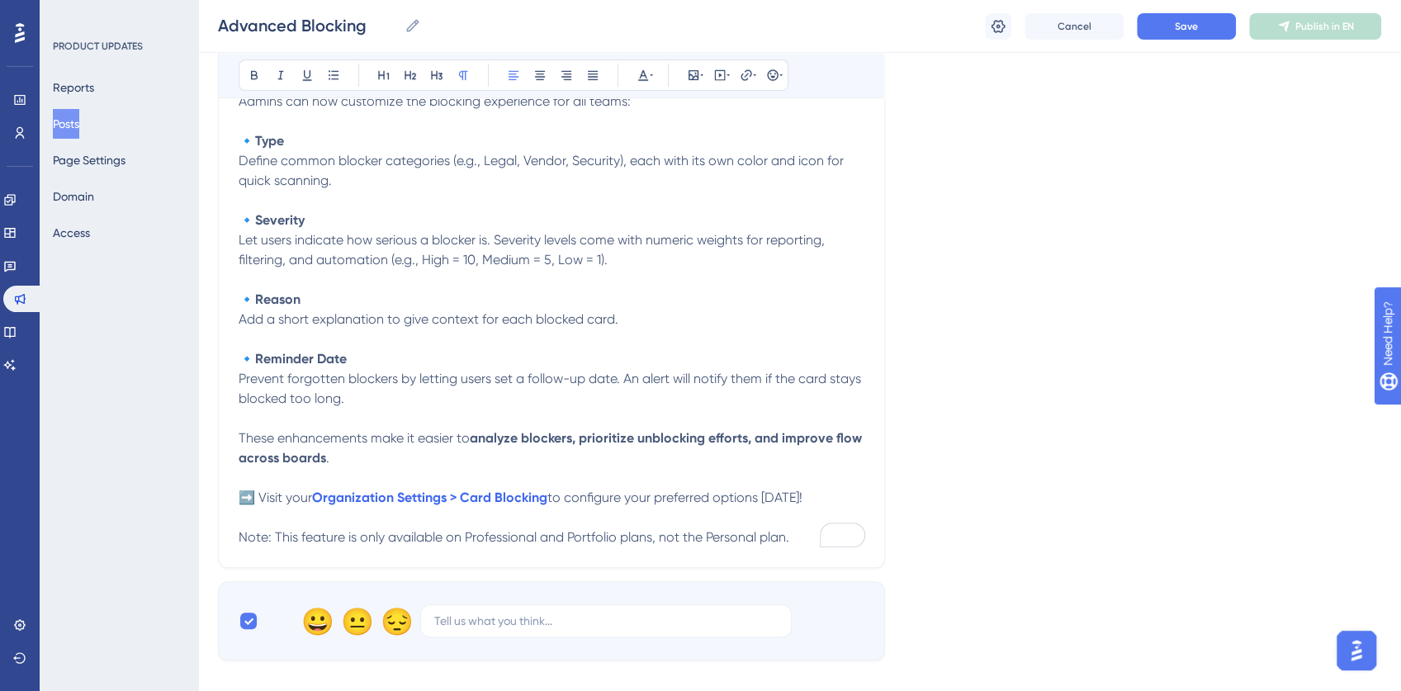
click at [272, 533] on span "Note: This feature is only available on Professional and Portfolio plans, not t…" at bounding box center [514, 537] width 551 height 16
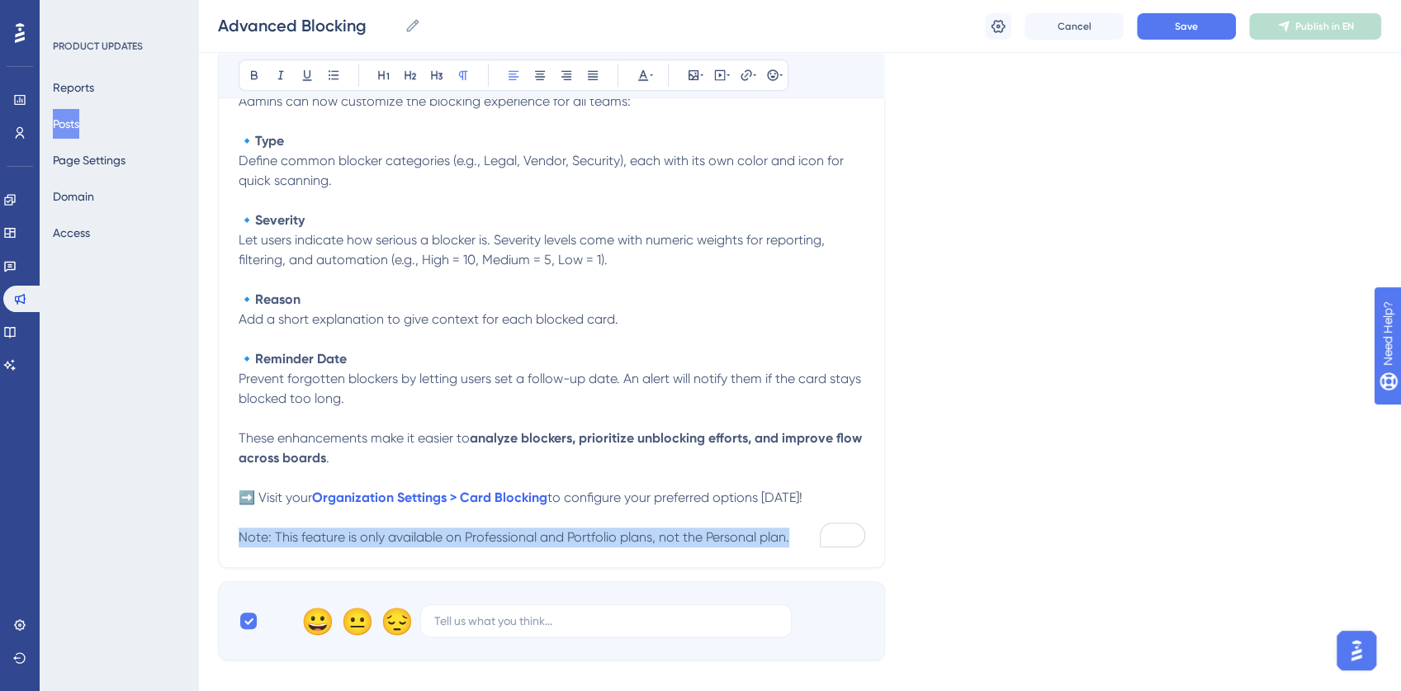
click at [272, 533] on span "Note: This feature is only available on Professional and Portfolio plans, not t…" at bounding box center [514, 537] width 551 height 16
click at [580, 531] on em "Note: This feature is only available on Professional and Portfolio plans, not t…" at bounding box center [514, 537] width 551 height 16
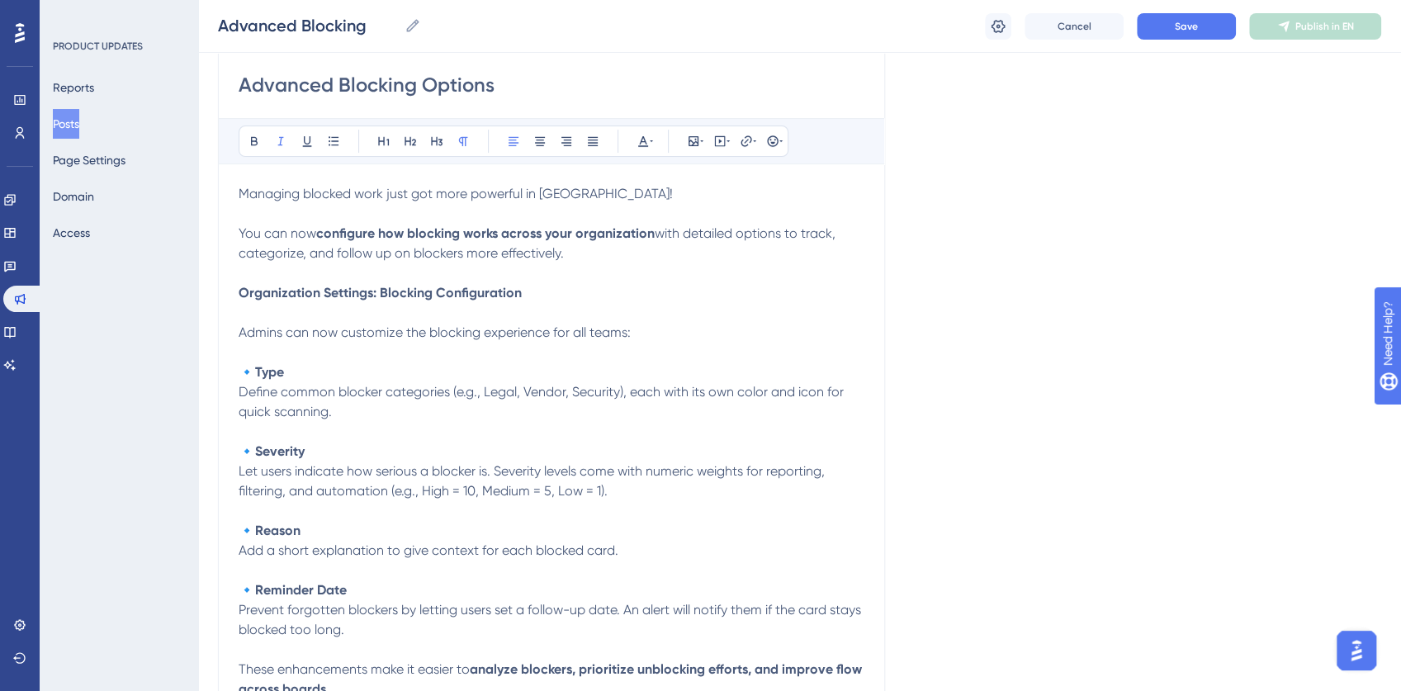
scroll to position [130, 0]
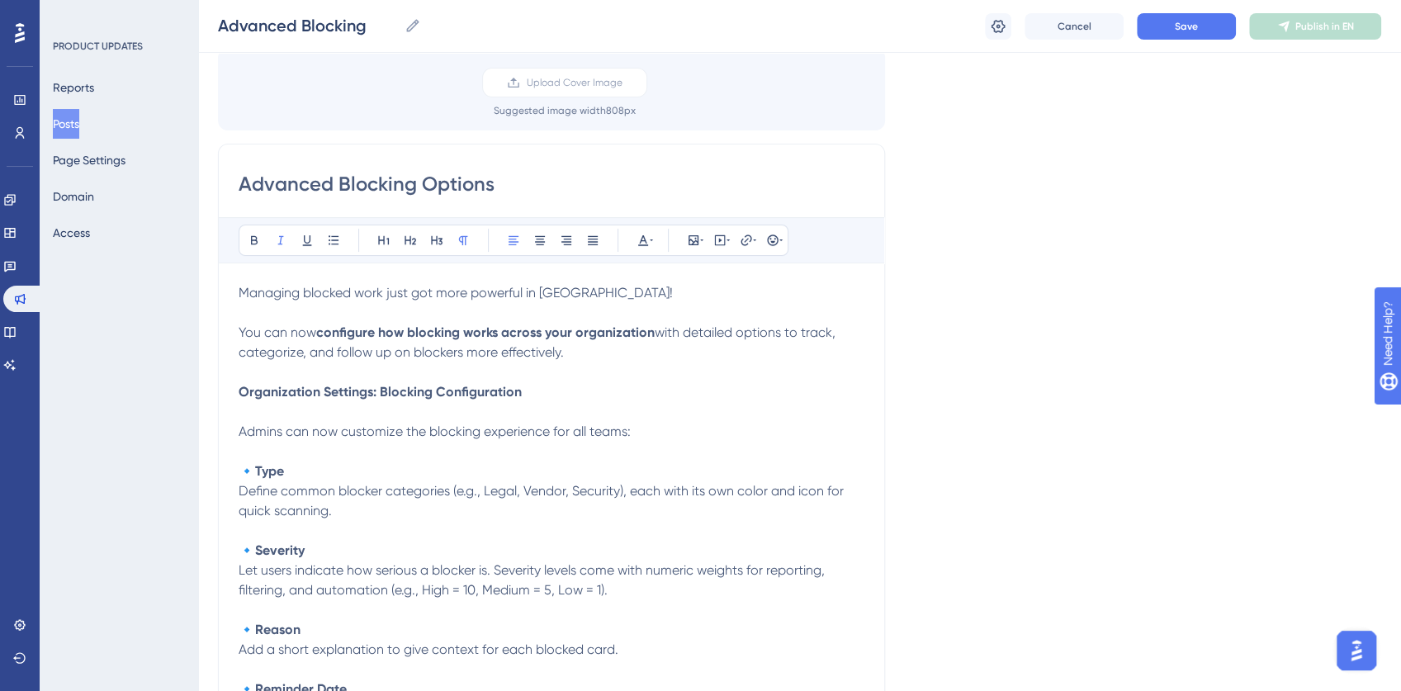
click at [416, 292] on span "Managing blocked work just got more powerful in [GEOGRAPHIC_DATA]!" at bounding box center [456, 293] width 434 height 16
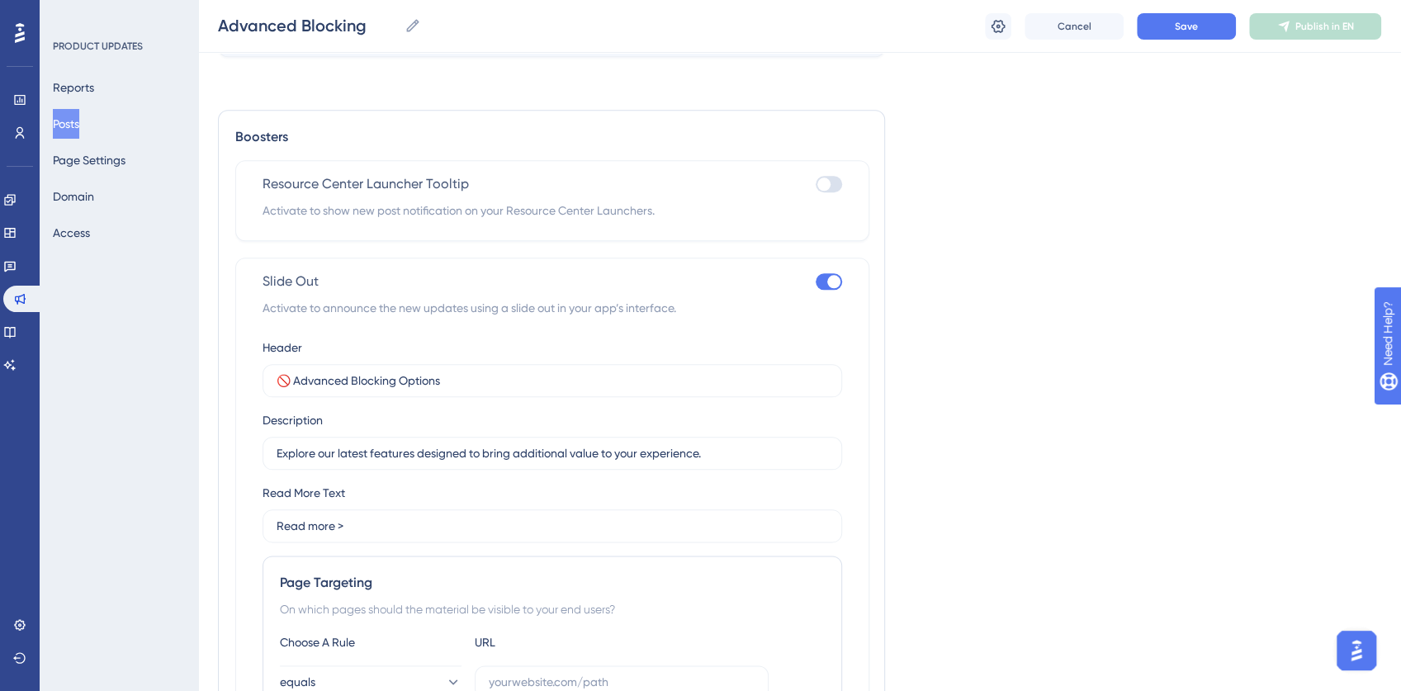
scroll to position [1067, 0]
click at [332, 377] on input "🚫 Advanced Blocking Options" at bounding box center [552, 378] width 551 height 18
drag, startPoint x: 332, startPoint y: 377, endPoint x: 468, endPoint y: 376, distance: 136.2
click at [468, 376] on input "🚫 Advanced Blocking Options" at bounding box center [552, 378] width 551 height 18
paste input "Managing blocked work just got more powerful in [GEOGRAPHIC_DATA]!"
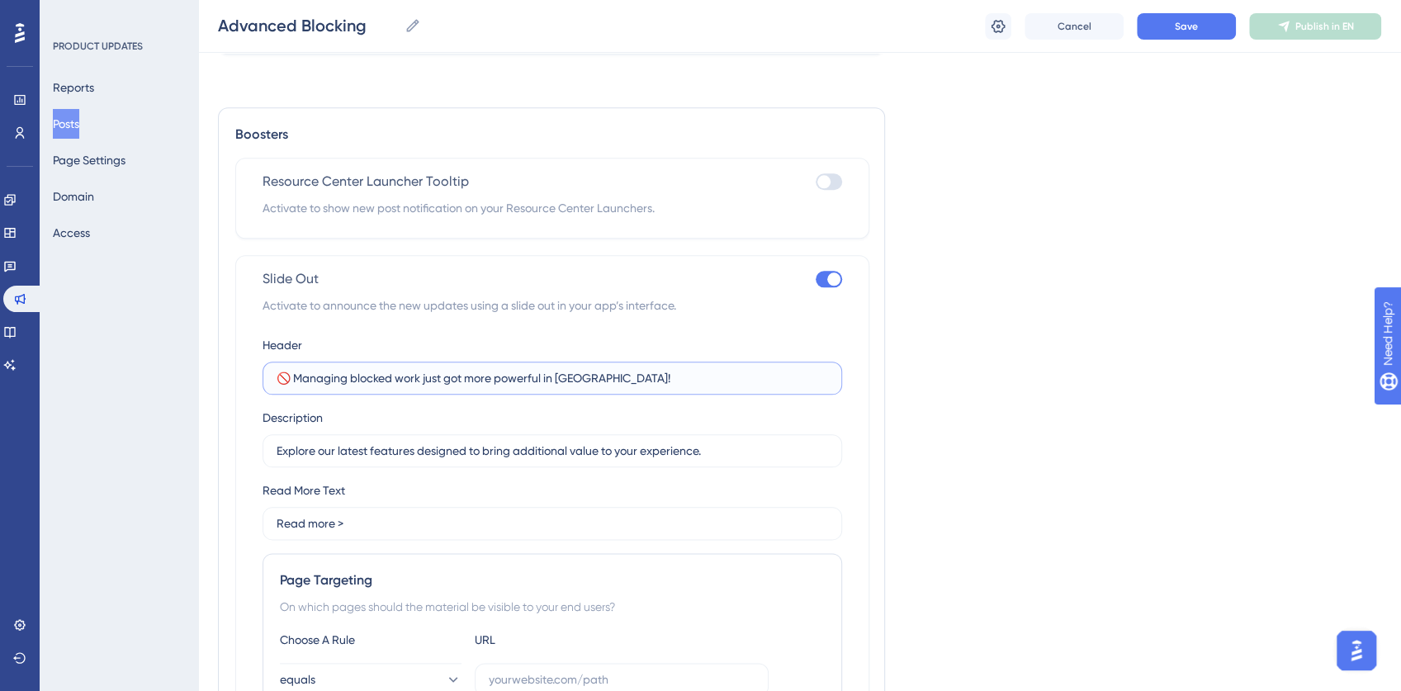
click at [549, 377] on input "🚫 Managing blocked work just got more powerful in [GEOGRAPHIC_DATA]!" at bounding box center [552, 378] width 551 height 18
drag, startPoint x: 549, startPoint y: 377, endPoint x: 677, endPoint y: 381, distance: 128.0
click at [677, 381] on input "🚫 Managing blocked work just got more powerful in [GEOGRAPHIC_DATA]!" at bounding box center [552, 378] width 551 height 18
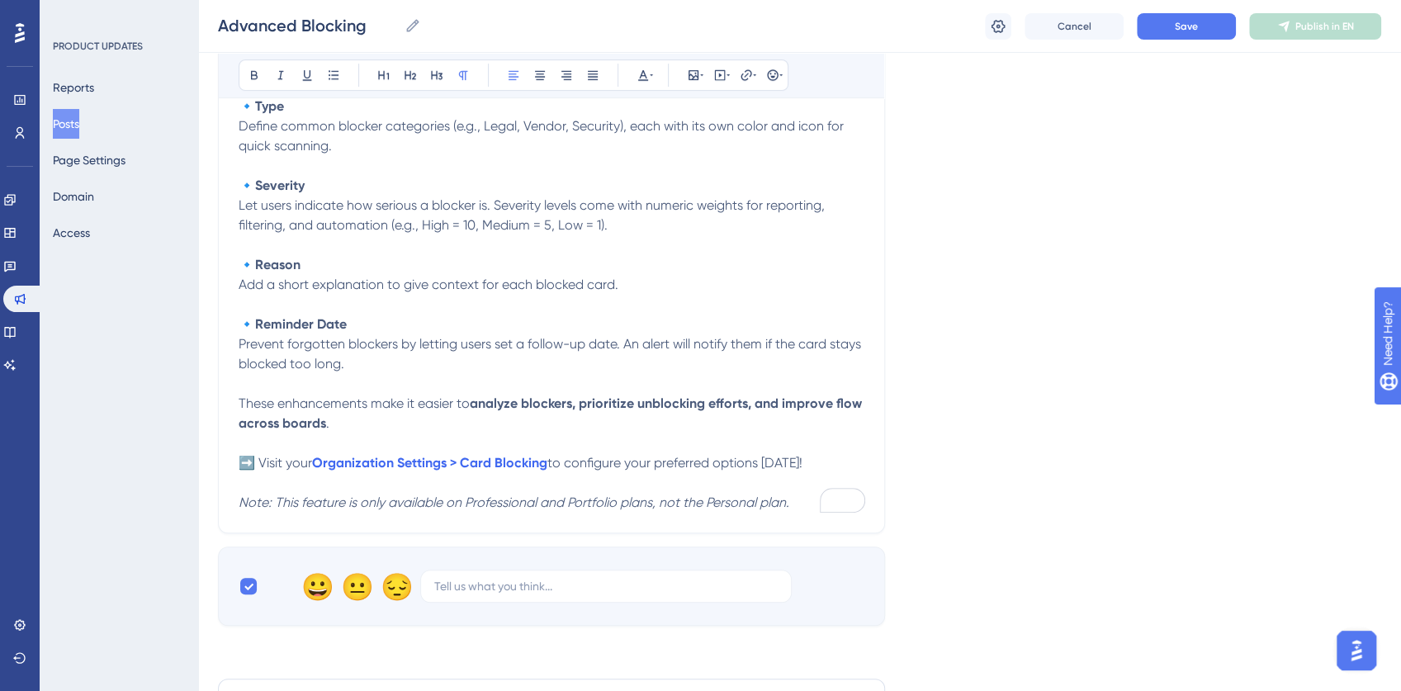
scroll to position [220, 0]
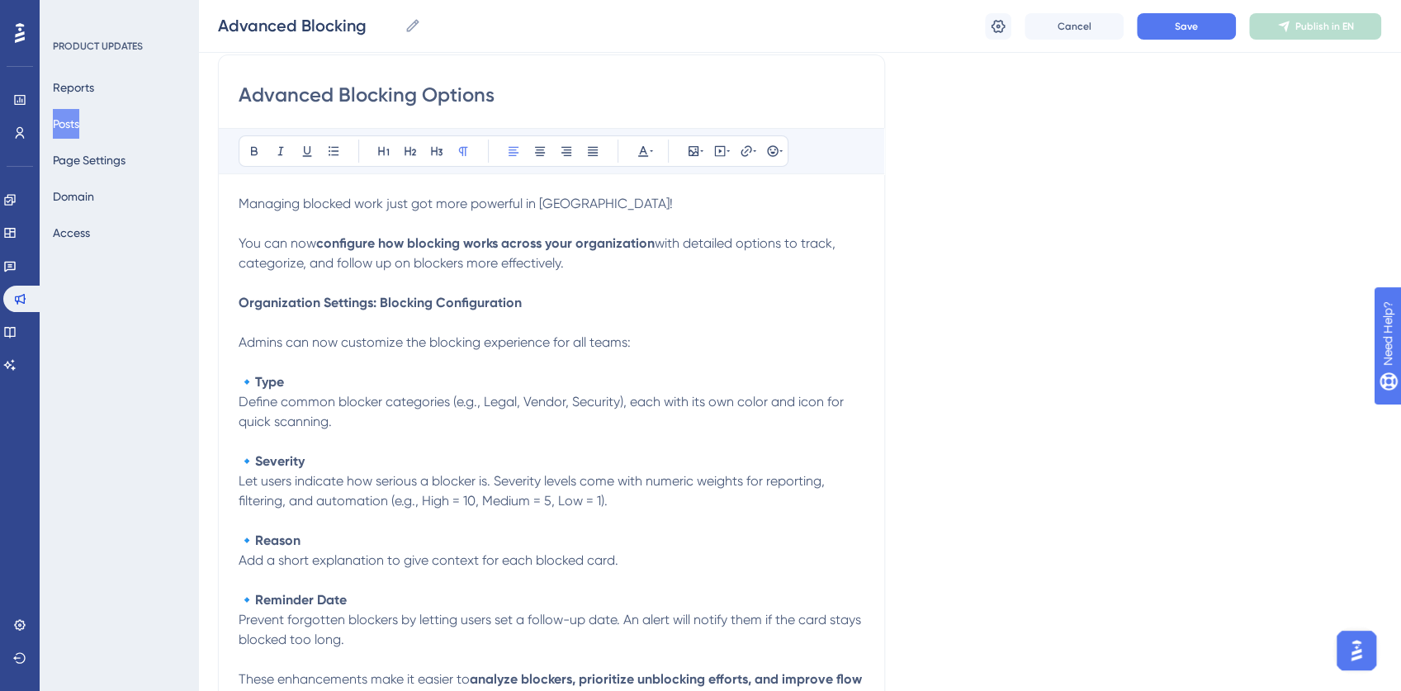
type input "🚫 Managing blocked work just got more powerful!"
drag, startPoint x: 569, startPoint y: 260, endPoint x: 238, endPoint y: 244, distance: 331.4
click at [239, 244] on p "You can now configure how blocking works across your organization with detailed…" at bounding box center [552, 254] width 626 height 40
copy p "You can now configure how blocking works across your organization with detailed…"
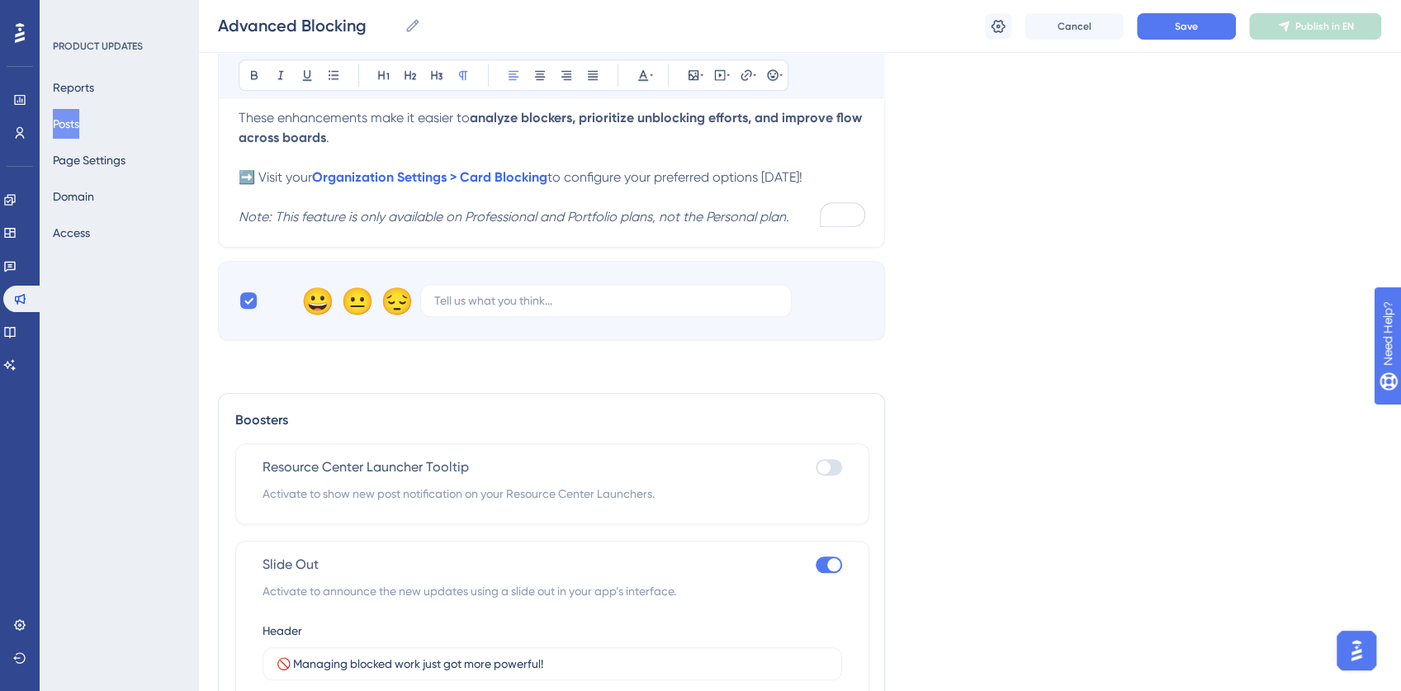
scroll to position [1101, 0]
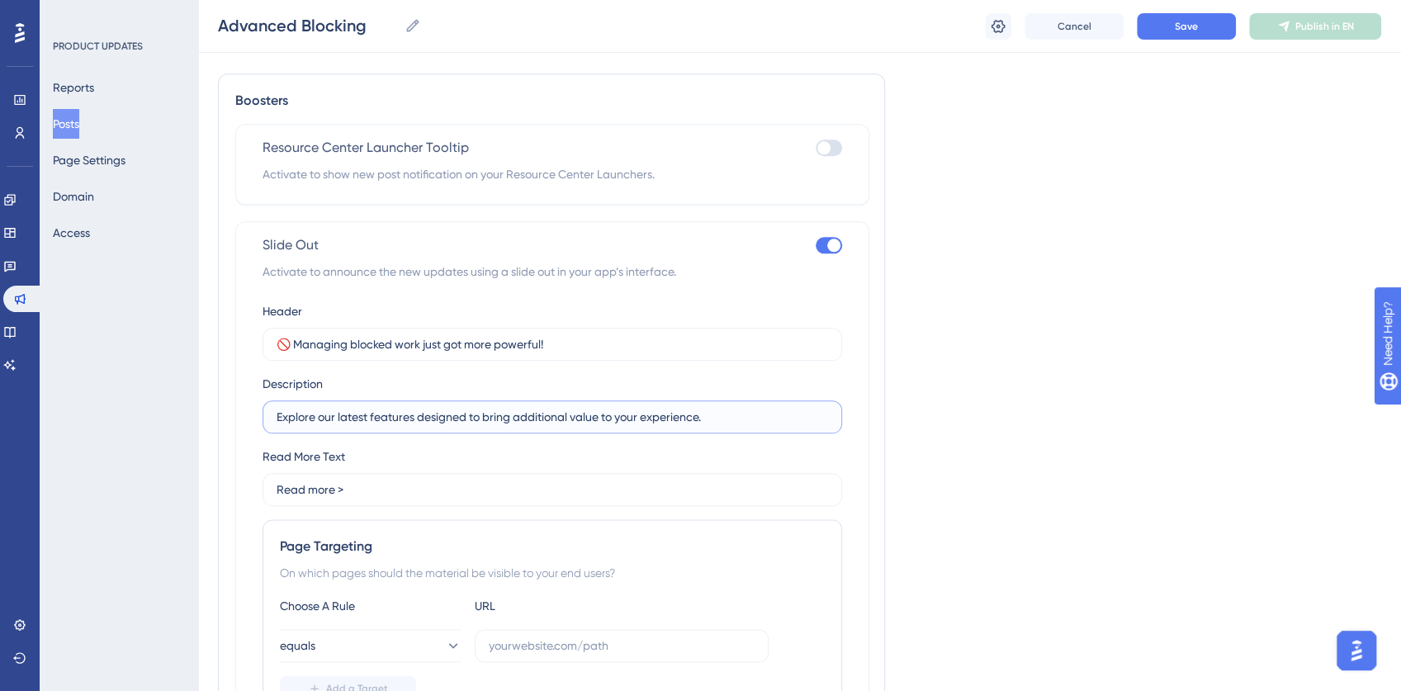
click at [337, 416] on input "Explore our latest features designed to bring additional value to your experien…" at bounding box center [552, 417] width 551 height 18
paste input "You can now configure how blocking works across your organization with detailed…"
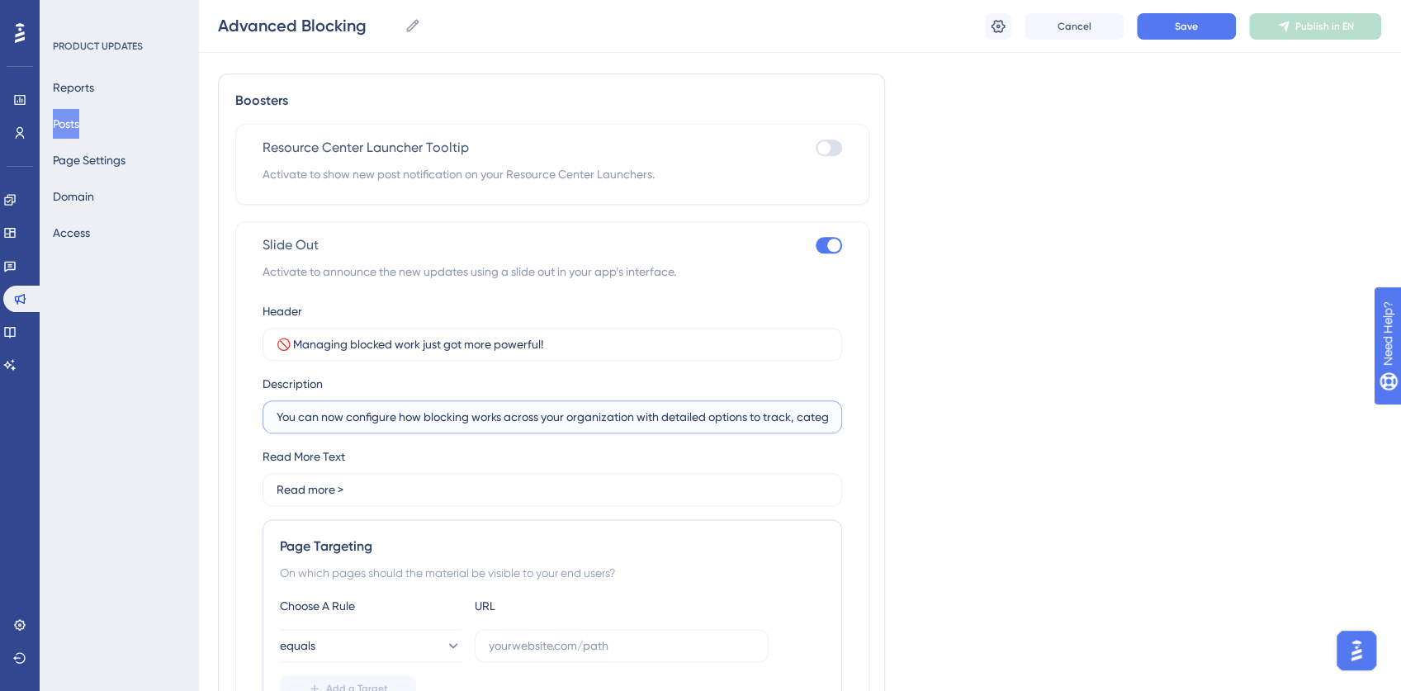
drag, startPoint x: 451, startPoint y: 414, endPoint x: 149, endPoint y: 415, distance: 302.2
type input "You can now configure how blocking works across your organization with detailed…"
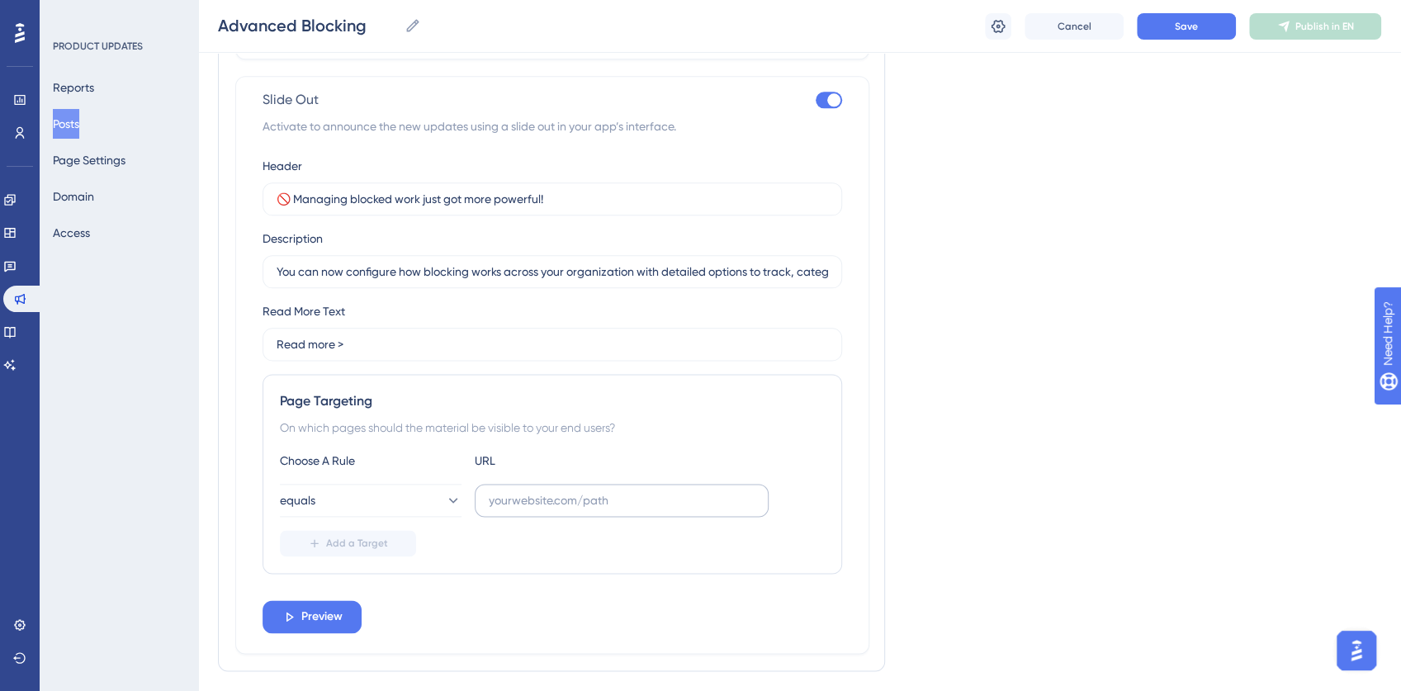
scroll to position [1288, 0]
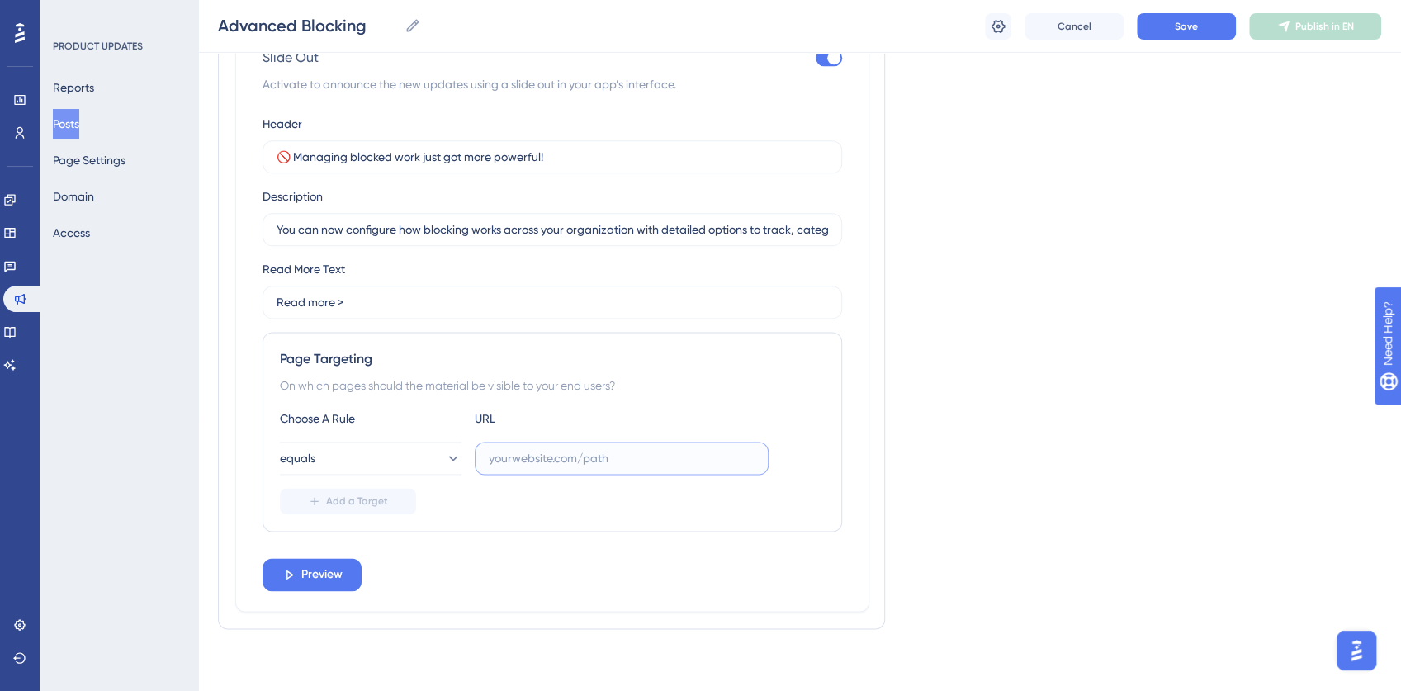
click at [534, 453] on input "text" at bounding box center [622, 458] width 266 height 18
click at [428, 455] on button "equals" at bounding box center [371, 458] width 182 height 33
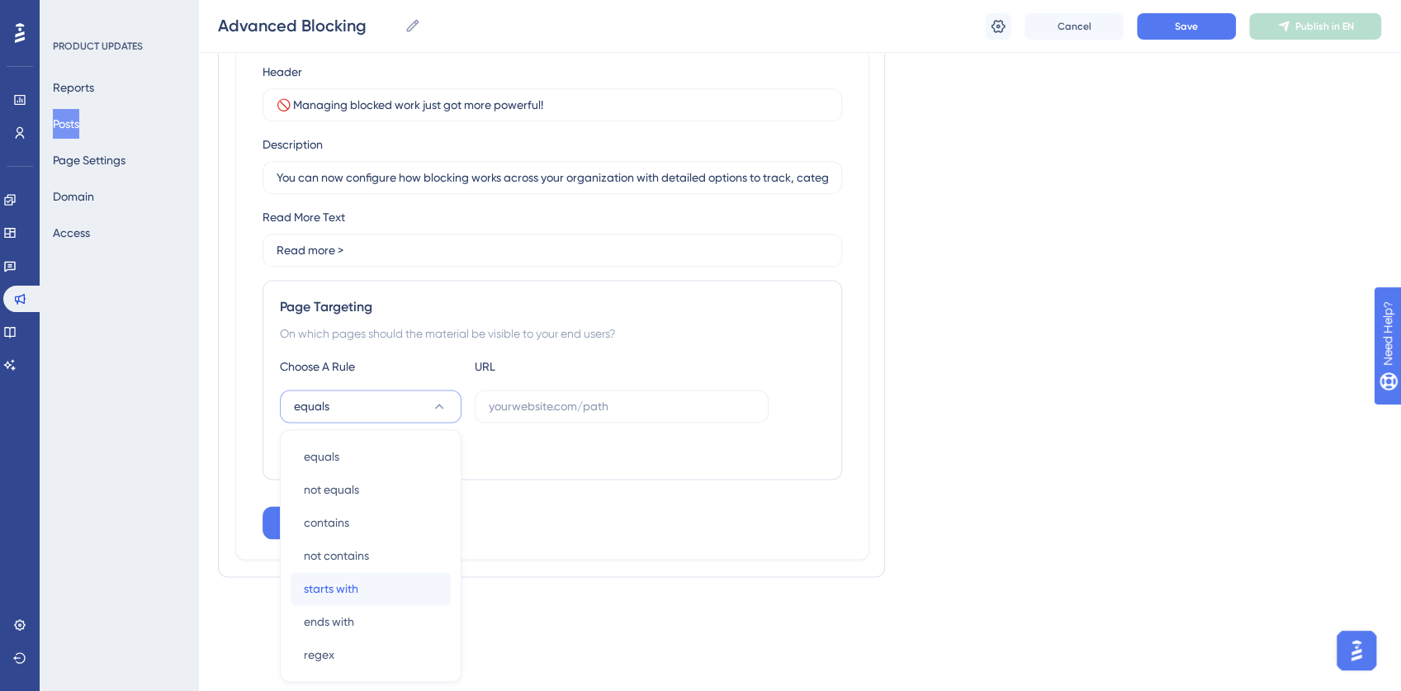
click at [390, 586] on div "starts with starts with" at bounding box center [371, 588] width 134 height 33
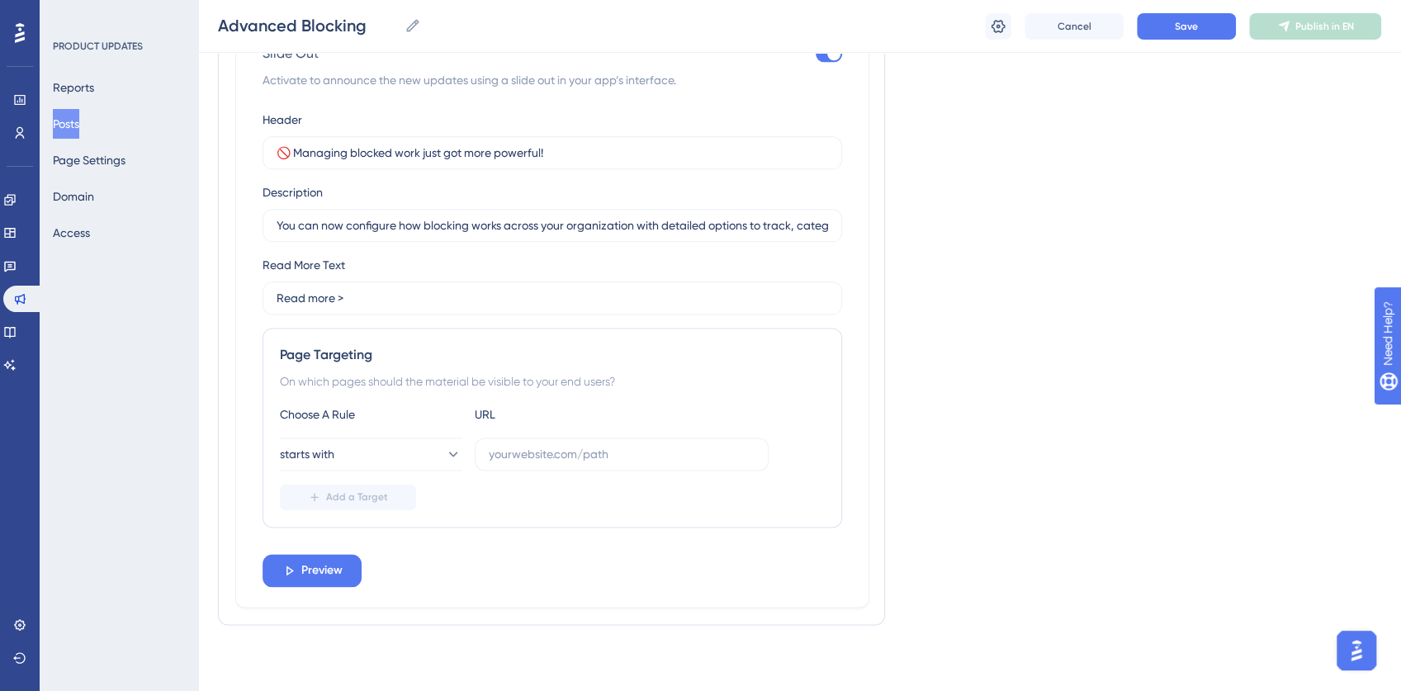
scroll to position [1288, 0]
click at [555, 456] on input "text" at bounding box center [622, 458] width 266 height 18
paste input "[URL][DOMAIN_NAME]"
type input "[URL][DOMAIN_NAME]"
click at [317, 574] on span "Preview" at bounding box center [321, 575] width 41 height 20
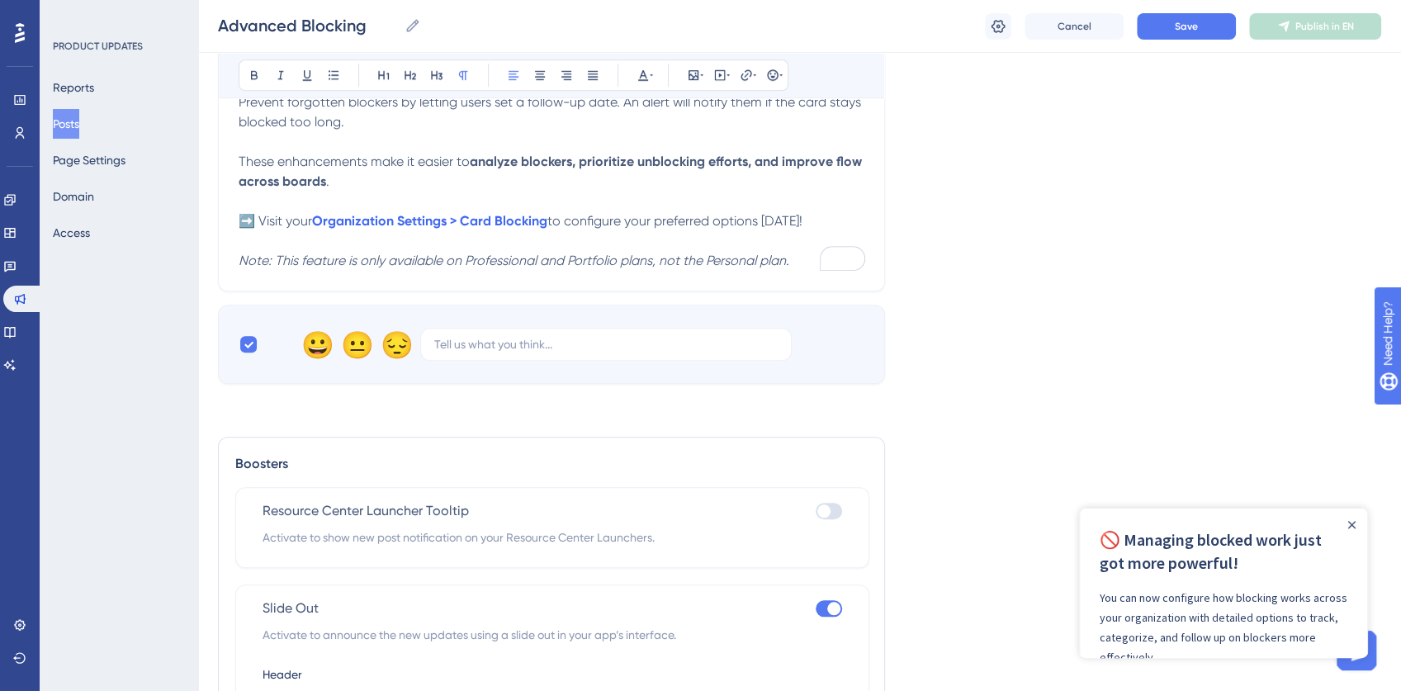
scroll to position [1067, 0]
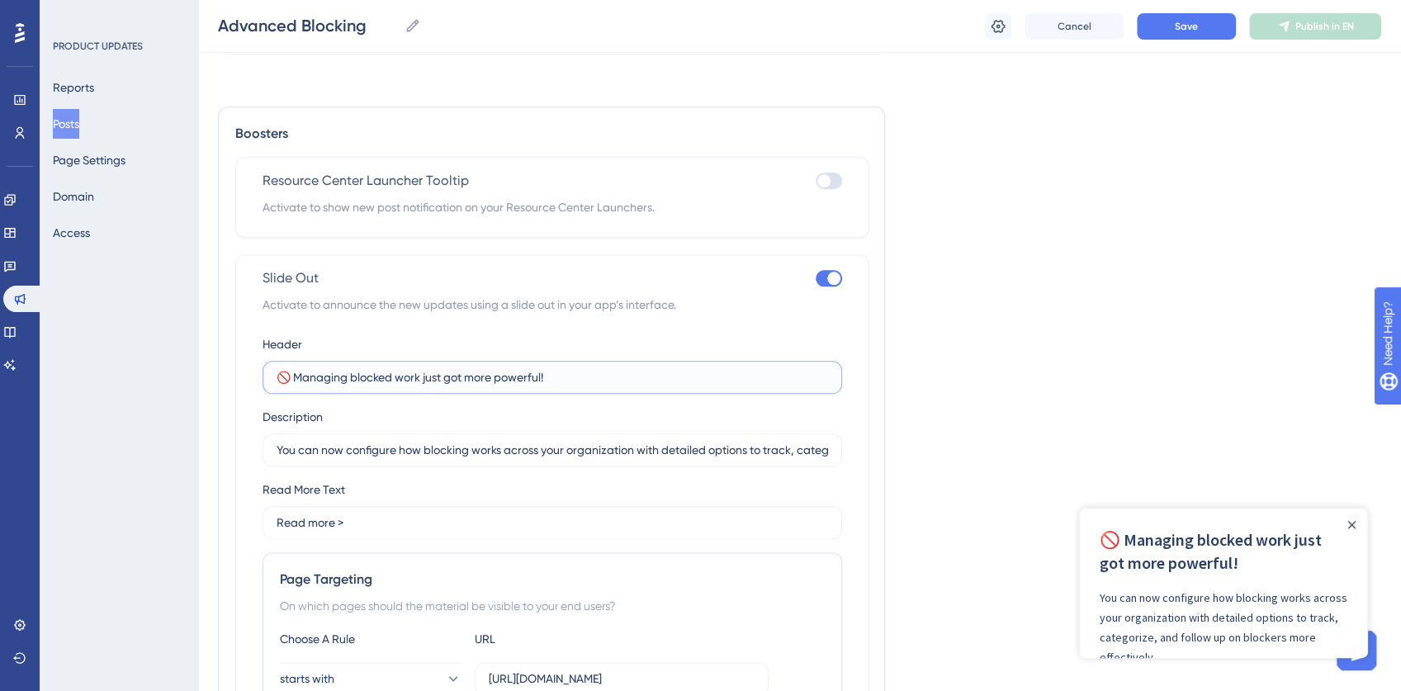
click at [426, 380] on input "🚫 Managing blocked work just got more powerful!" at bounding box center [552, 377] width 551 height 18
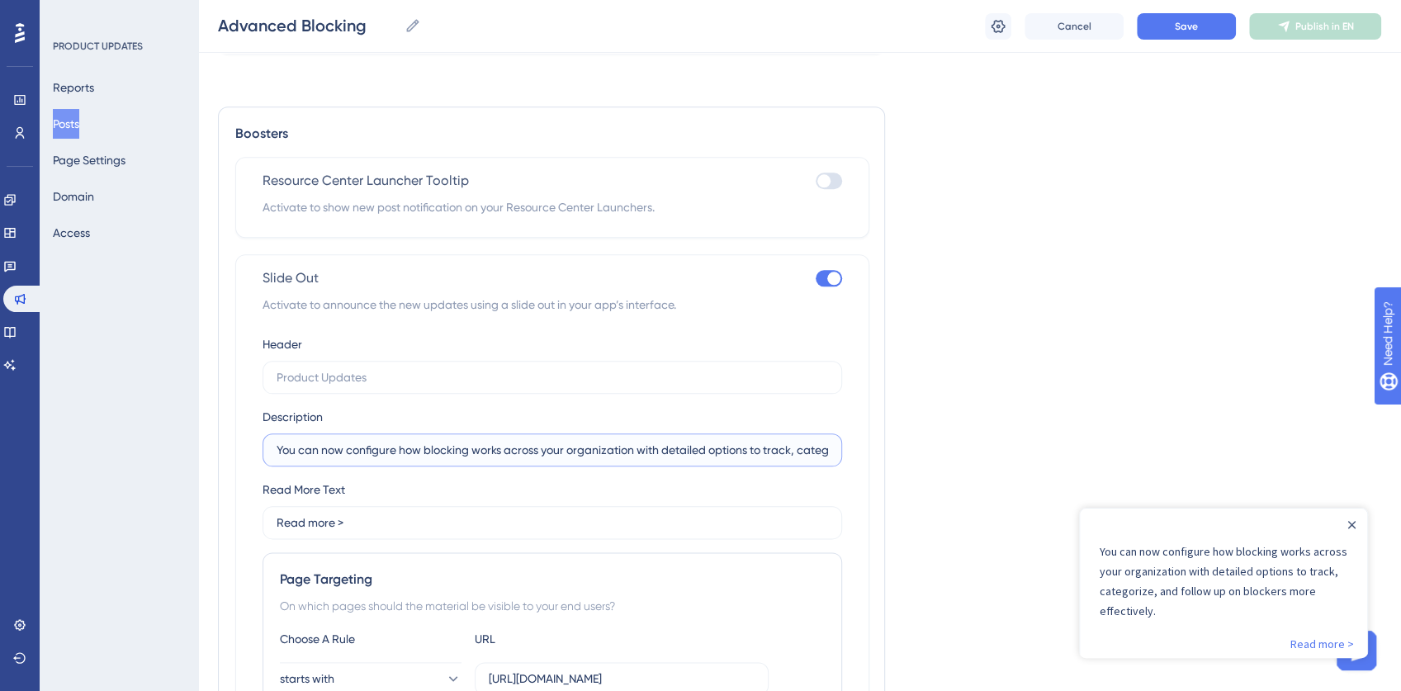
click at [328, 448] on input "You can now configure how blocking works across your organization with detailed…" at bounding box center [552, 450] width 551 height 18
paste input "🚫 Managing blocked work just got more powerful!"
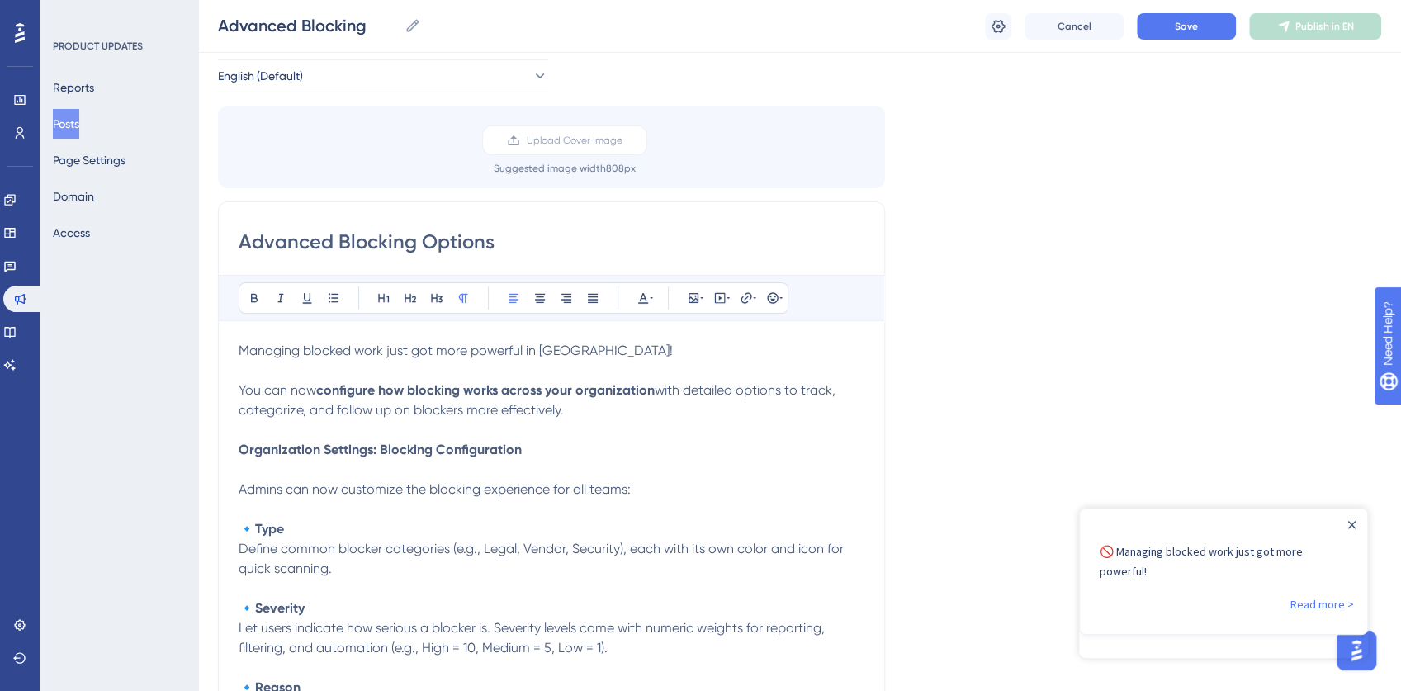
scroll to position [0, 0]
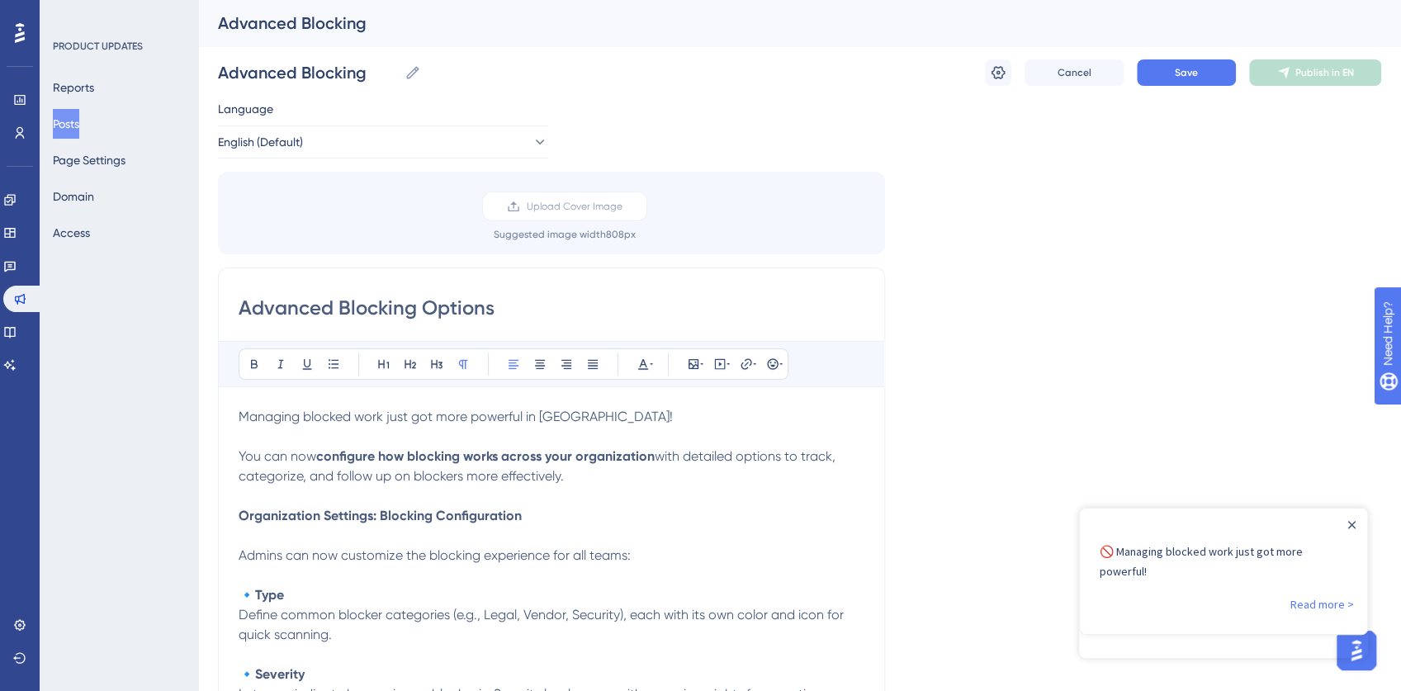
type input "🚫 Managing blocked work just got more powerful!"
click at [360, 308] on input "Advanced Blocking Options" at bounding box center [552, 308] width 626 height 26
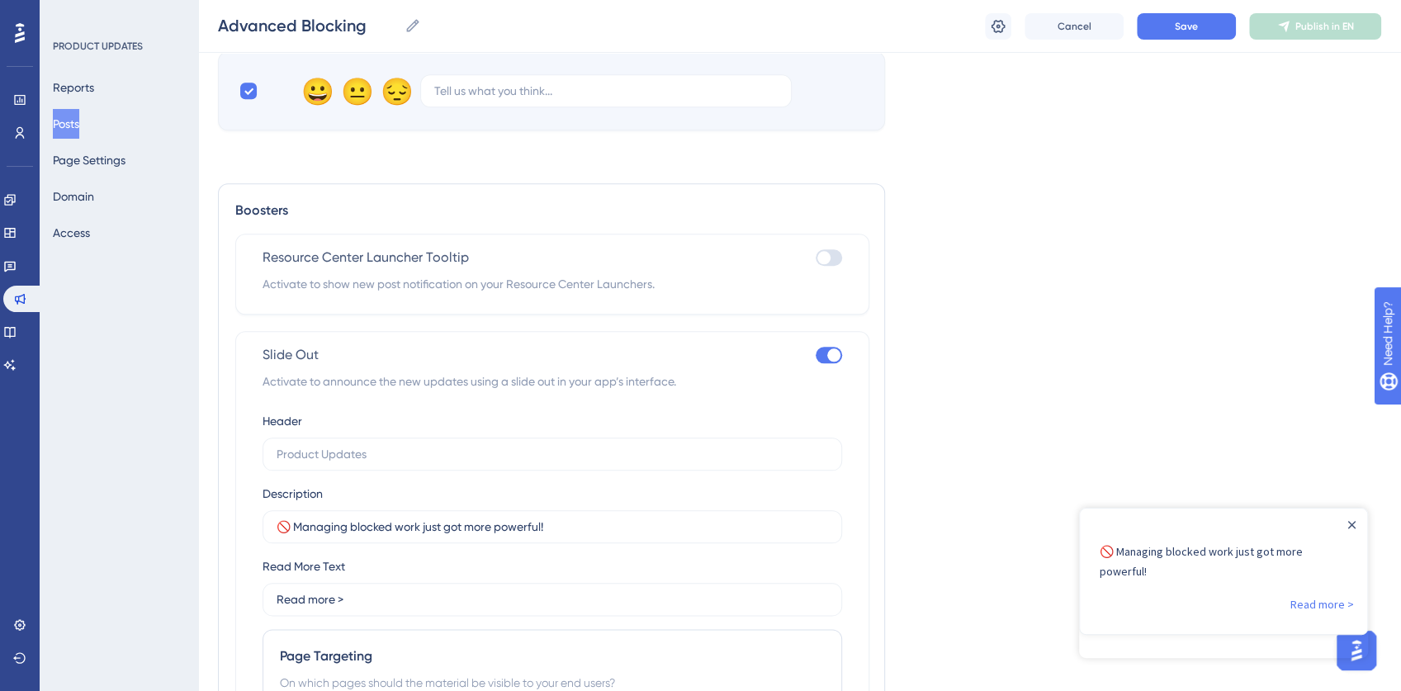
scroll to position [1156, 0]
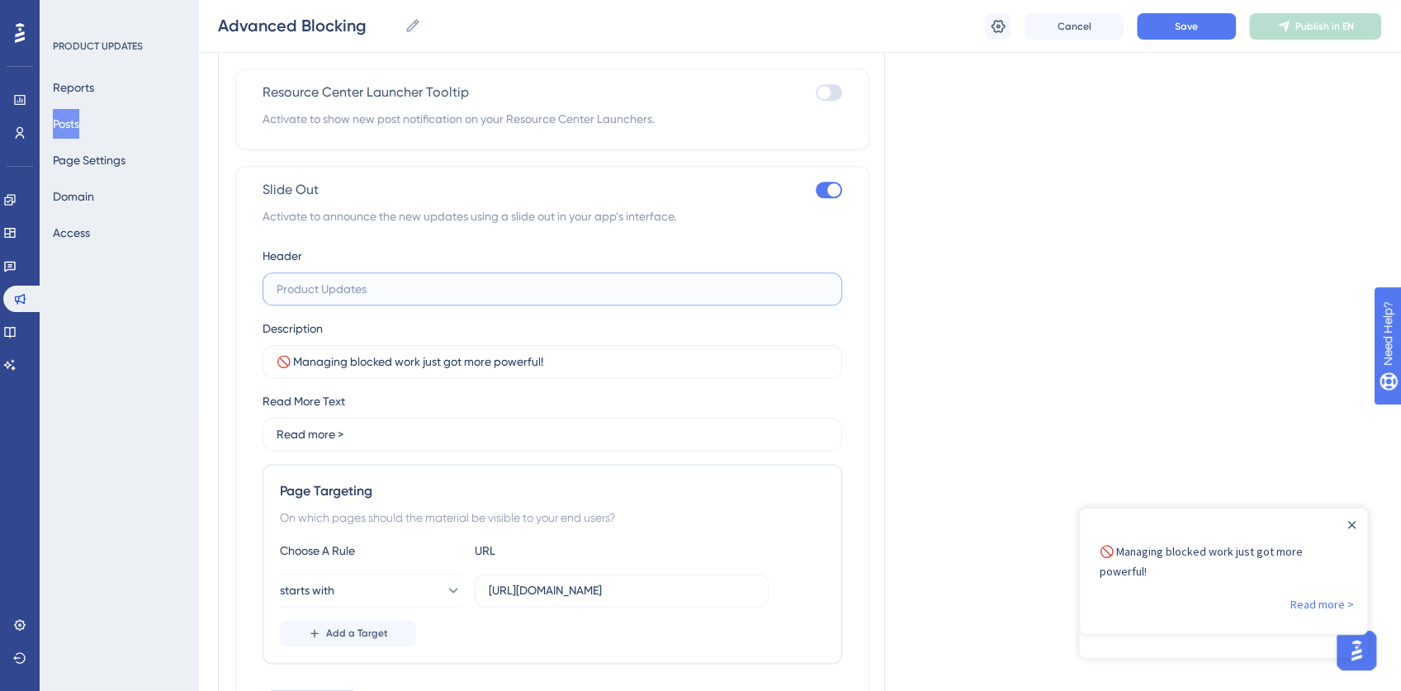
click at [317, 285] on input "text" at bounding box center [552, 289] width 551 height 18
paste input "Advanced Blocking Options"
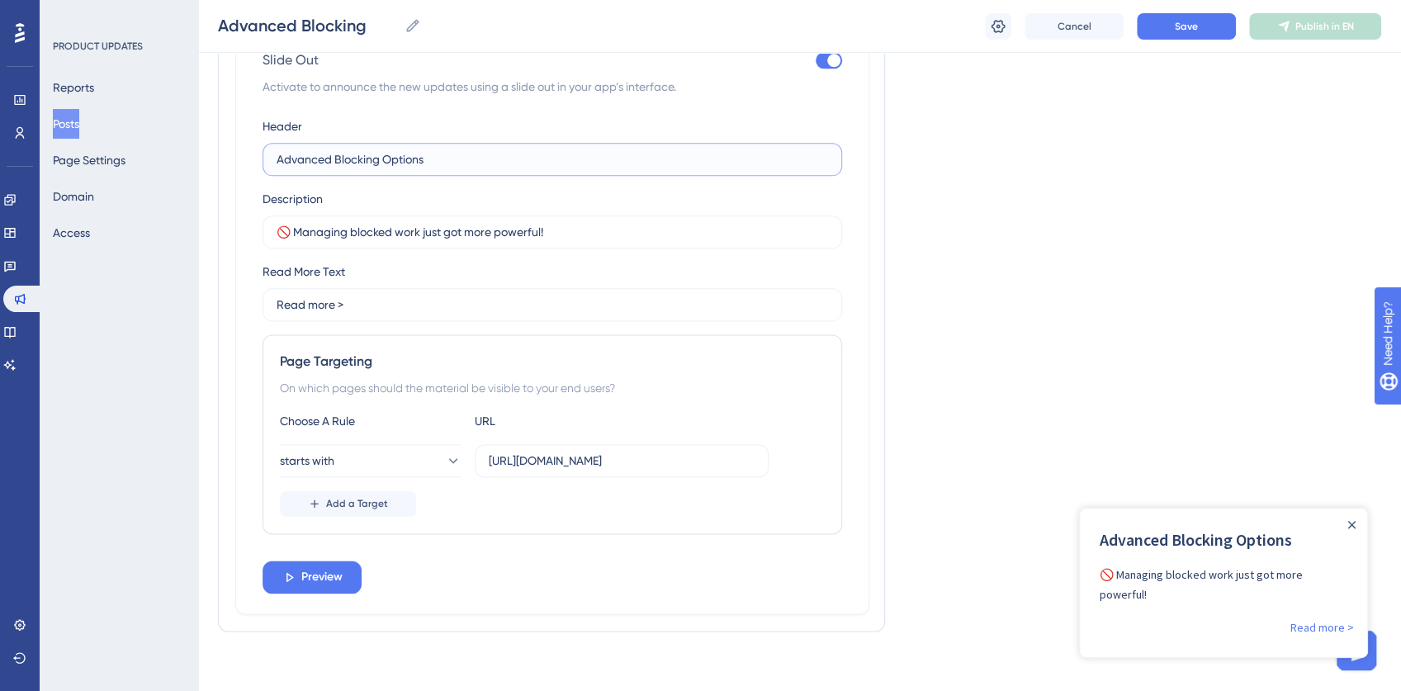
scroll to position [1288, 0]
type input "Advanced Blocking Options"
click at [1177, 28] on span "Save" at bounding box center [1186, 26] width 23 height 13
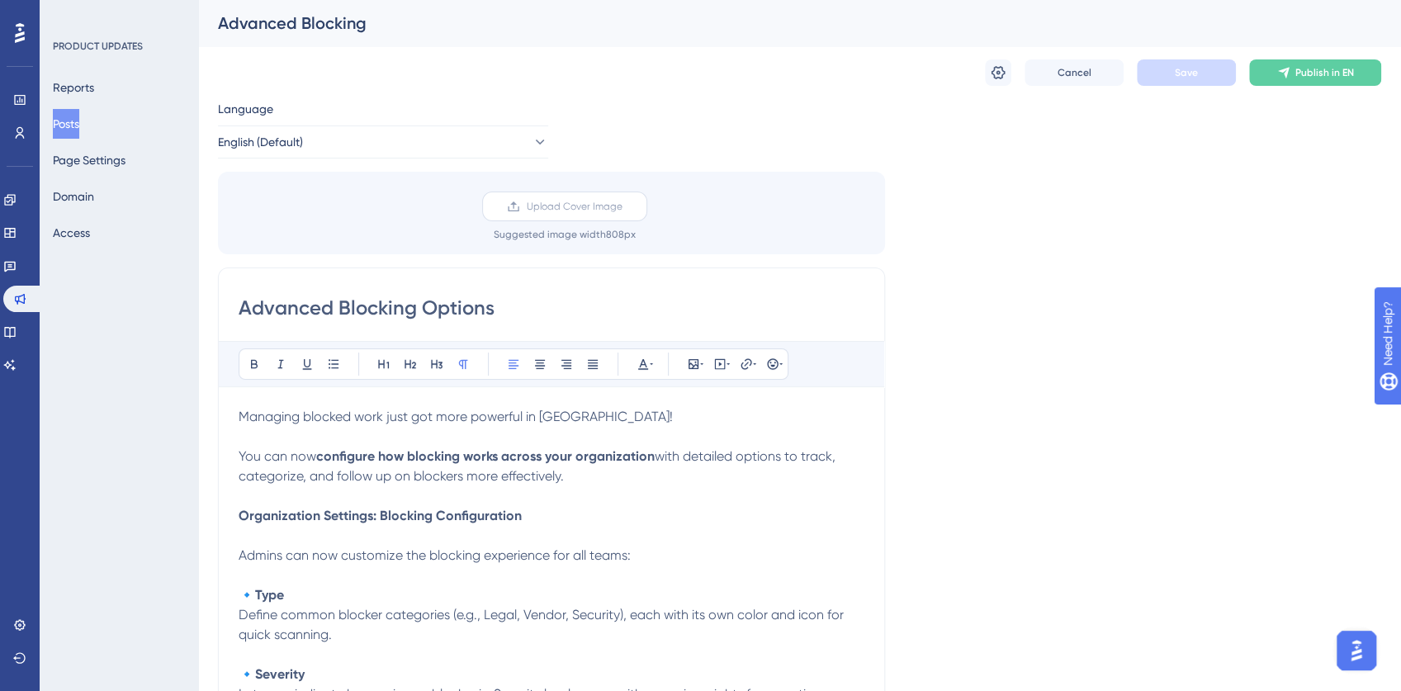
click at [560, 205] on span "Upload Cover Image" at bounding box center [575, 206] width 96 height 13
click at [622, 206] on input "Upload Cover Image" at bounding box center [622, 206] width 0 height 0
